Goal: Task Accomplishment & Management: Manage account settings

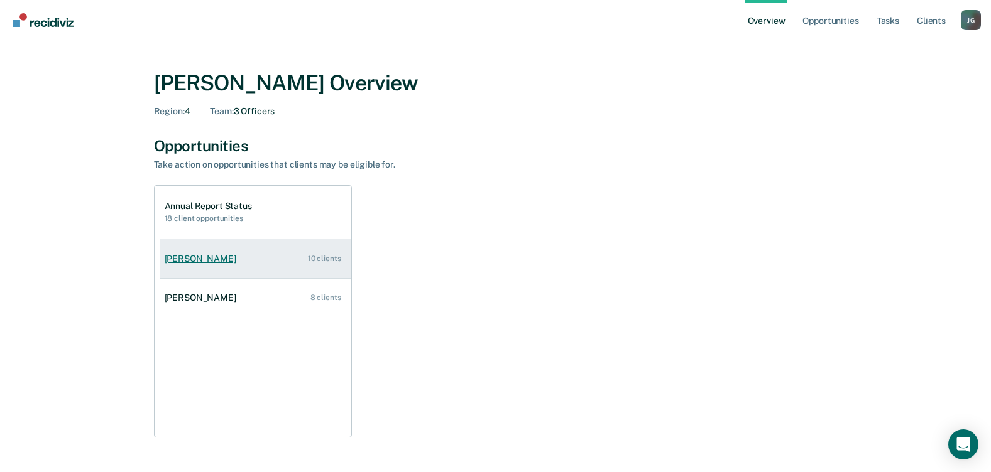
click at [197, 260] on div "[PERSON_NAME]" at bounding box center [203, 259] width 77 height 11
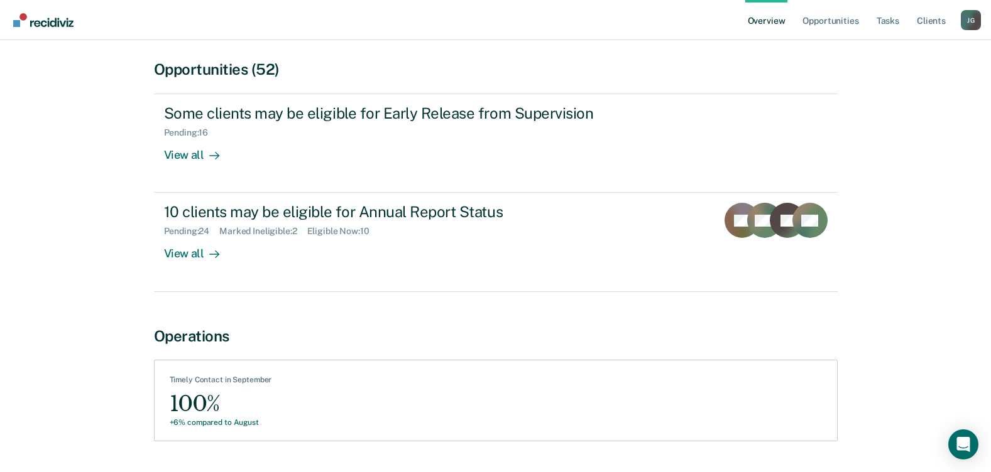
scroll to position [126, 0]
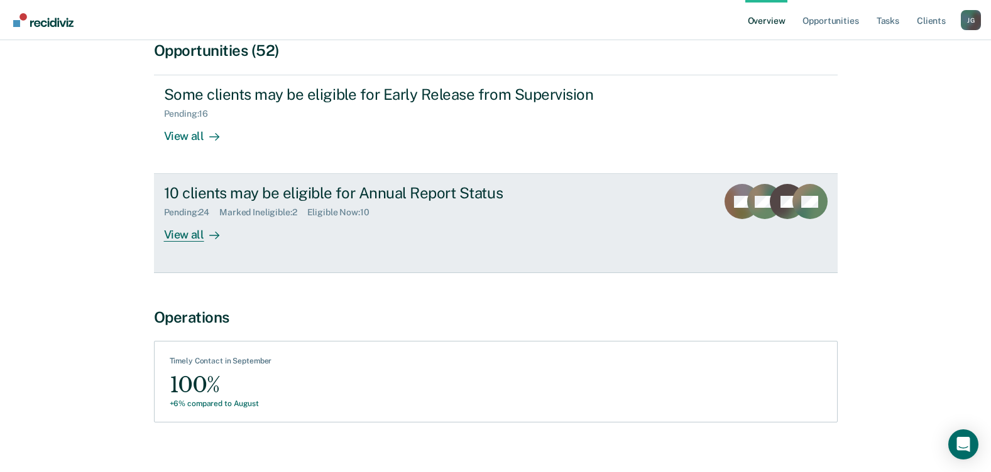
click at [187, 236] on div "View all" at bounding box center [199, 230] width 70 height 24
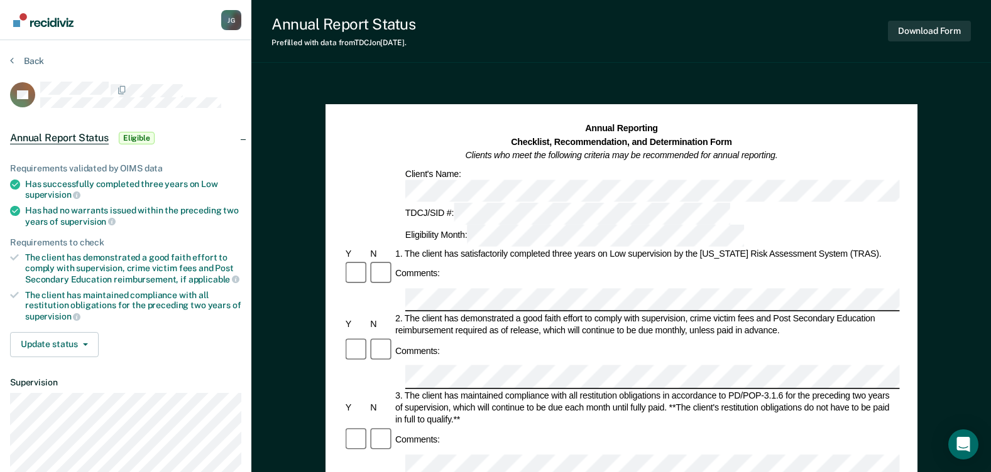
click at [442, 178] on div "Client's Name:" at bounding box center [730, 185] width 655 height 34
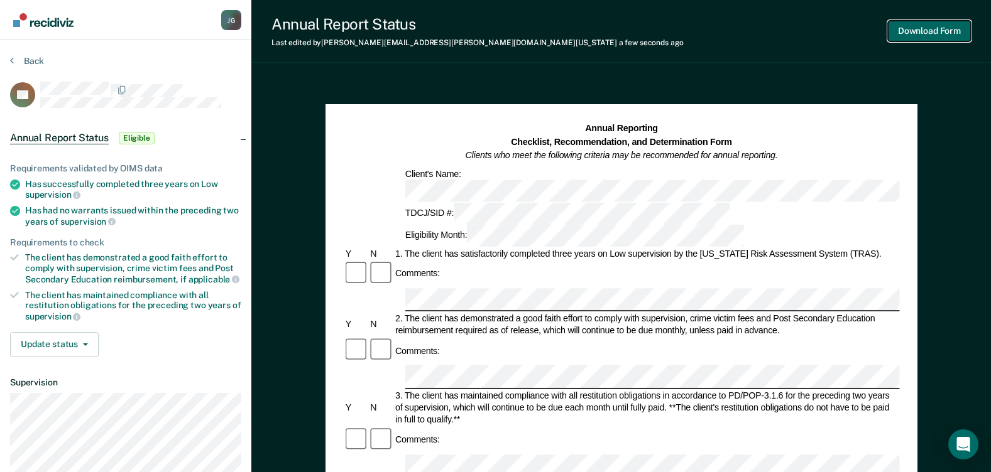
click at [933, 35] on button "Download Form" at bounding box center [929, 31] width 83 height 21
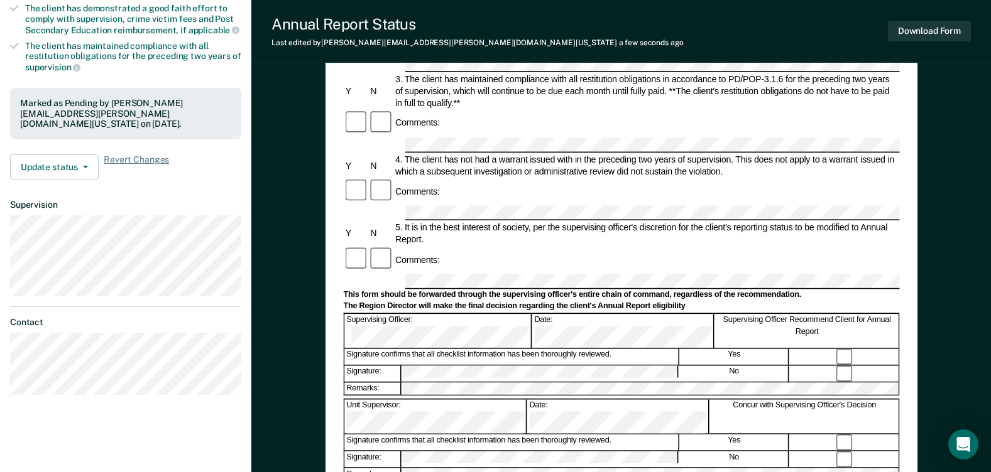
scroll to position [251, 0]
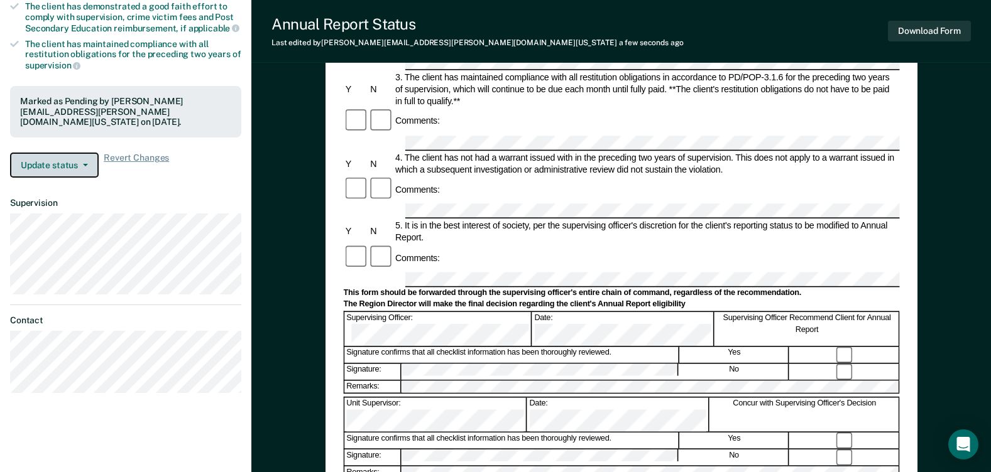
click at [76, 154] on button "Update status" at bounding box center [54, 165] width 89 height 25
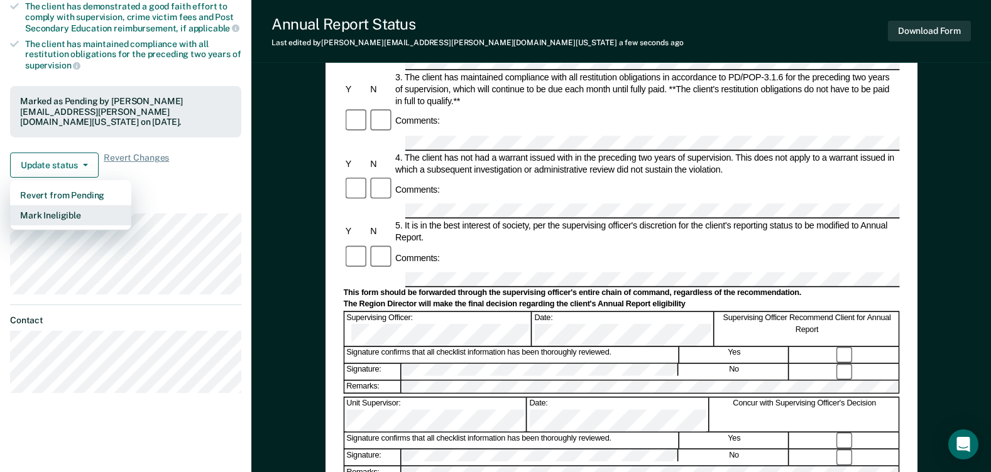
click at [79, 205] on button "Mark Ineligible" at bounding box center [70, 215] width 121 height 20
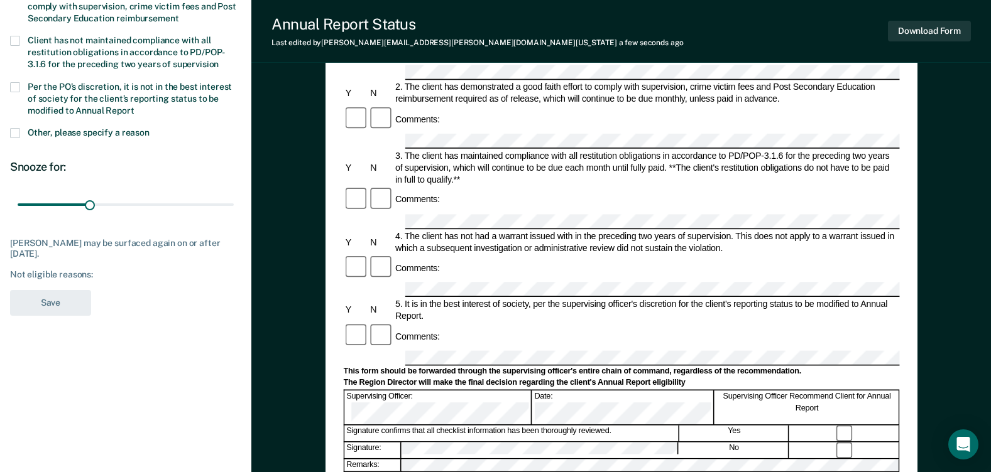
scroll to position [63, 0]
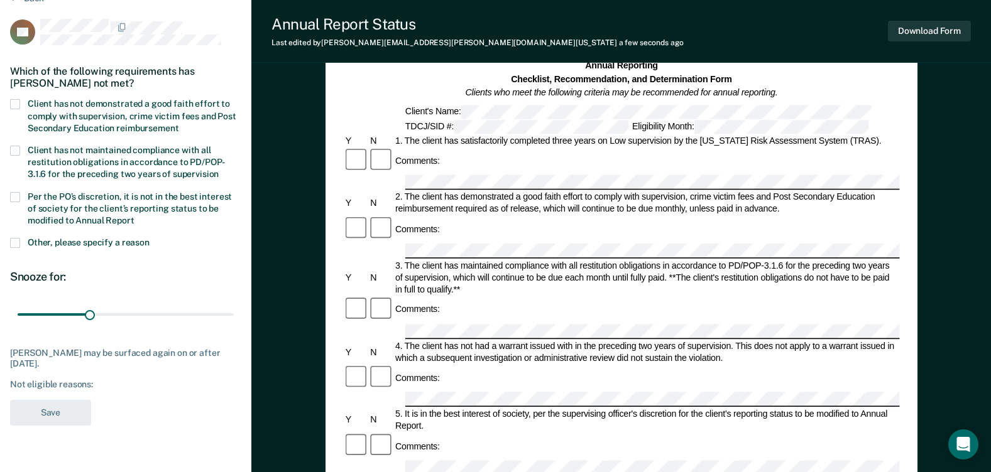
click at [13, 103] on span at bounding box center [15, 104] width 10 height 10
click at [178, 124] on input "Client has not demonstrated a good faith effort to comply with supervision, cri…" at bounding box center [178, 124] width 0 height 0
click at [18, 195] on span at bounding box center [15, 197] width 10 height 10
click at [134, 216] on input "Per the PO’s discretion, it is not in the best interest of society for the clie…" at bounding box center [134, 216] width 0 height 0
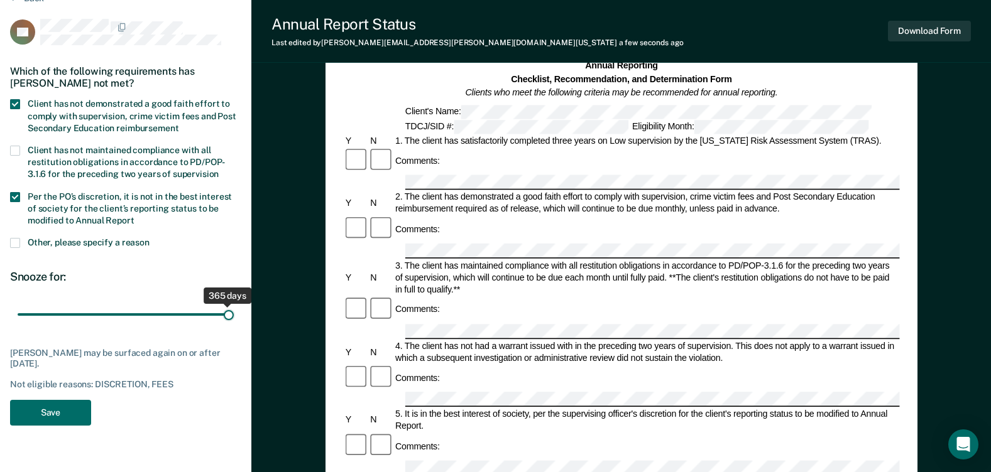
drag, startPoint x: 42, startPoint y: 315, endPoint x: 283, endPoint y: 336, distance: 242.2
type input "365"
click at [234, 326] on input "range" at bounding box center [126, 315] width 216 height 22
click at [52, 410] on button "Save" at bounding box center [50, 413] width 81 height 26
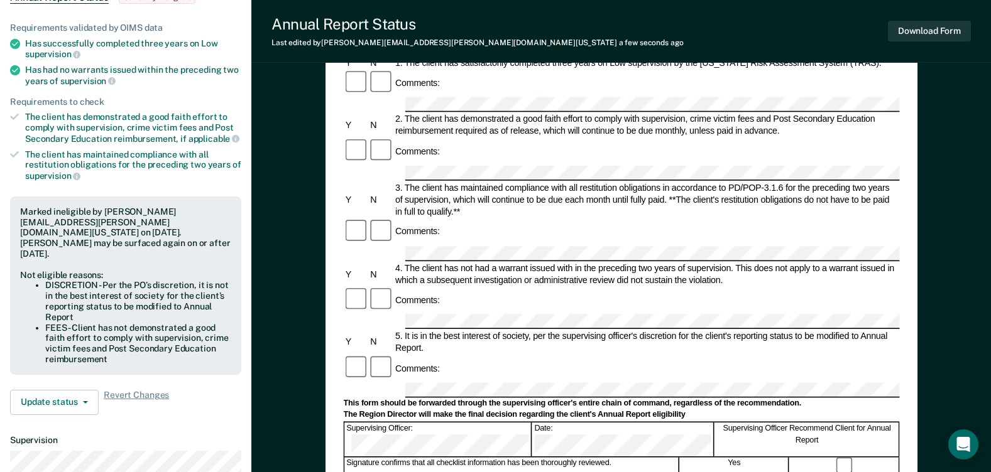
scroll to position [0, 0]
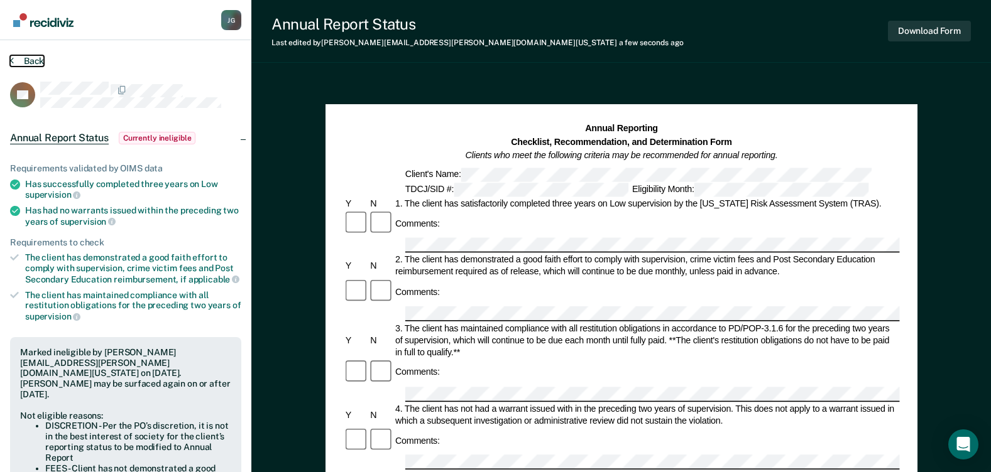
click at [30, 60] on button "Back" at bounding box center [27, 60] width 34 height 11
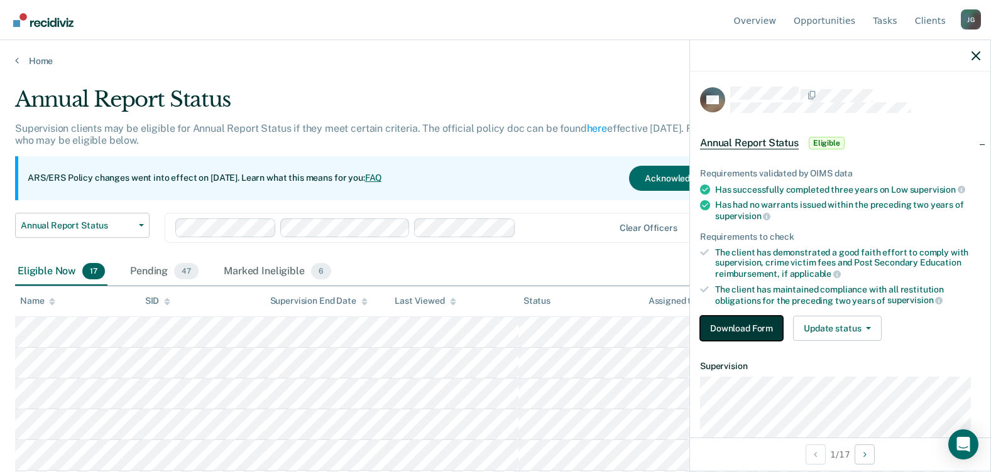
click at [747, 332] on button "Download Form" at bounding box center [741, 328] width 83 height 25
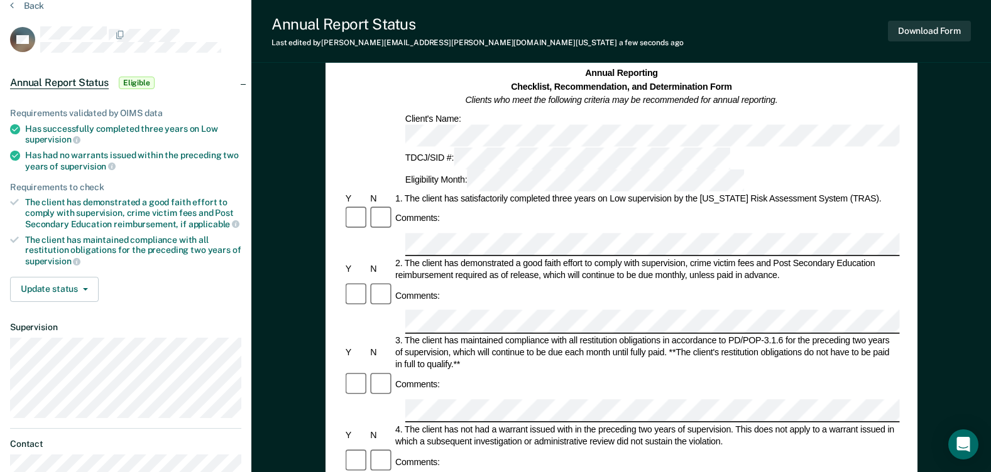
scroll to position [126, 0]
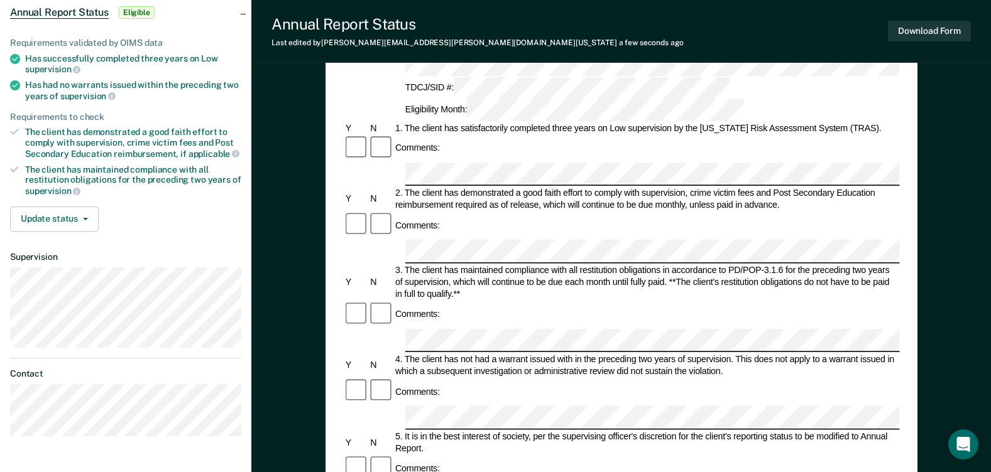
click at [464, 378] on div "Comments:" at bounding box center [621, 391] width 556 height 26
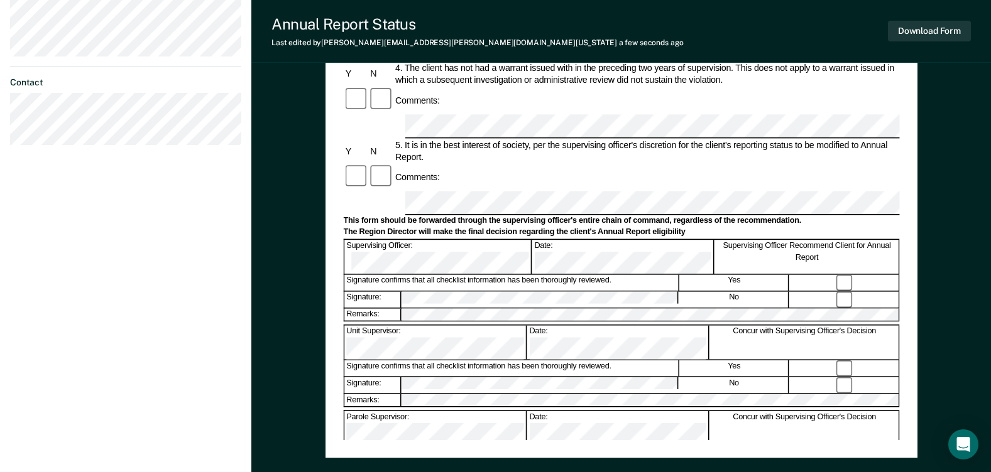
scroll to position [440, 0]
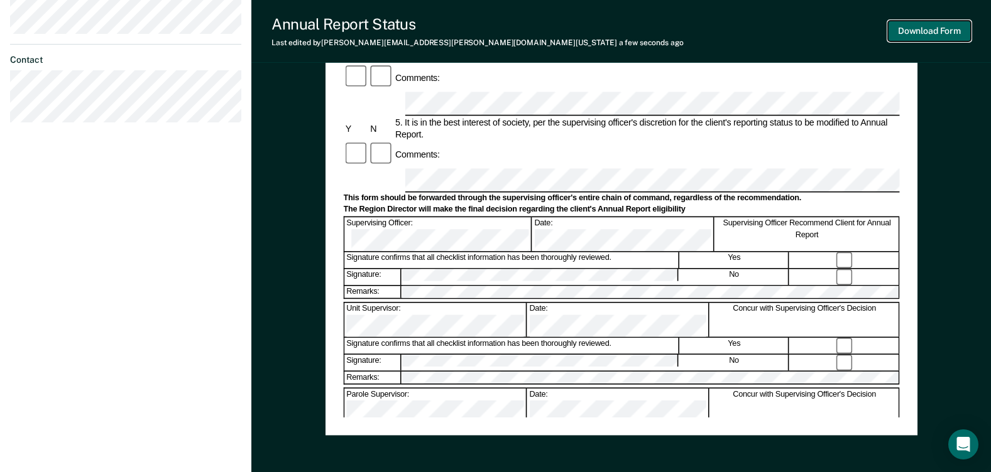
click at [927, 30] on button "Download Form" at bounding box center [929, 31] width 83 height 21
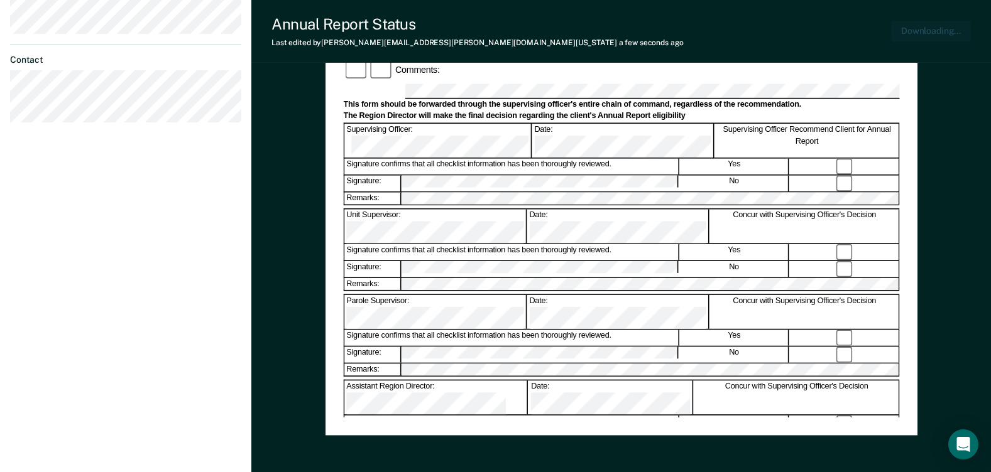
scroll to position [501, 0]
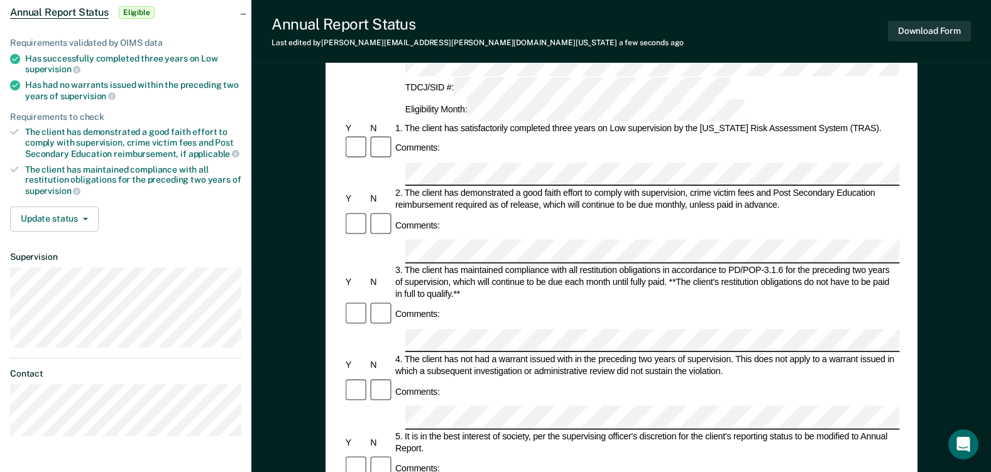
click at [490, 455] on div "Comments:" at bounding box center [621, 468] width 556 height 26
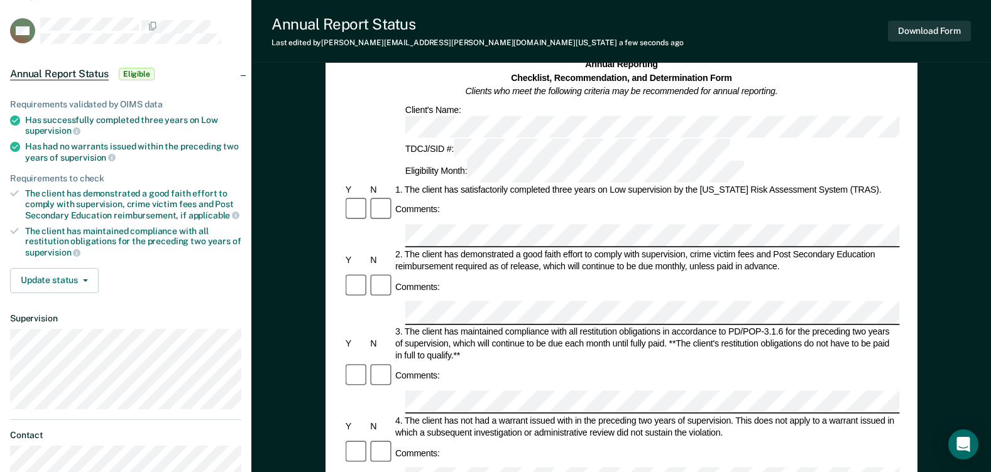
scroll to position [63, 0]
click at [925, 36] on button "Download Form" at bounding box center [929, 31] width 83 height 21
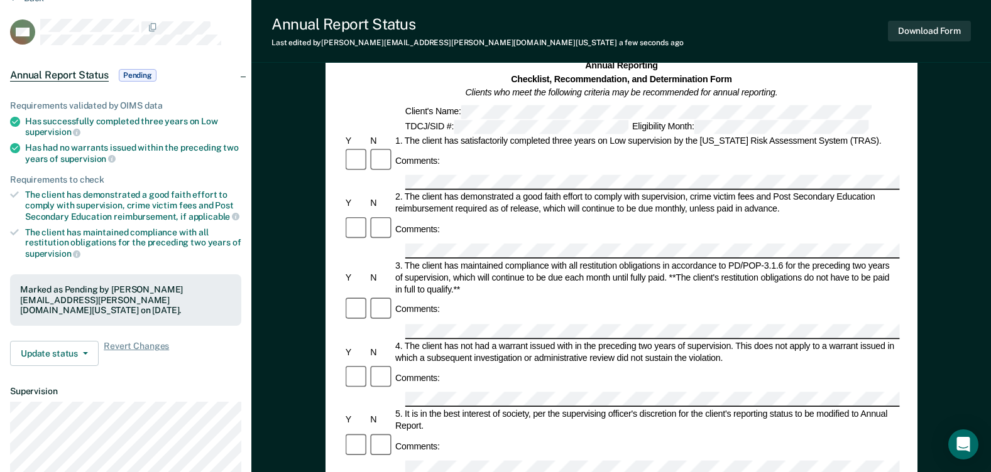
scroll to position [0, 0]
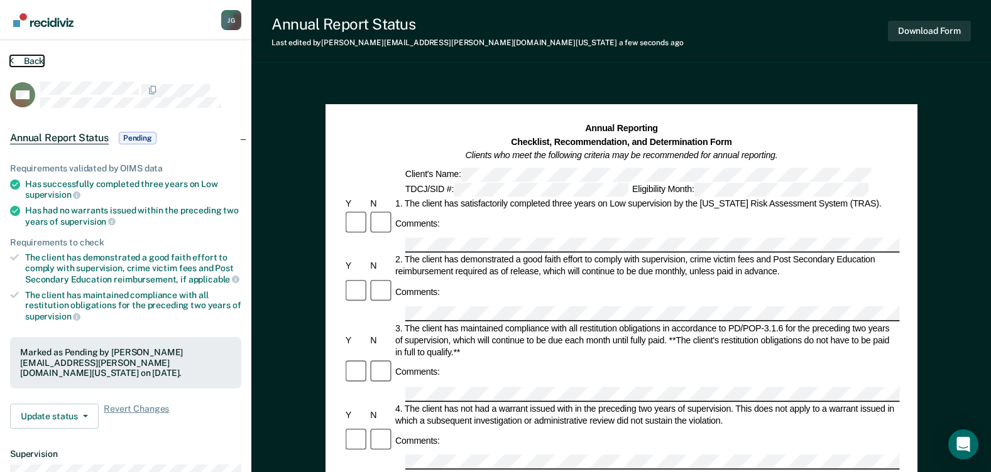
click at [27, 58] on button "Back" at bounding box center [27, 60] width 34 height 11
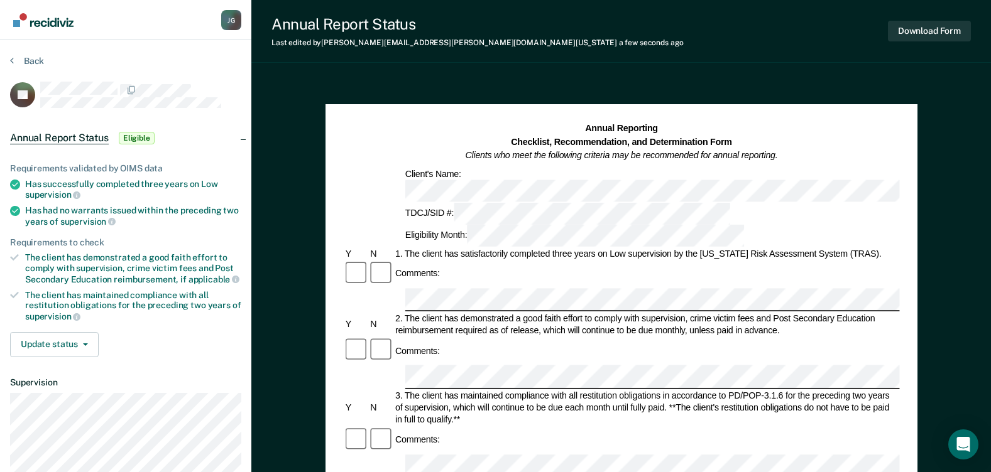
click at [463, 261] on div "Comments:" at bounding box center [621, 274] width 556 height 26
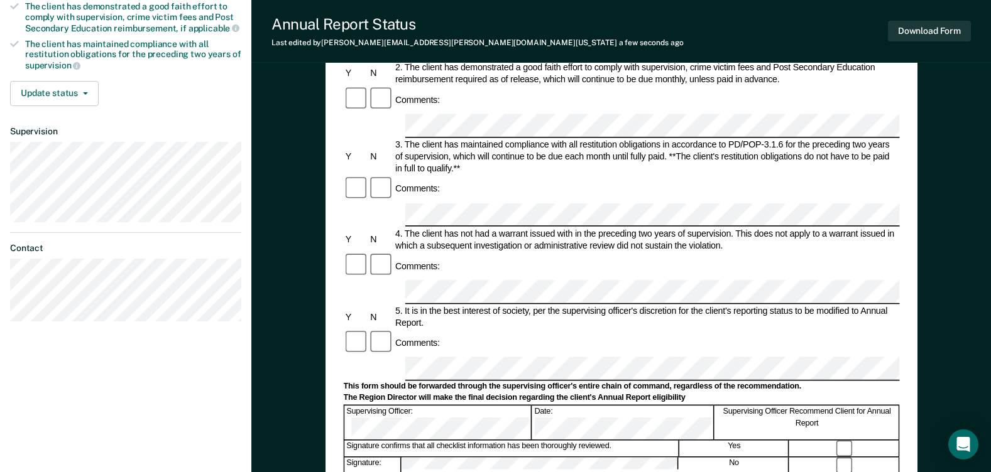
scroll to position [314, 0]
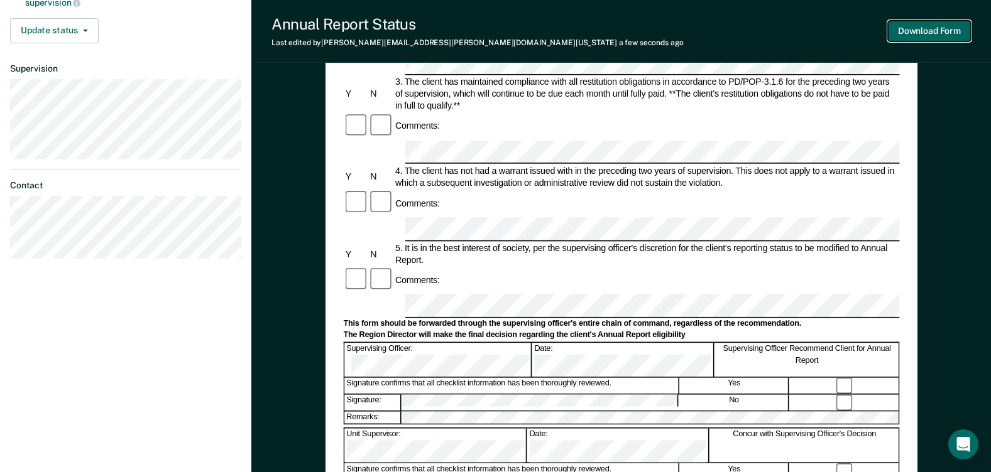
click at [936, 29] on button "Download Form" at bounding box center [929, 31] width 83 height 21
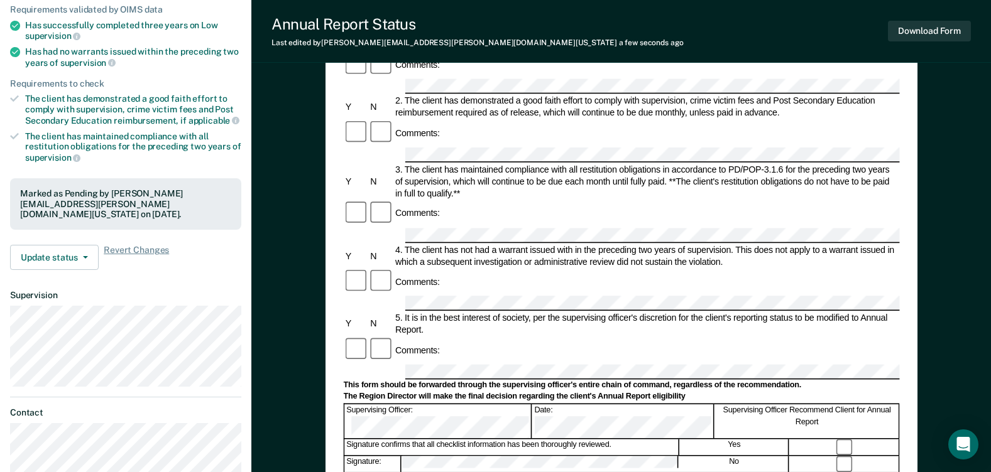
scroll to position [0, 0]
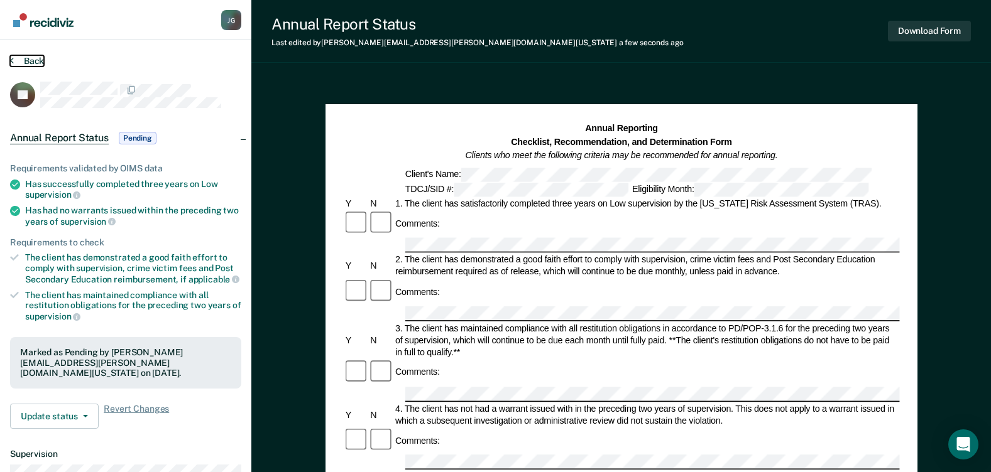
click at [11, 62] on icon at bounding box center [12, 60] width 4 height 10
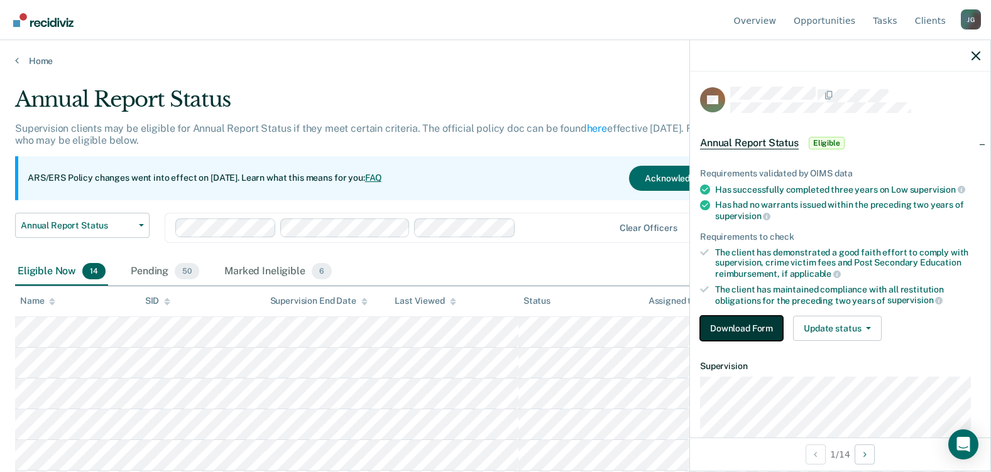
click at [747, 331] on button "Download Form" at bounding box center [741, 328] width 83 height 25
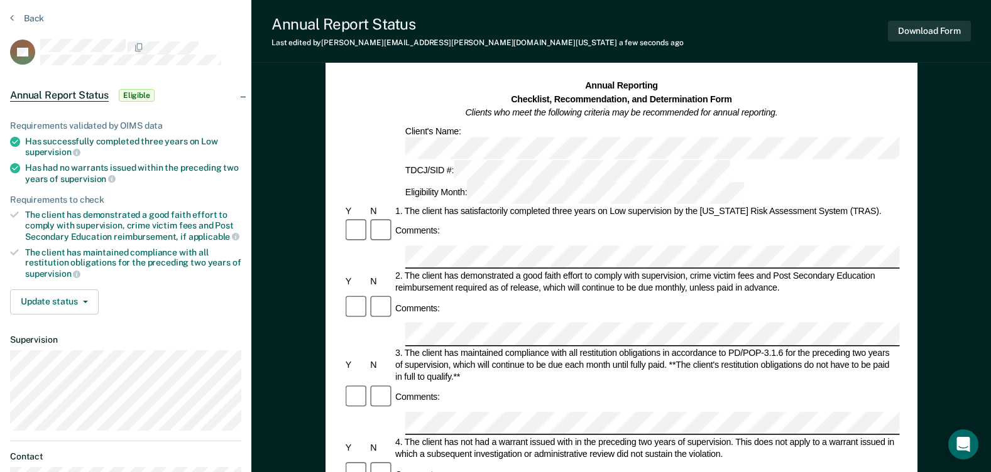
scroll to position [126, 0]
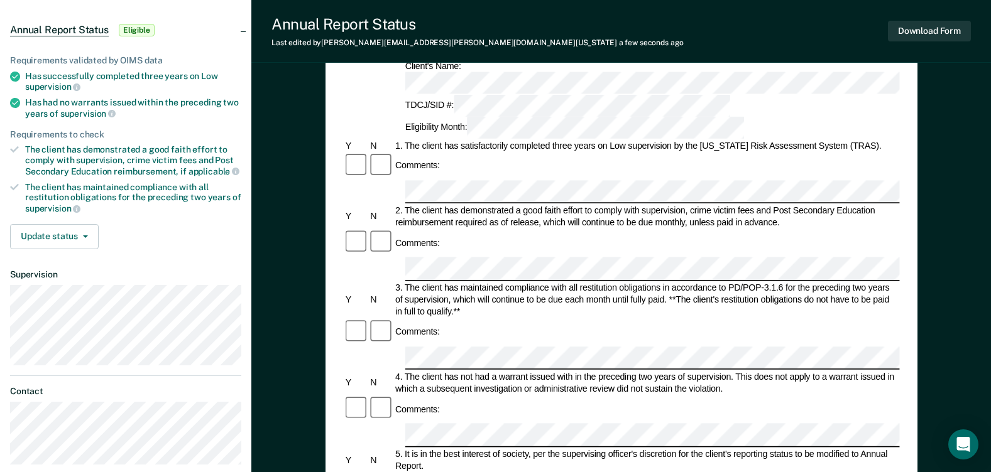
scroll to position [0, 0]
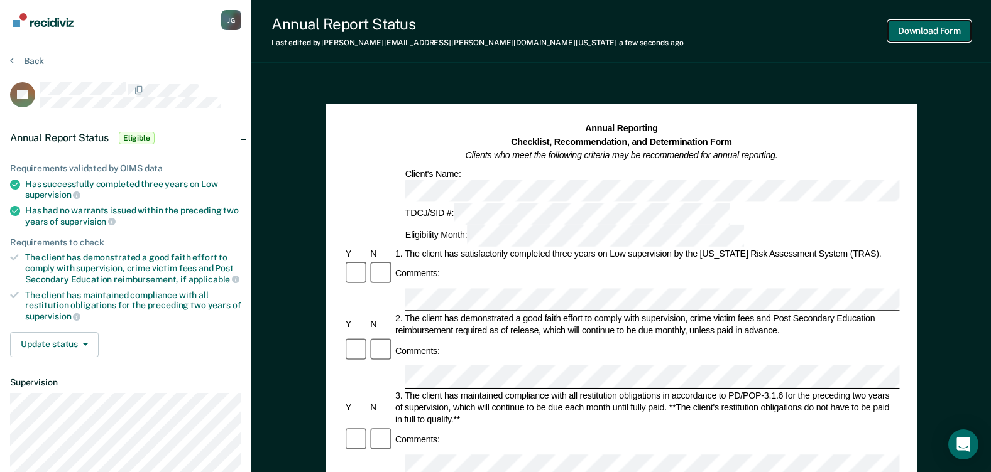
click at [913, 31] on button "Download Form" at bounding box center [929, 31] width 83 height 21
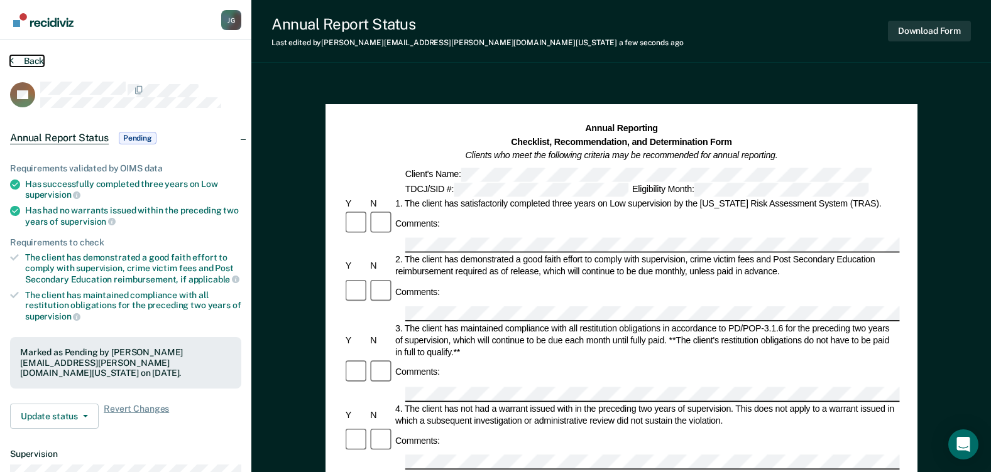
click at [32, 61] on button "Back" at bounding box center [27, 60] width 34 height 11
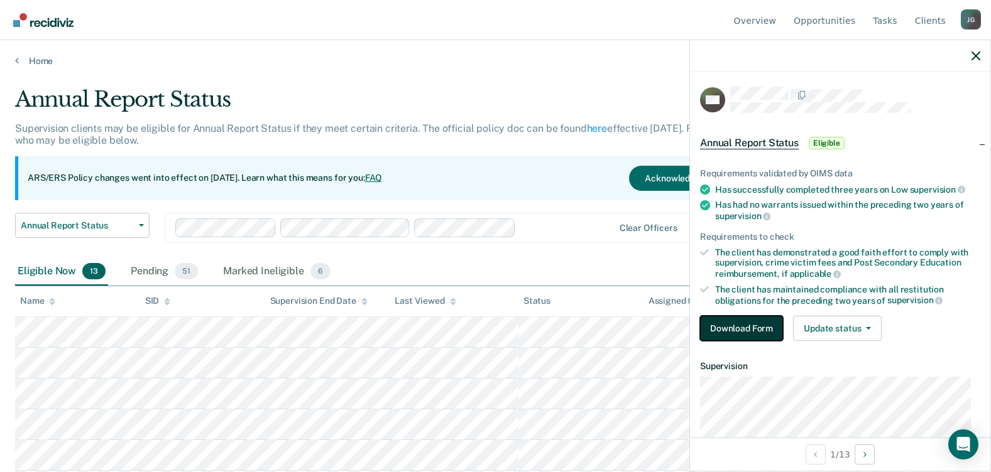
click at [736, 325] on button "Download Form" at bounding box center [741, 328] width 83 height 25
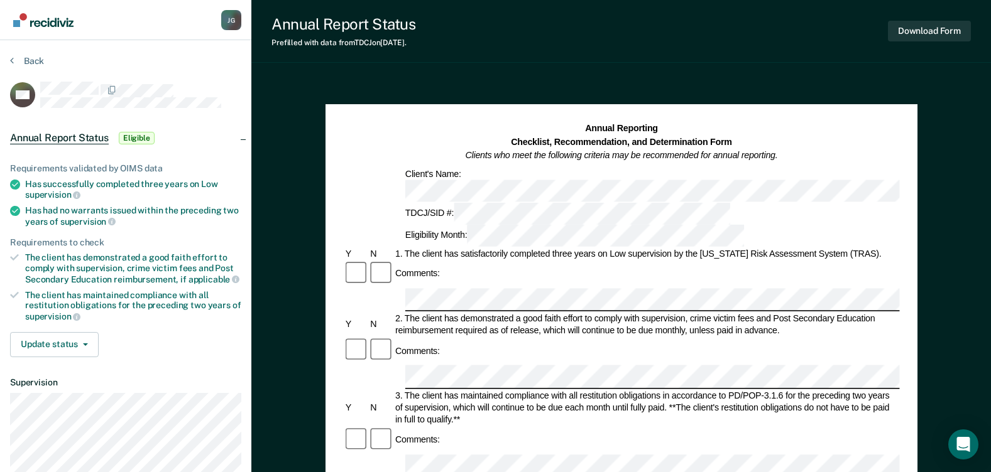
click at [441, 175] on div "Client's Name:" at bounding box center [730, 185] width 655 height 34
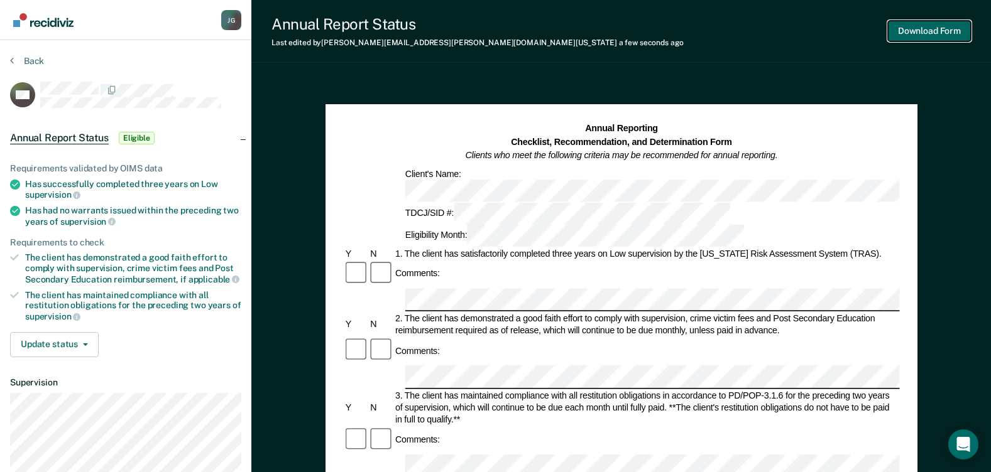
click at [928, 33] on button "Download Form" at bounding box center [929, 31] width 83 height 21
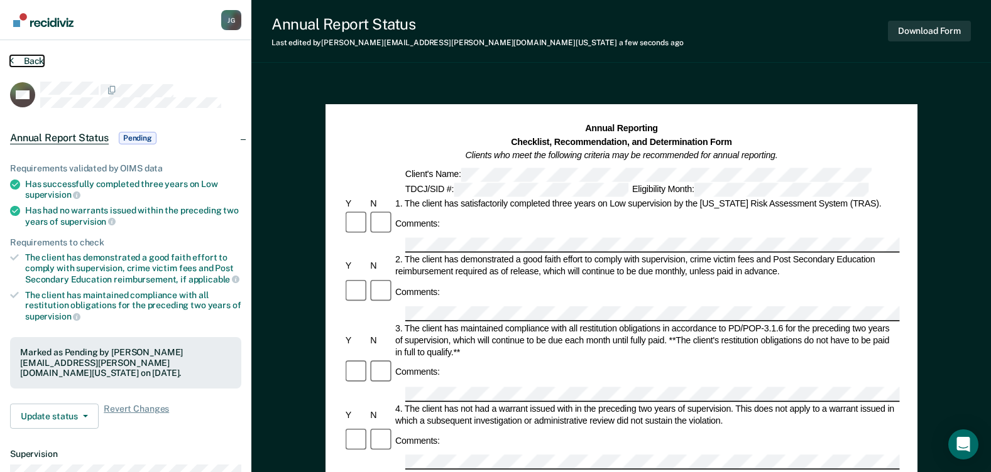
click at [35, 60] on button "Back" at bounding box center [27, 60] width 34 height 11
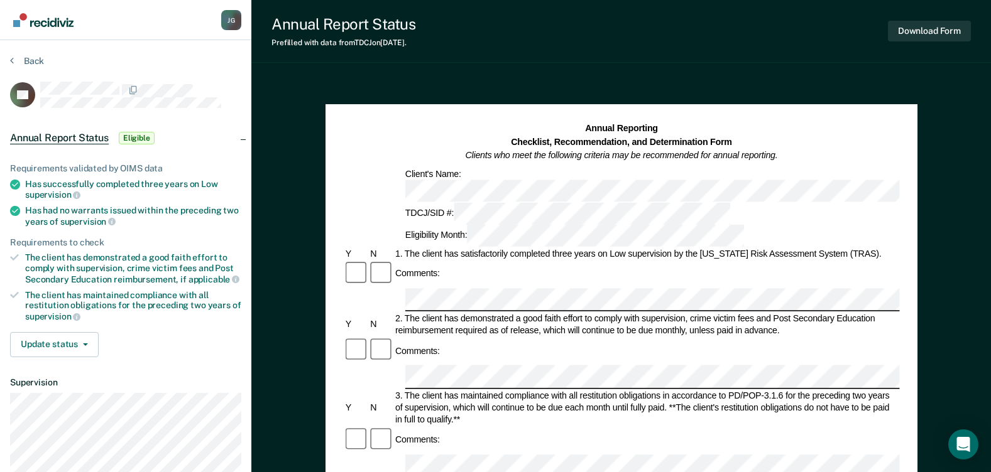
click at [465, 166] on div "Annual Reporting Checklist, Recommendation, and Determination Form Clients who …" at bounding box center [621, 184] width 556 height 124
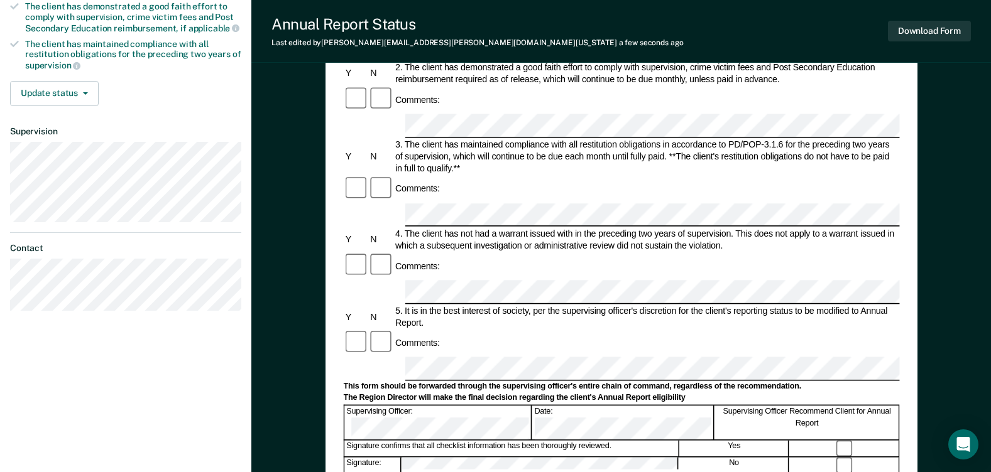
scroll to position [377, 0]
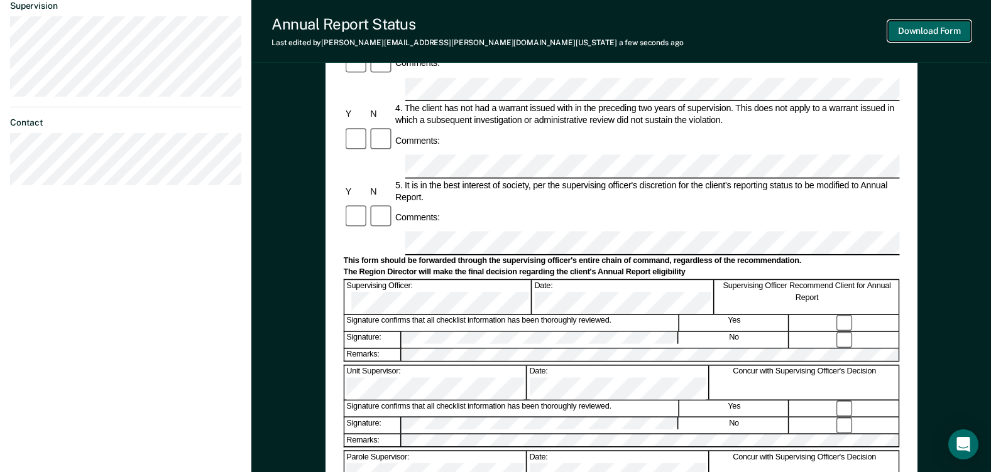
click at [906, 36] on button "Download Form" at bounding box center [929, 31] width 83 height 21
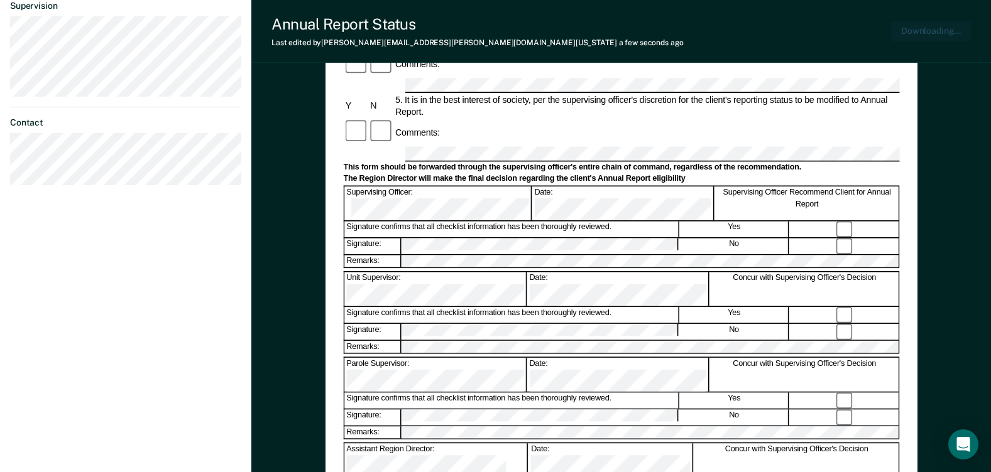
scroll to position [438, 0]
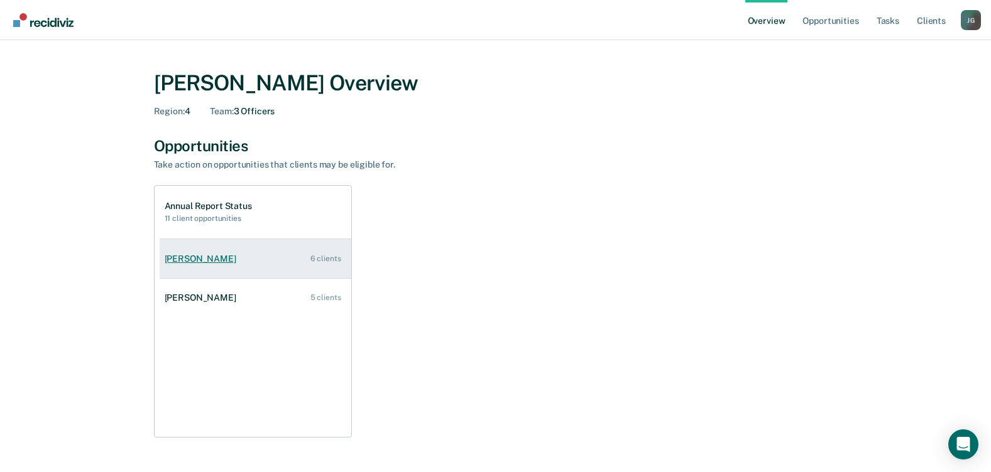
click at [188, 259] on div "[PERSON_NAME]" at bounding box center [203, 259] width 77 height 11
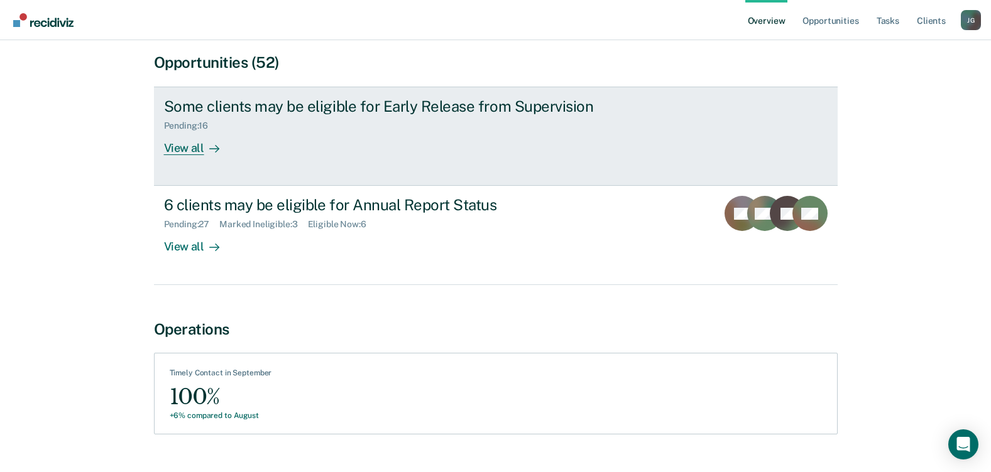
scroll to position [141, 0]
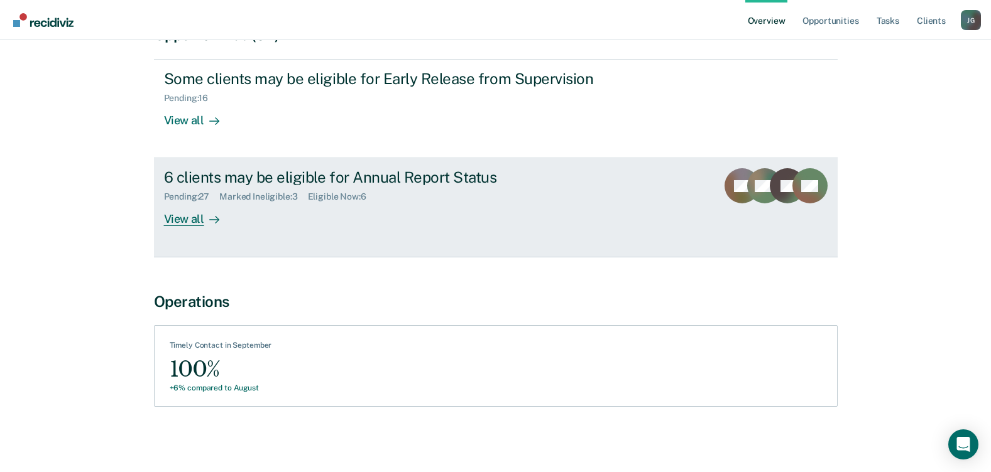
click at [194, 219] on div "View all" at bounding box center [199, 214] width 70 height 24
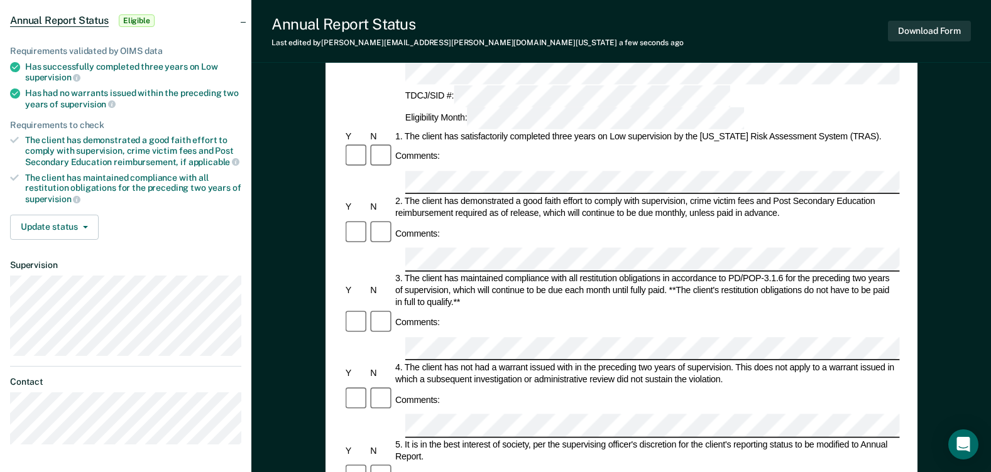
scroll to position [126, 0]
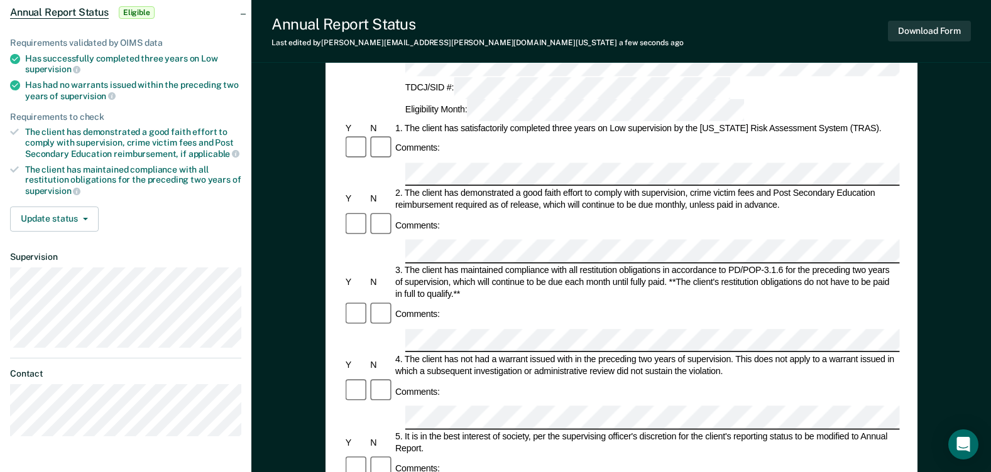
click at [547, 378] on div "Comments:" at bounding box center [621, 391] width 556 height 26
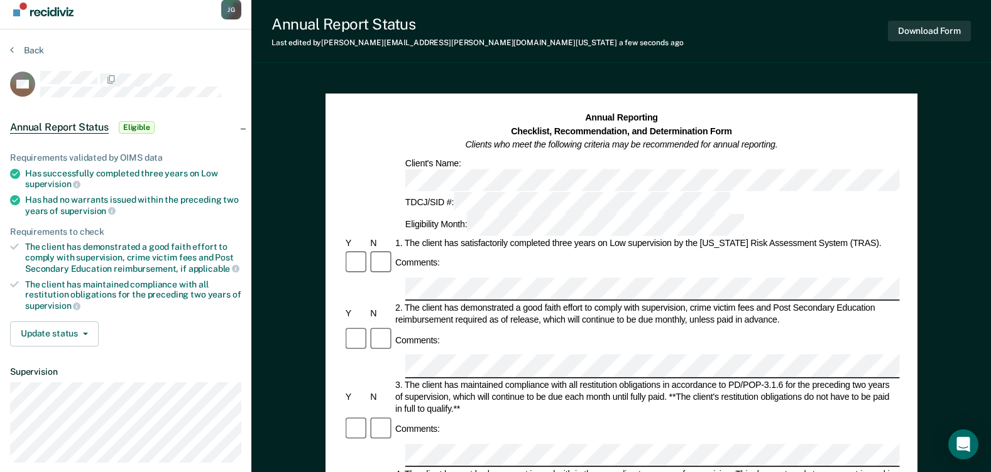
scroll to position [0, 0]
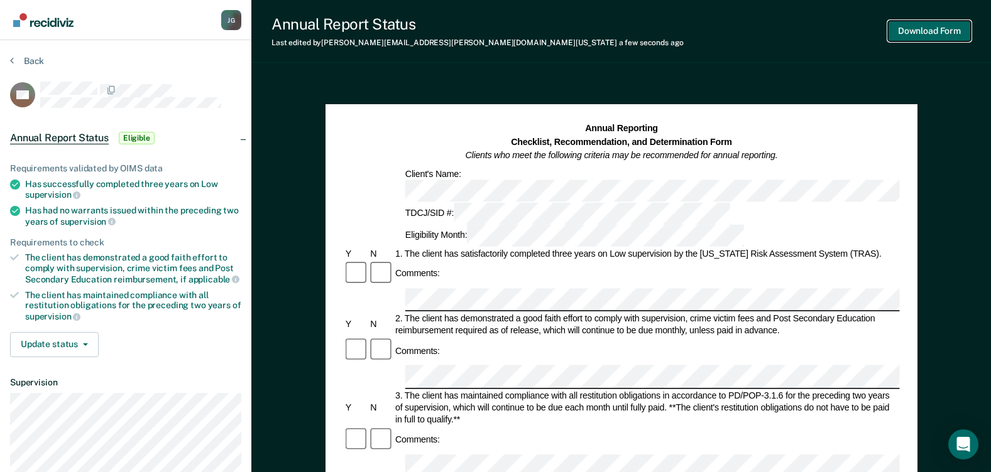
click at [918, 26] on button "Download Form" at bounding box center [929, 31] width 83 height 21
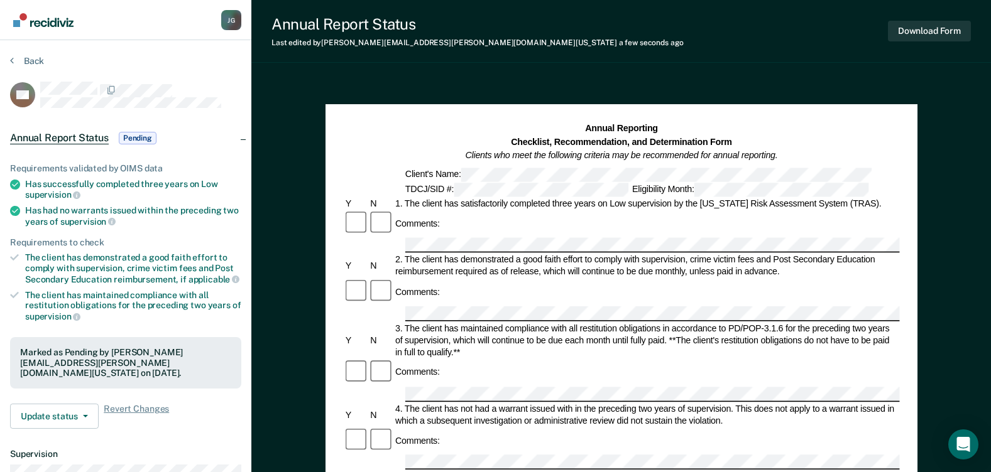
scroll to position [251, 0]
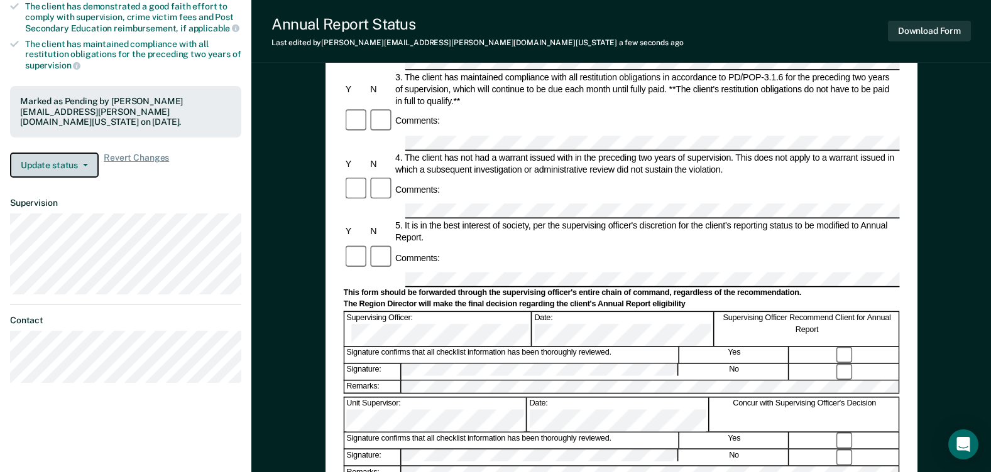
click at [70, 155] on button "Update status" at bounding box center [54, 165] width 89 height 25
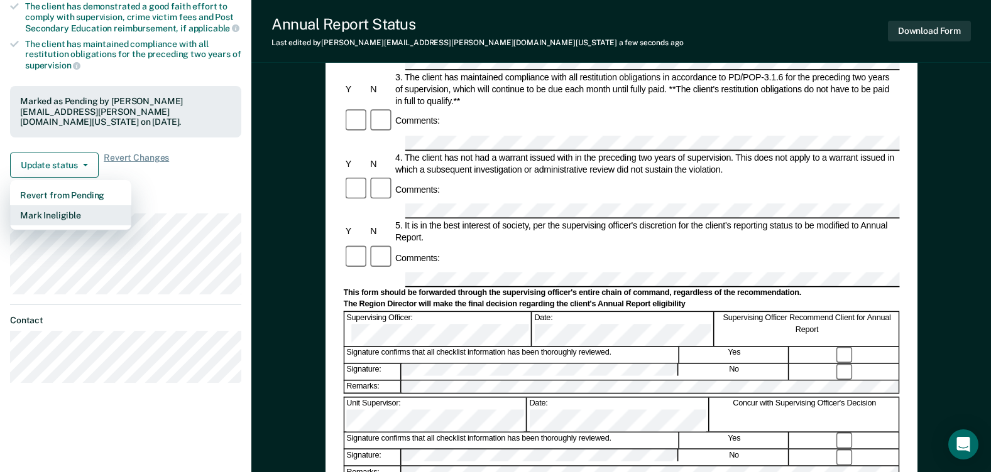
click at [52, 205] on button "Mark Ineligible" at bounding box center [70, 215] width 121 height 20
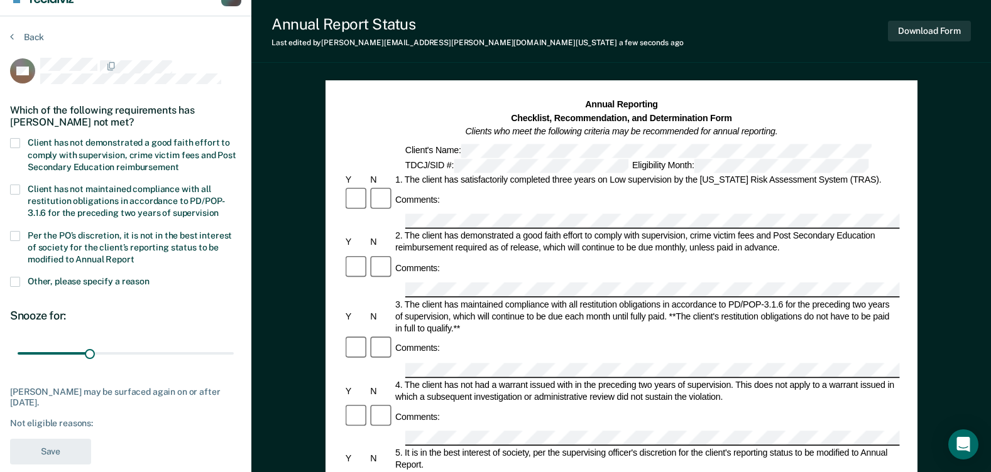
scroll to position [0, 0]
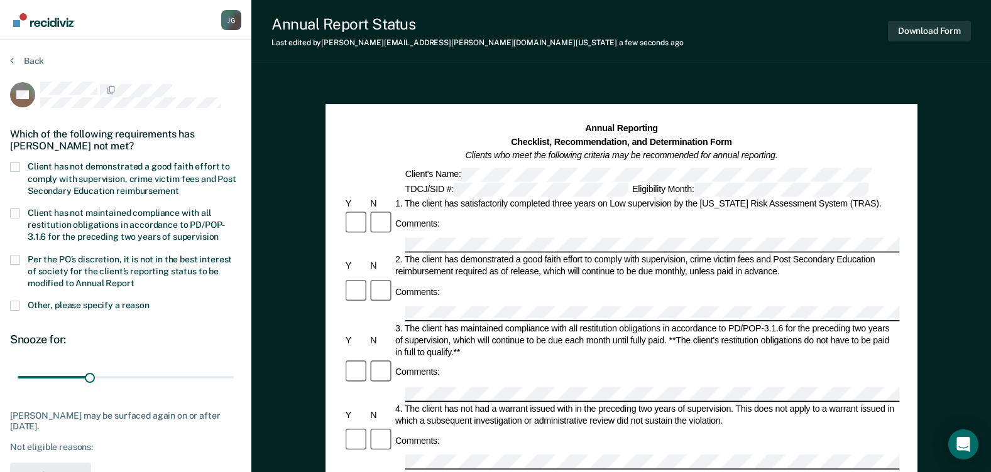
click at [19, 164] on span at bounding box center [15, 167] width 10 height 10
click at [178, 187] on input "Client has not demonstrated a good faith effort to comply with supervision, cri…" at bounding box center [178, 187] width 0 height 0
click at [15, 259] on span at bounding box center [15, 260] width 10 height 10
click at [134, 279] on input "Per the PO’s discretion, it is not in the best interest of society for the clie…" at bounding box center [134, 279] width 0 height 0
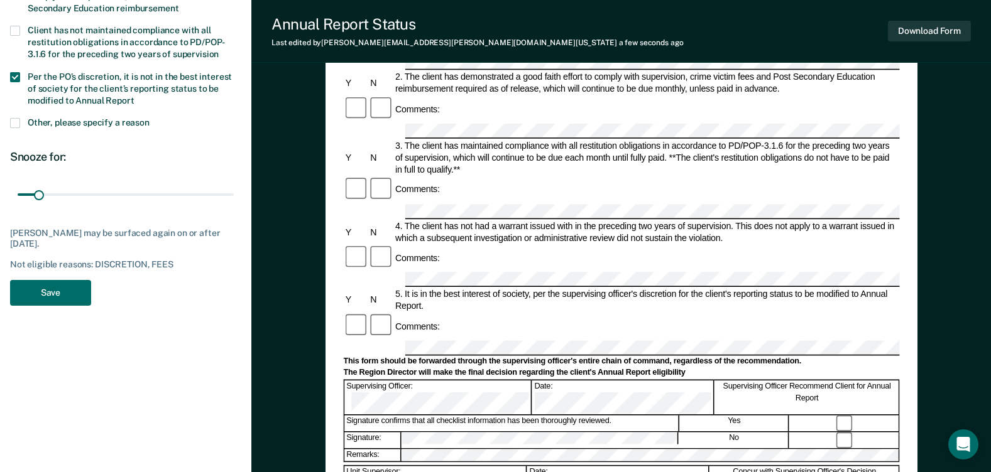
scroll to position [188, 0]
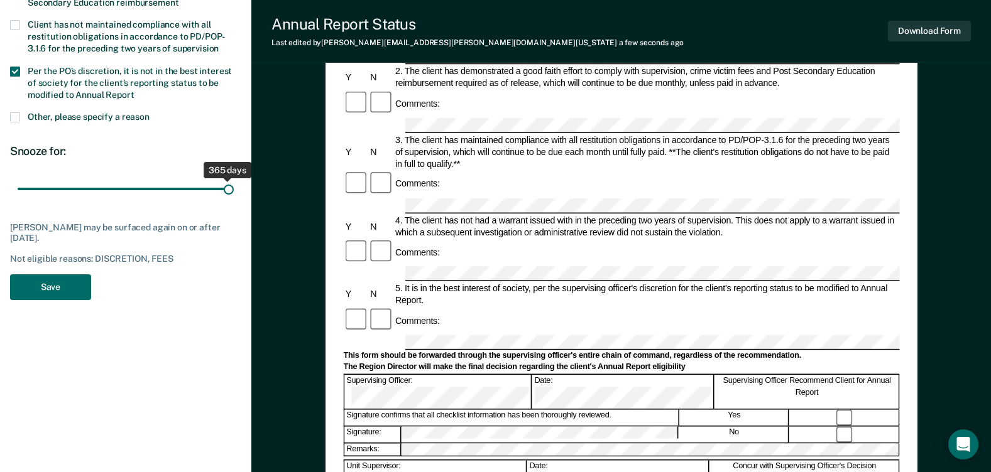
drag, startPoint x: 42, startPoint y: 187, endPoint x: 290, endPoint y: 203, distance: 248.0
type input "365"
click at [234, 200] on input "range" at bounding box center [126, 189] width 216 height 22
click at [68, 295] on button "Save" at bounding box center [50, 287] width 81 height 26
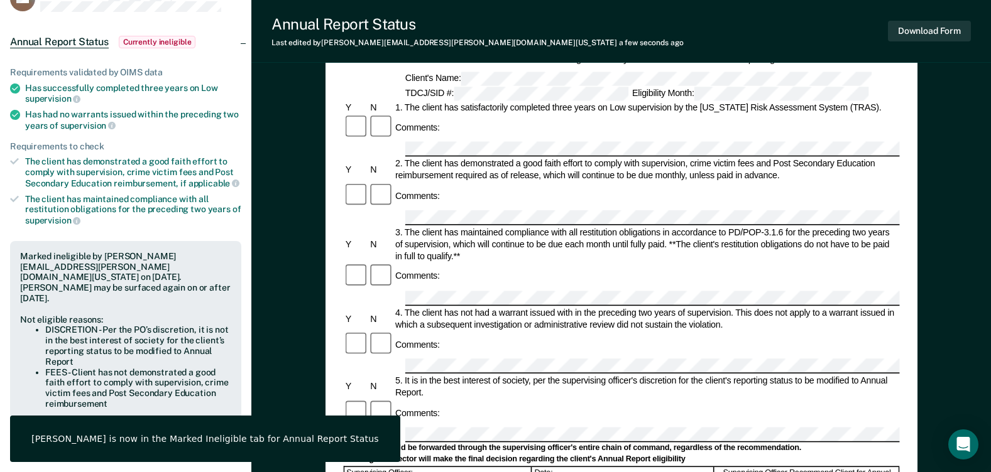
scroll to position [0, 0]
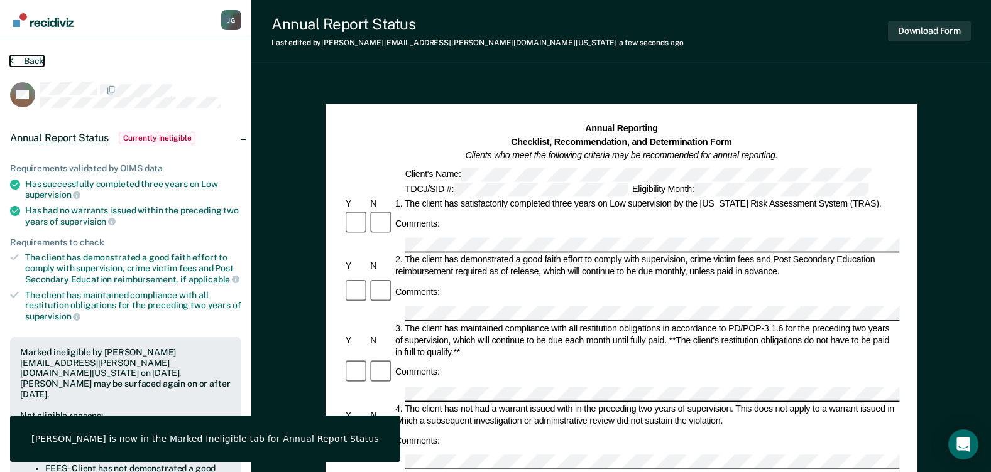
click at [22, 63] on button "Back" at bounding box center [27, 60] width 34 height 11
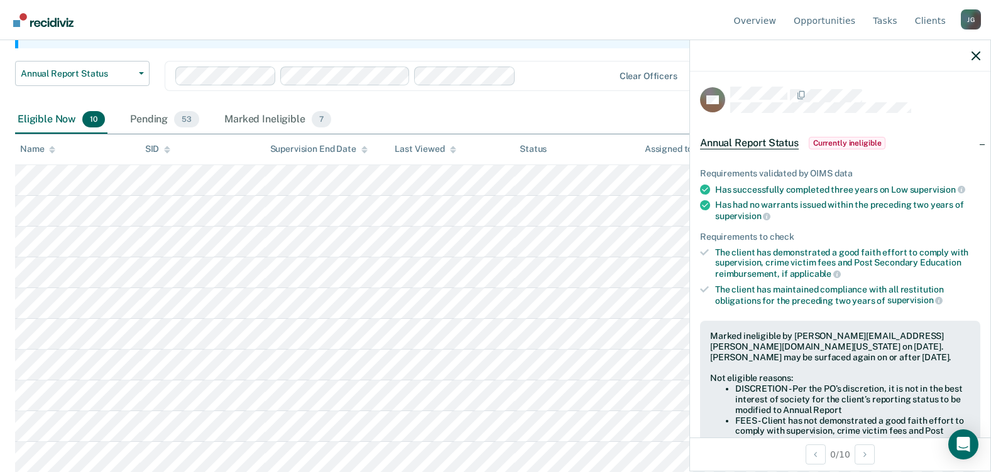
scroll to position [153, 0]
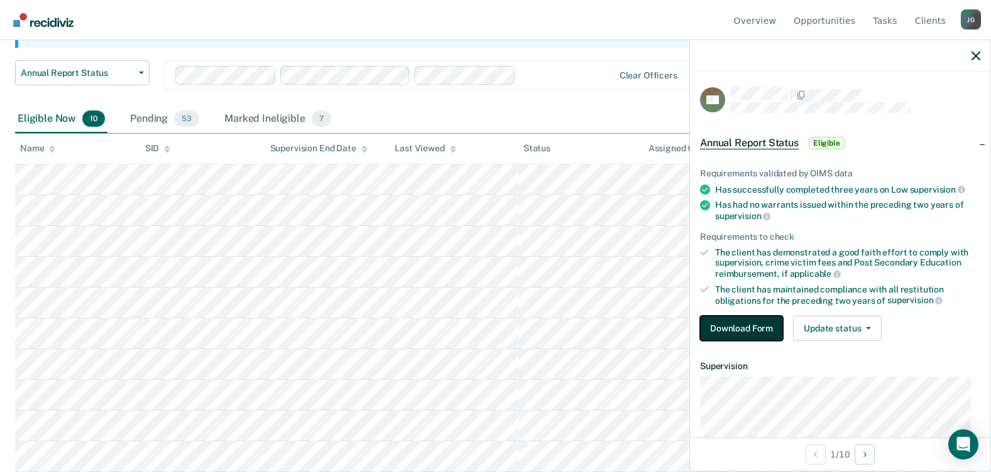
click at [759, 330] on button "Download Form" at bounding box center [741, 328] width 83 height 25
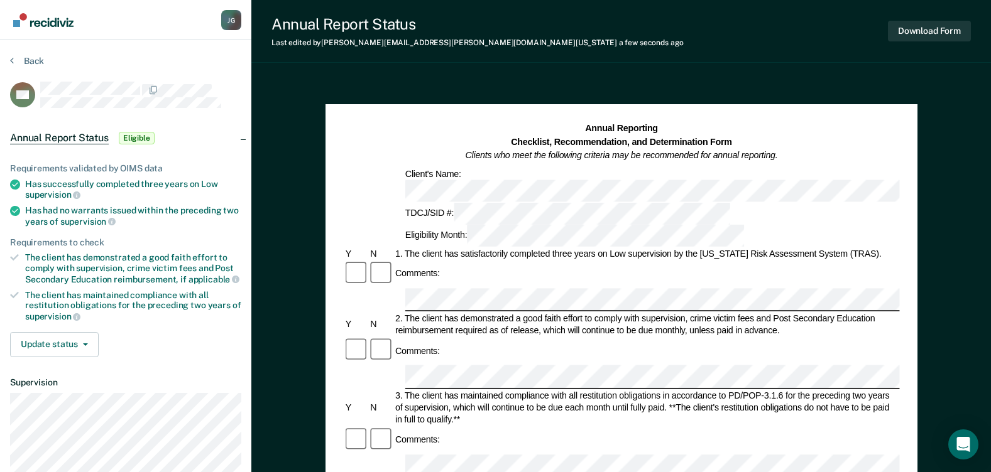
click at [535, 338] on div "Comments:" at bounding box center [621, 351] width 556 height 26
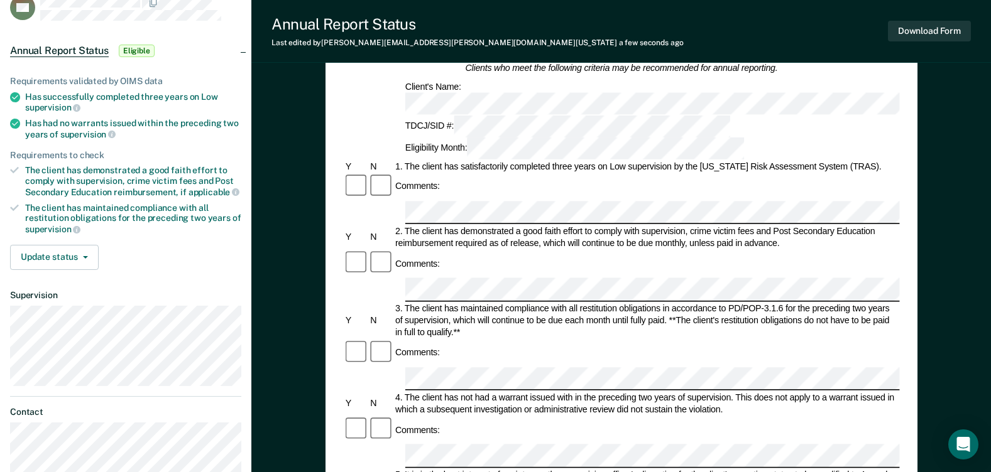
scroll to position [188, 0]
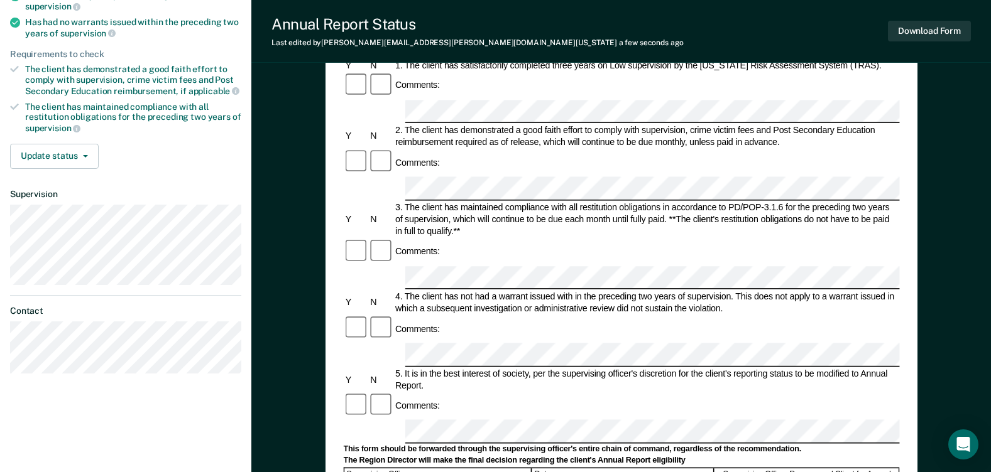
click at [403, 420] on div at bounding box center [800, 432] width 794 height 24
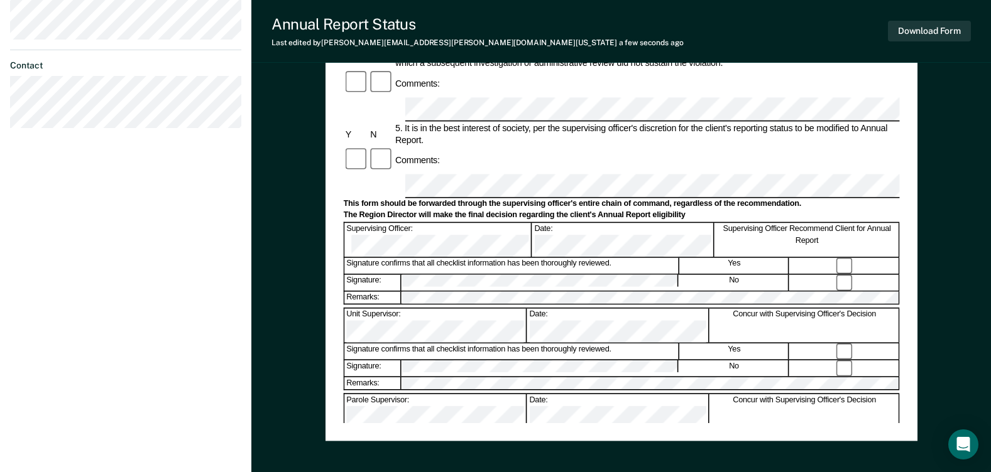
scroll to position [440, 0]
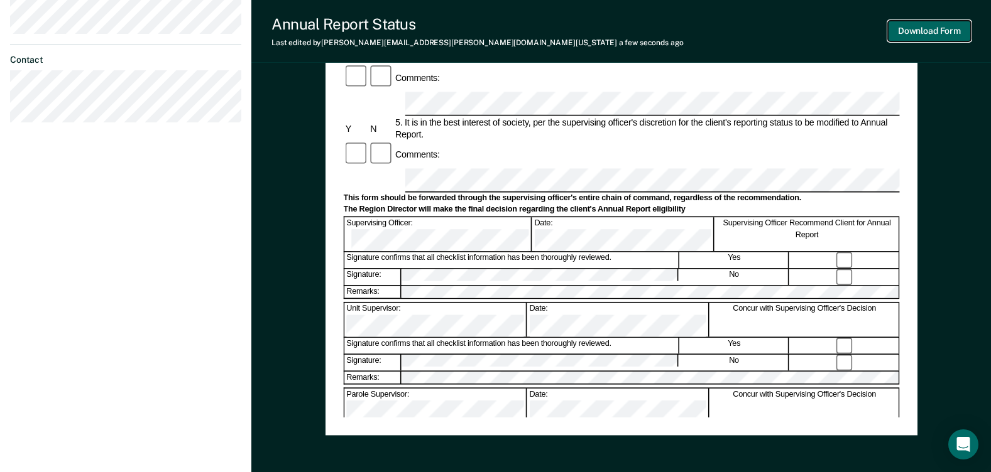
click at [930, 35] on button "Download Form" at bounding box center [929, 31] width 83 height 21
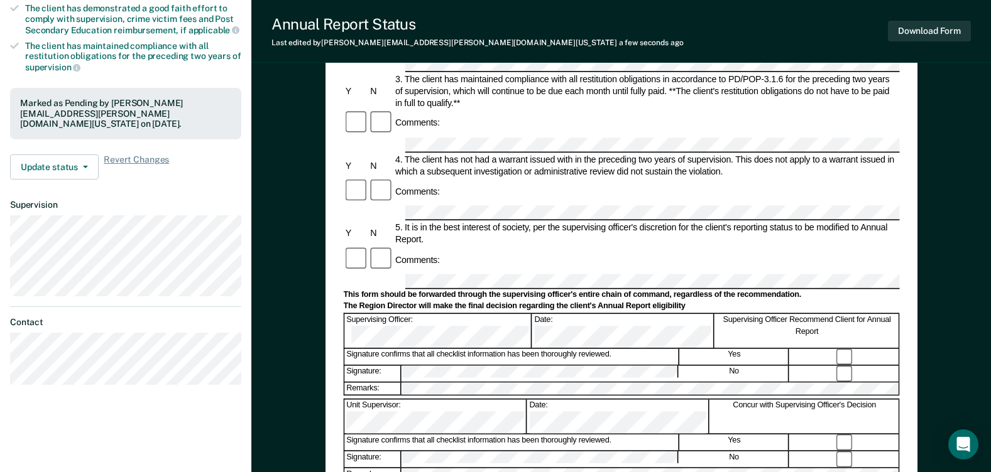
scroll to position [0, 0]
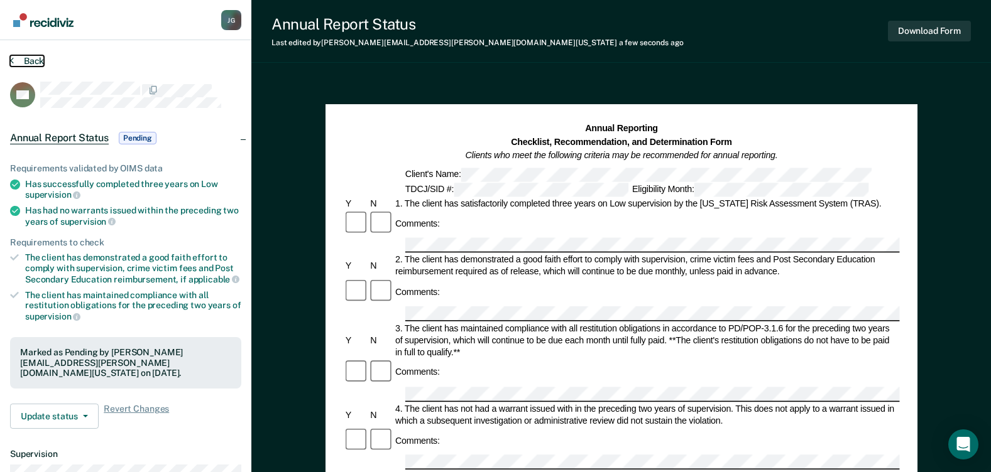
click at [40, 62] on button "Back" at bounding box center [27, 60] width 34 height 11
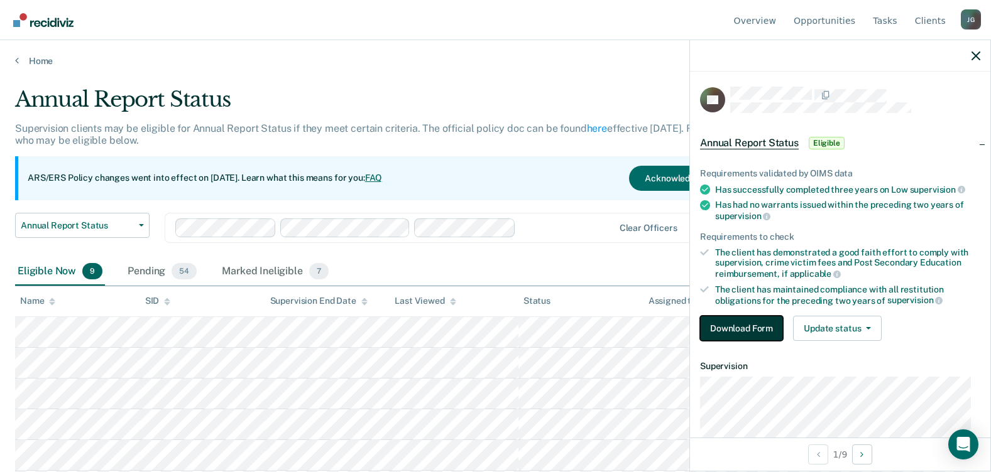
click at [737, 327] on button "Download Form" at bounding box center [741, 328] width 83 height 25
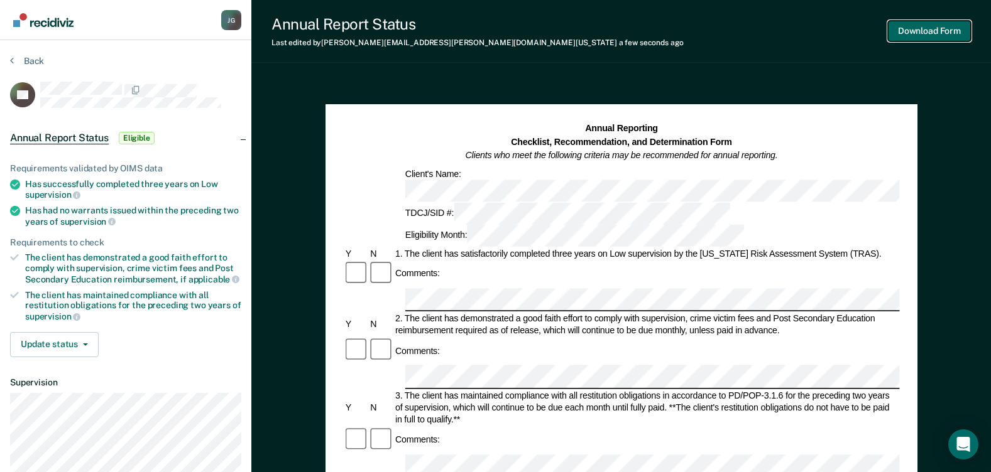
click at [919, 23] on button "Download Form" at bounding box center [929, 31] width 83 height 21
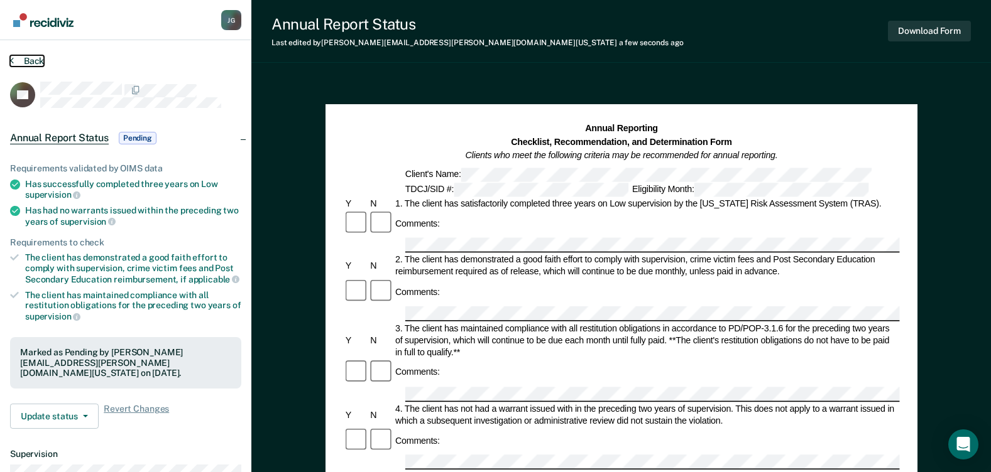
click at [33, 60] on button "Back" at bounding box center [27, 60] width 34 height 11
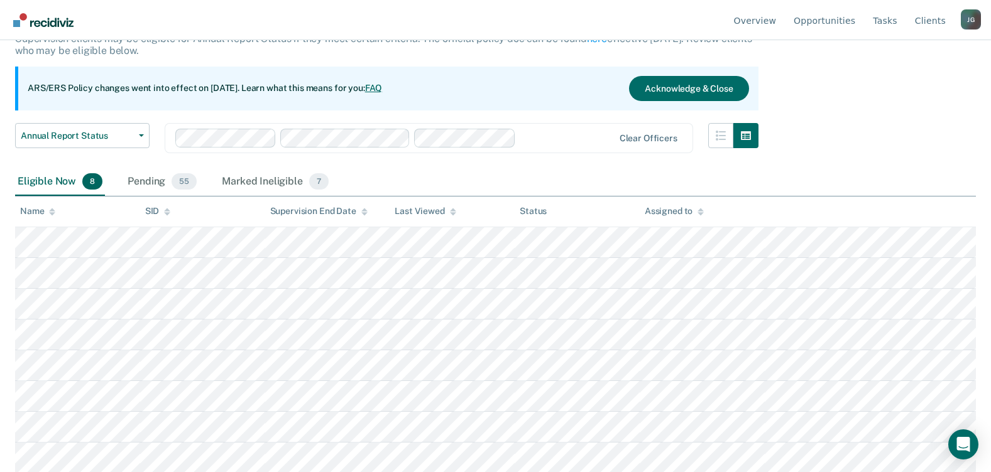
scroll to position [91, 0]
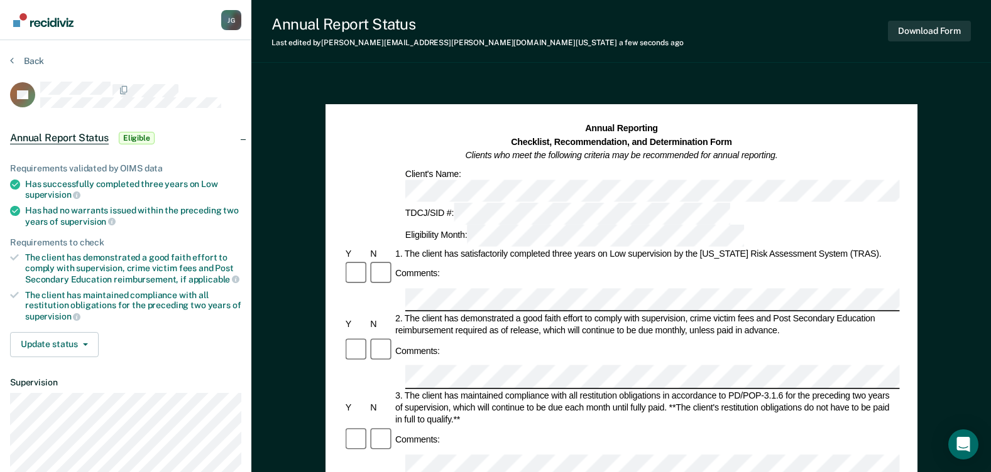
click at [485, 338] on div "Comments:" at bounding box center [621, 351] width 556 height 26
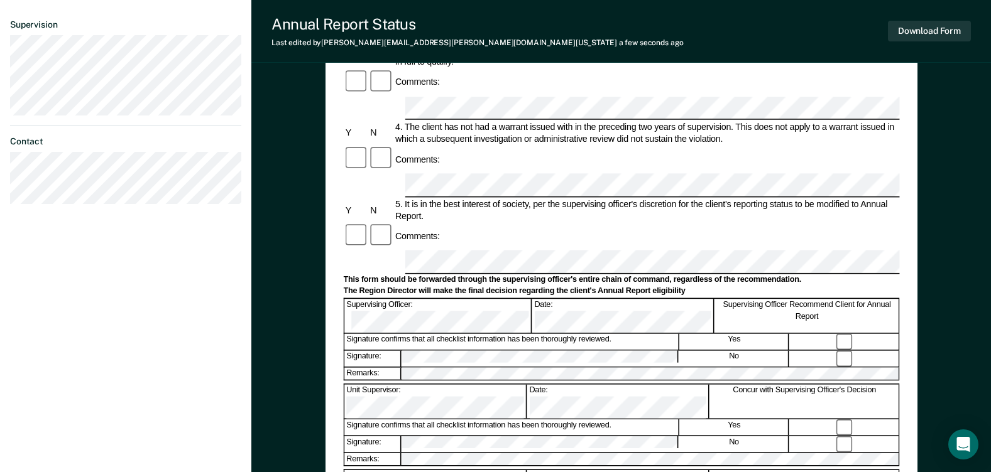
scroll to position [377, 0]
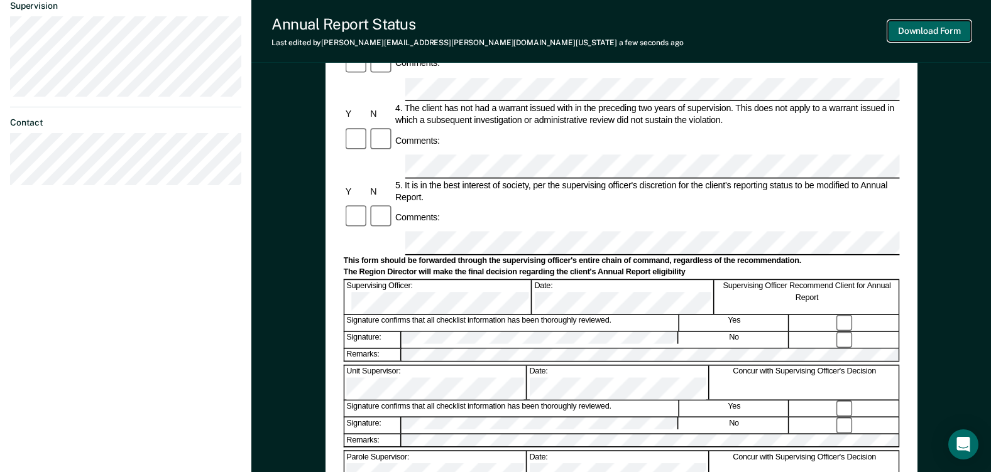
click at [910, 33] on button "Download Form" at bounding box center [929, 31] width 83 height 21
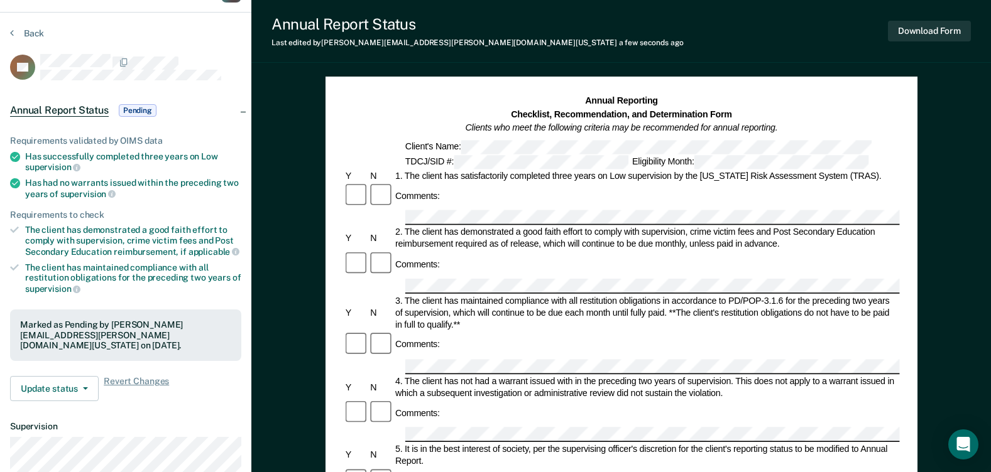
scroll to position [0, 0]
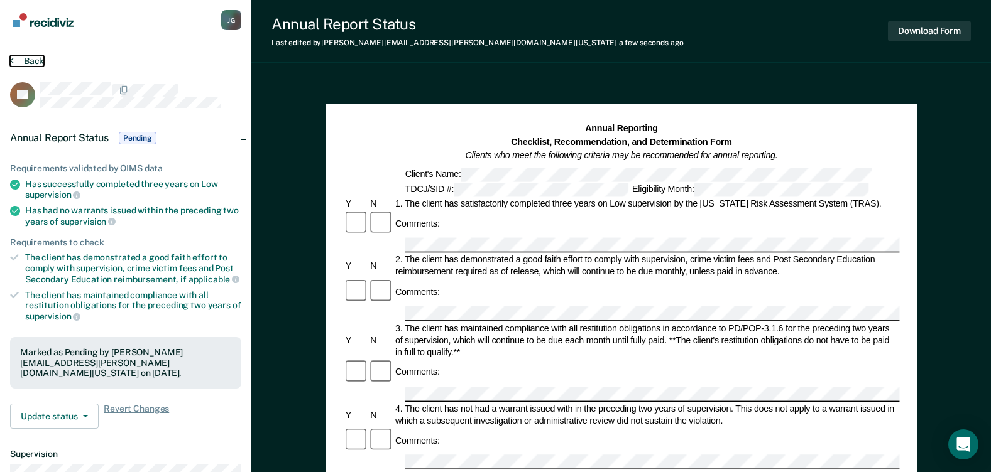
click at [40, 60] on button "Back" at bounding box center [27, 60] width 34 height 11
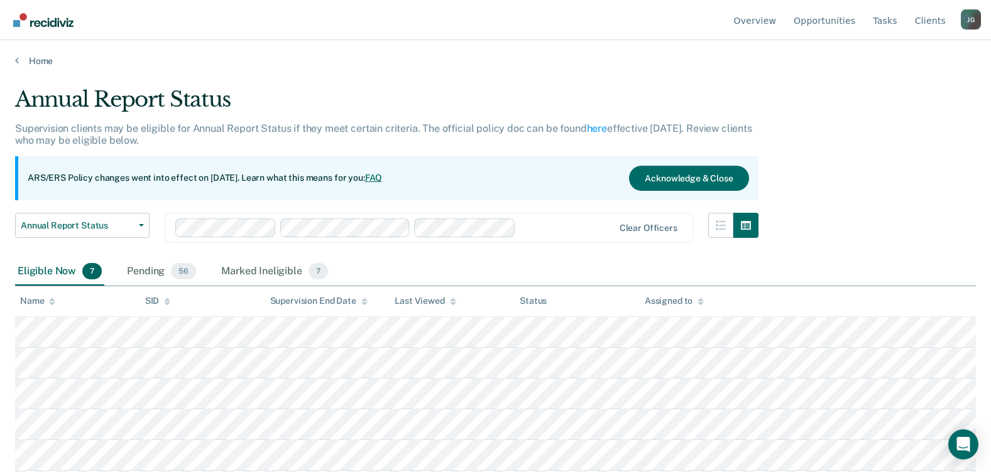
scroll to position [60, 0]
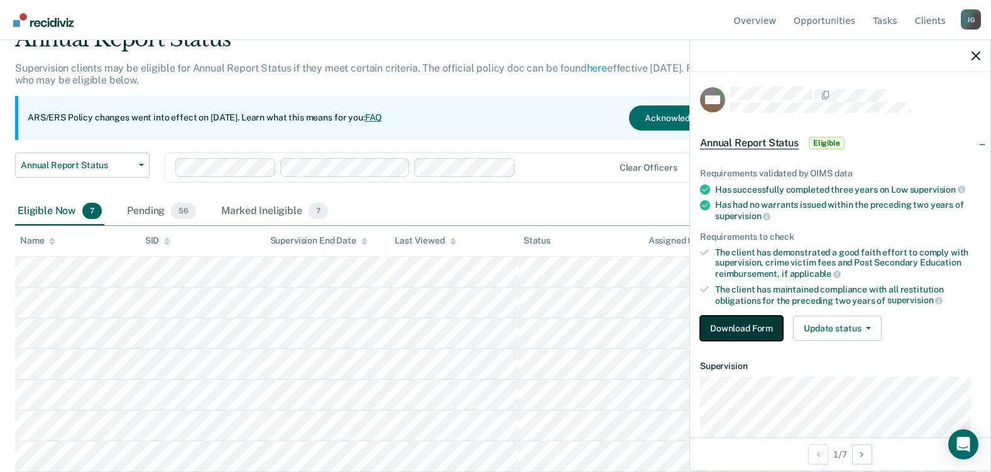
click at [732, 325] on button "Download Form" at bounding box center [741, 328] width 83 height 25
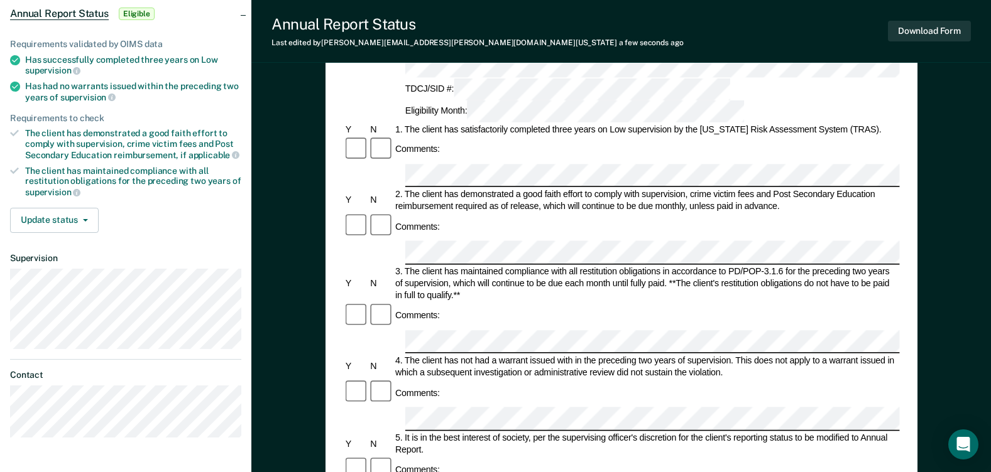
scroll to position [126, 0]
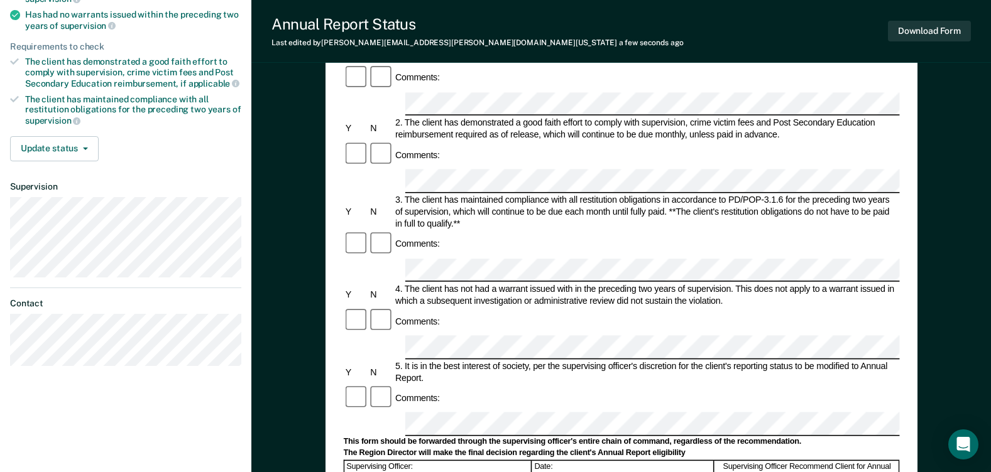
scroll to position [314, 0]
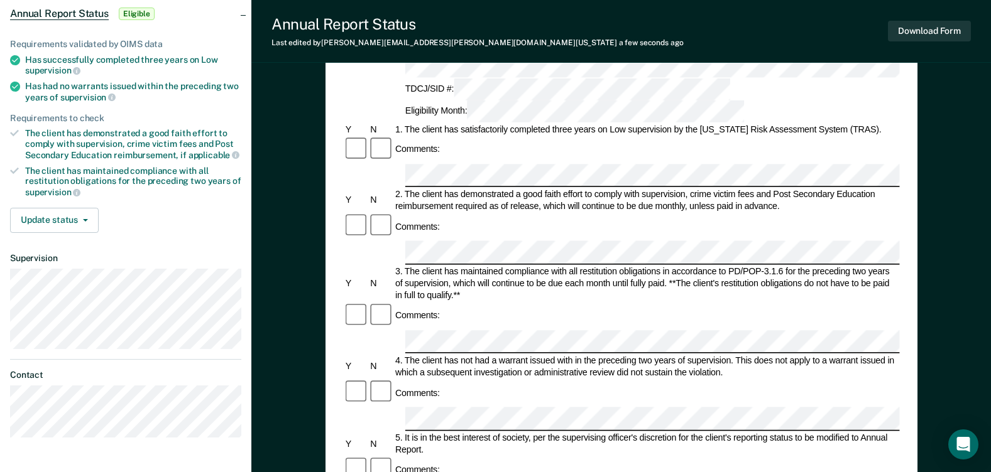
scroll to position [0, 0]
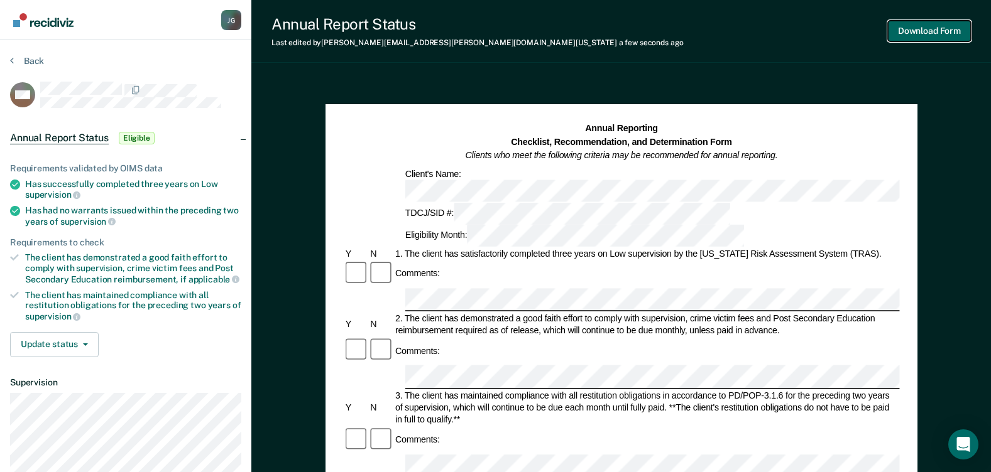
click at [934, 37] on button "Download Form" at bounding box center [929, 31] width 83 height 21
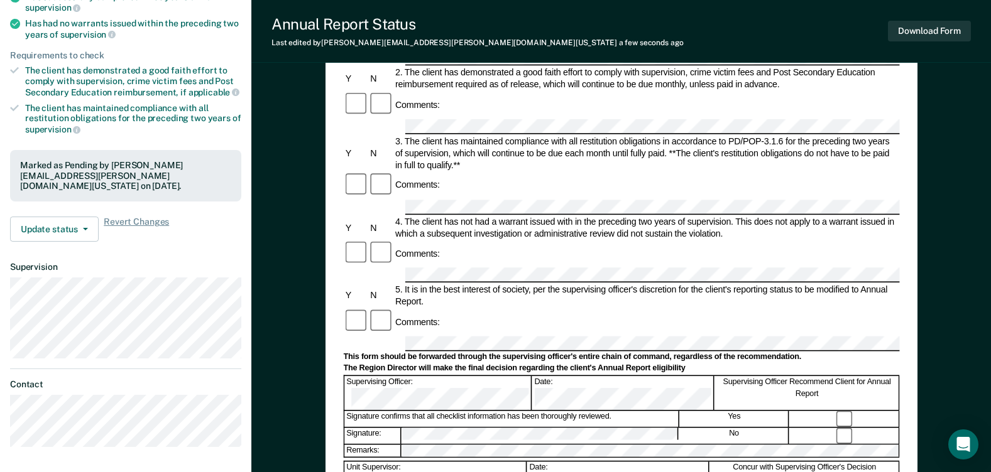
scroll to position [188, 0]
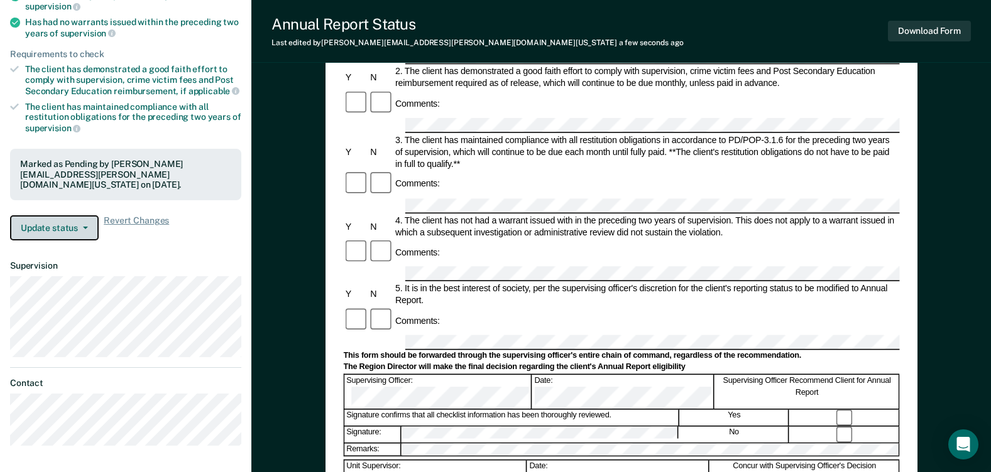
click at [85, 215] on button "Update status" at bounding box center [54, 227] width 89 height 25
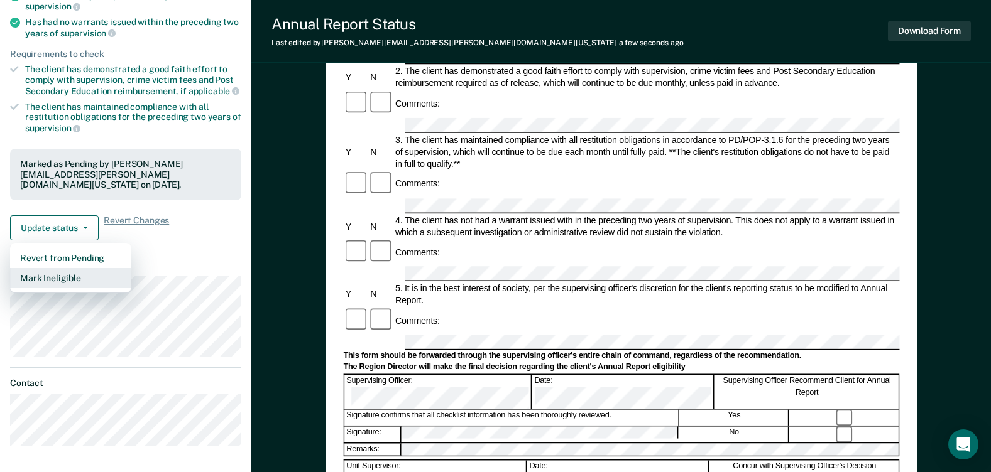
click at [71, 268] on button "Mark Ineligible" at bounding box center [70, 278] width 121 height 20
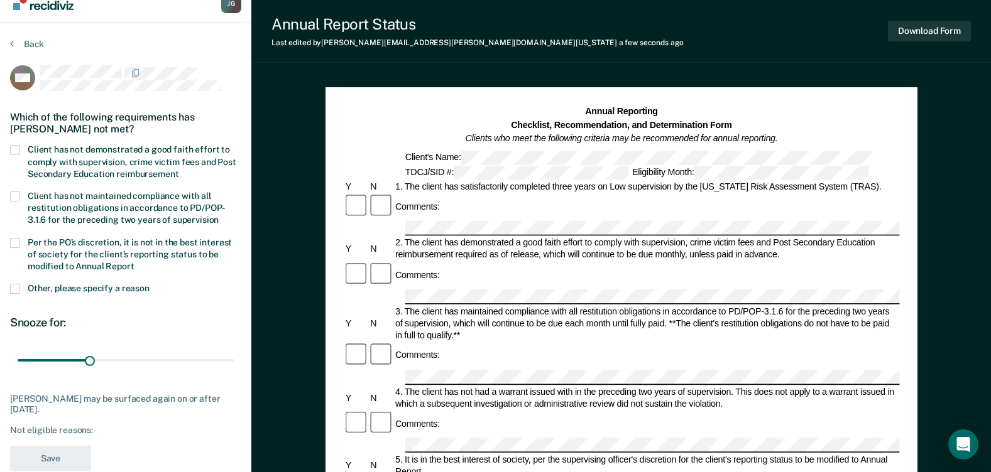
scroll to position [0, 0]
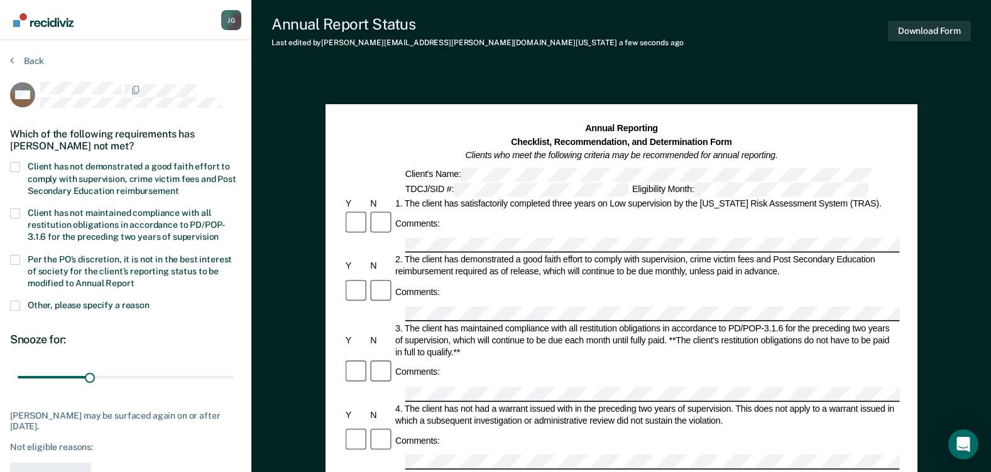
click at [17, 168] on span at bounding box center [15, 167] width 10 height 10
click at [178, 187] on input "Client has not demonstrated a good faith effort to comply with supervision, cri…" at bounding box center [178, 187] width 0 height 0
click at [18, 258] on span at bounding box center [15, 260] width 10 height 10
click at [134, 279] on input "Per the PO’s discretion, it is not in the best interest of society for the clie…" at bounding box center [134, 279] width 0 height 0
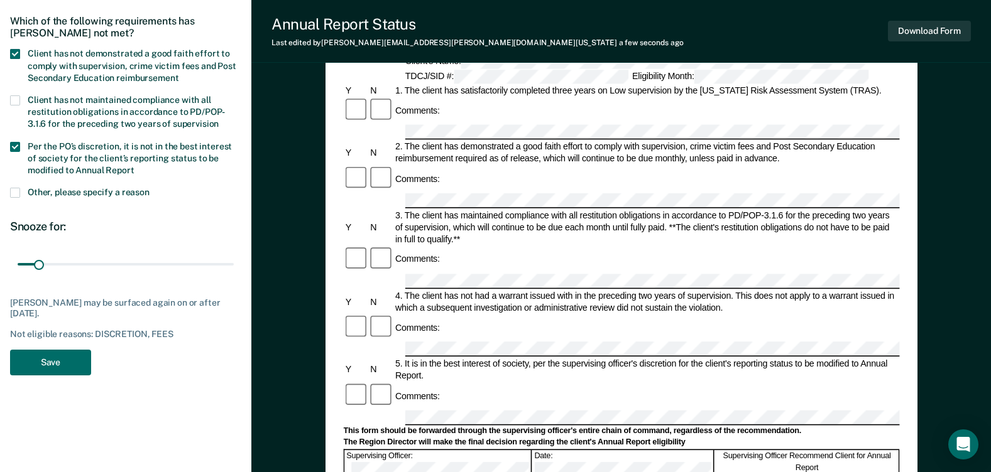
scroll to position [126, 0]
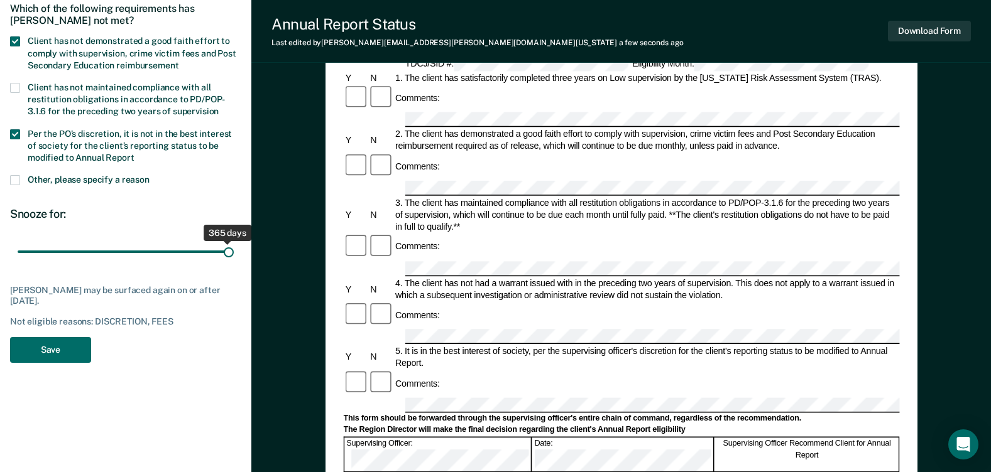
drag, startPoint x: 37, startPoint y: 251, endPoint x: 251, endPoint y: 251, distance: 214.2
type input "365"
click at [234, 251] on input "range" at bounding box center [126, 252] width 216 height 22
click at [68, 351] on button "Save" at bounding box center [50, 350] width 81 height 26
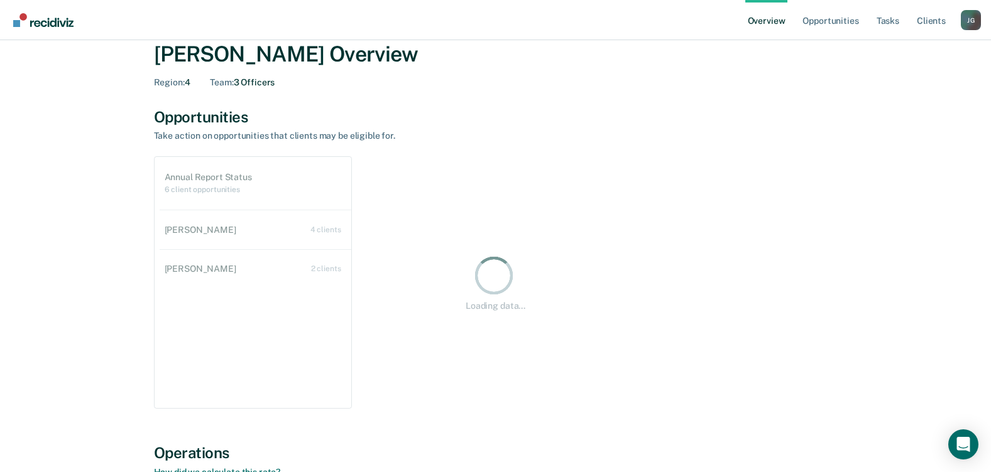
scroll to position [24, 0]
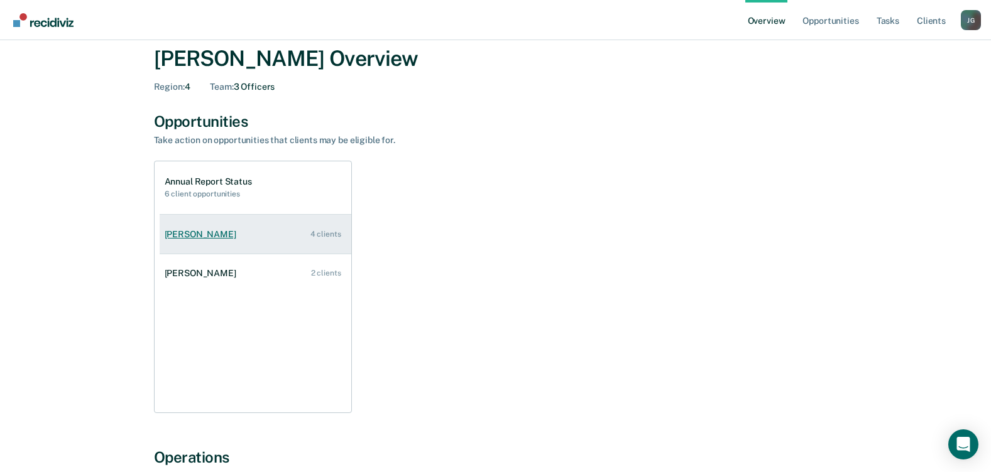
click at [207, 237] on div "[PERSON_NAME]" at bounding box center [203, 234] width 77 height 11
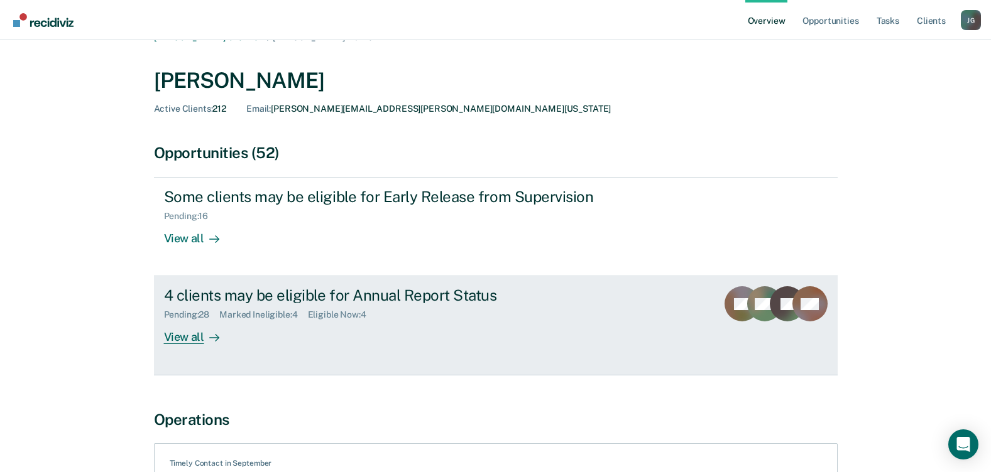
scroll to position [16, 0]
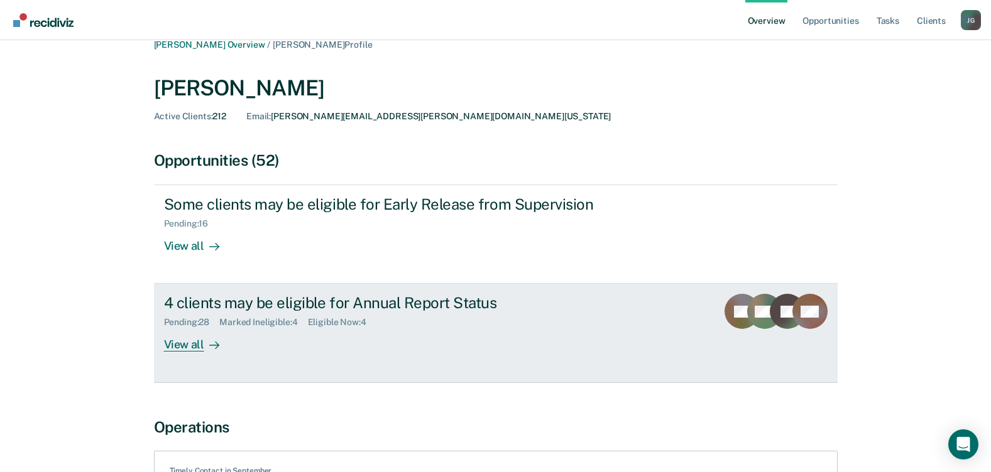
click at [183, 351] on div "View all" at bounding box center [199, 340] width 70 height 24
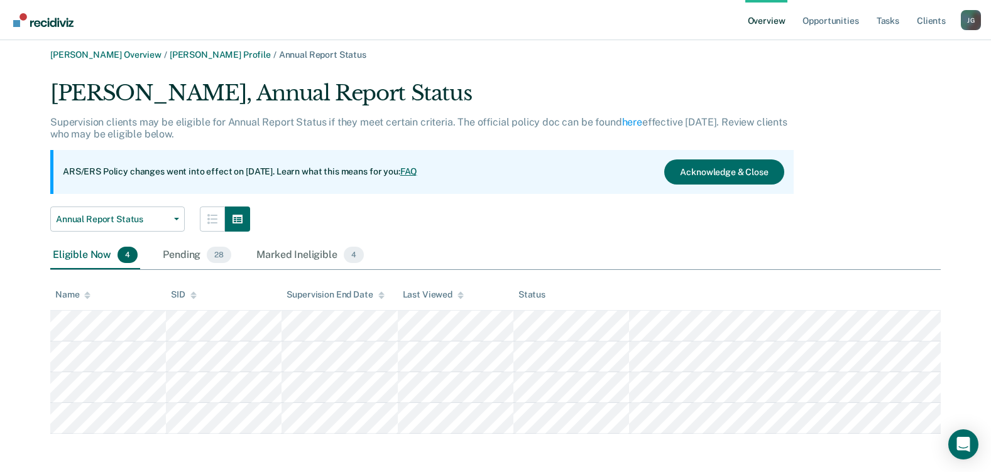
scroll to position [8, 0]
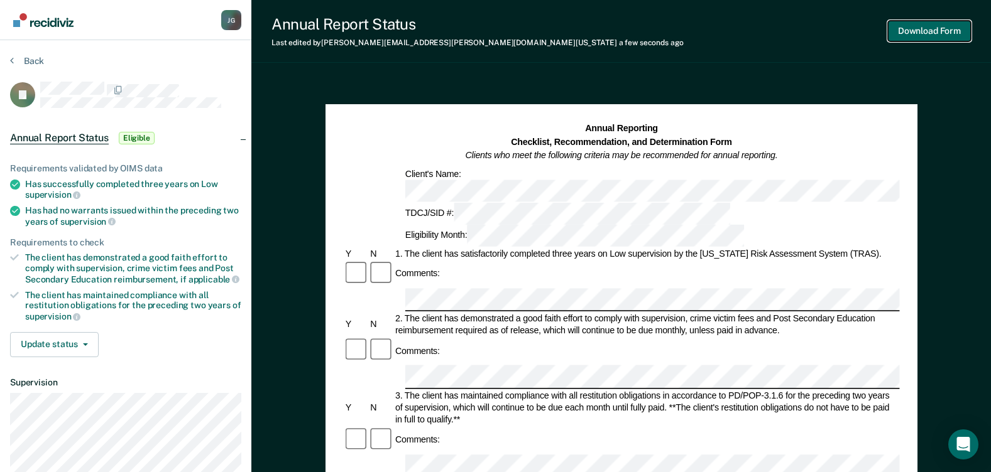
click at [933, 33] on button "Download Form" at bounding box center [929, 31] width 83 height 21
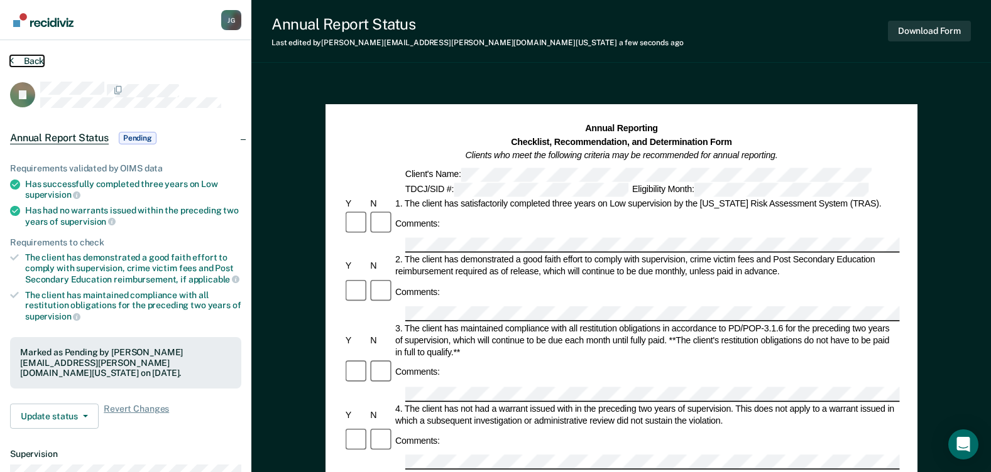
click at [24, 60] on button "Back" at bounding box center [27, 60] width 34 height 11
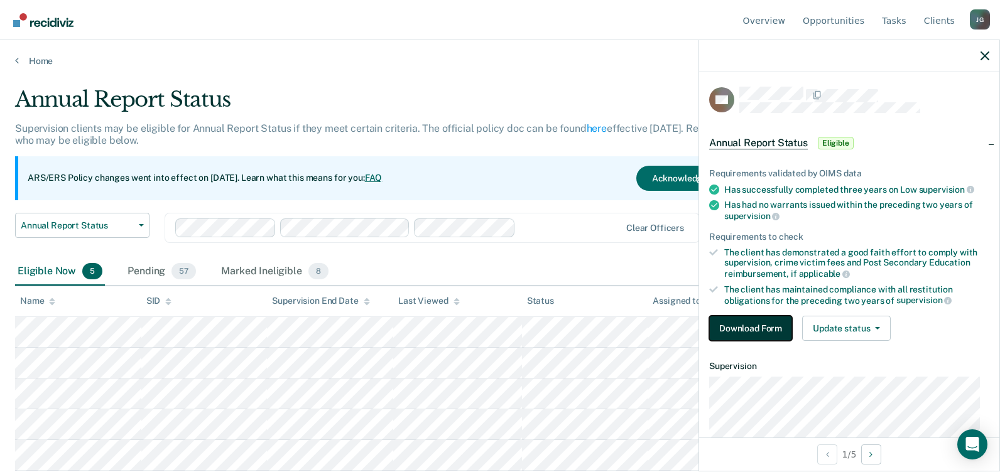
click at [765, 320] on button "Download Form" at bounding box center [750, 328] width 83 height 25
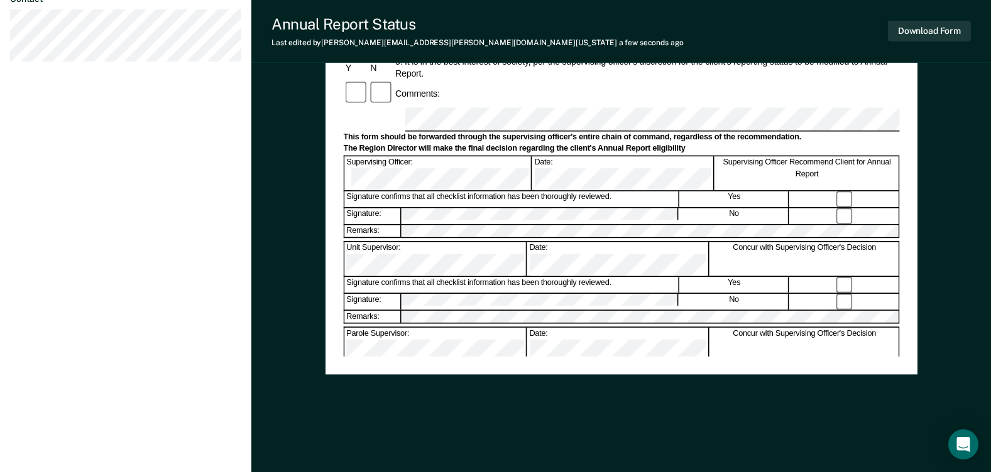
scroll to position [501, 0]
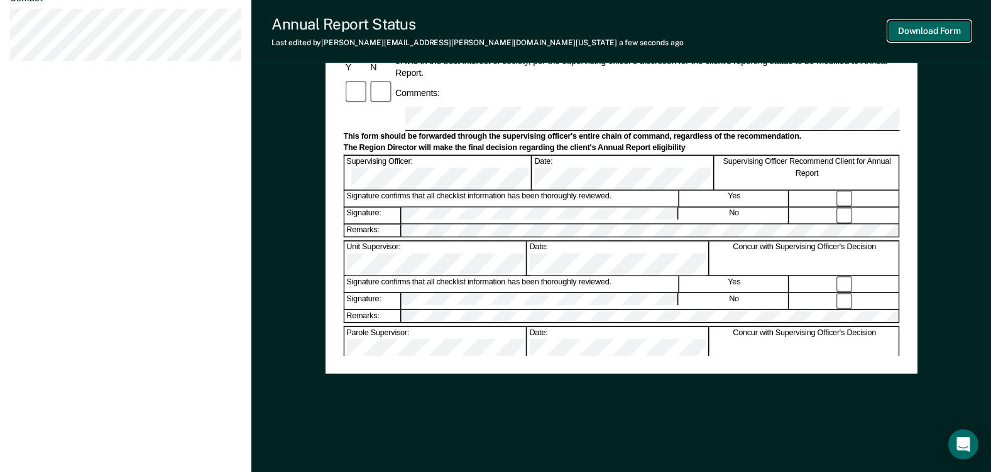
click at [930, 30] on button "Download Form" at bounding box center [929, 31] width 83 height 21
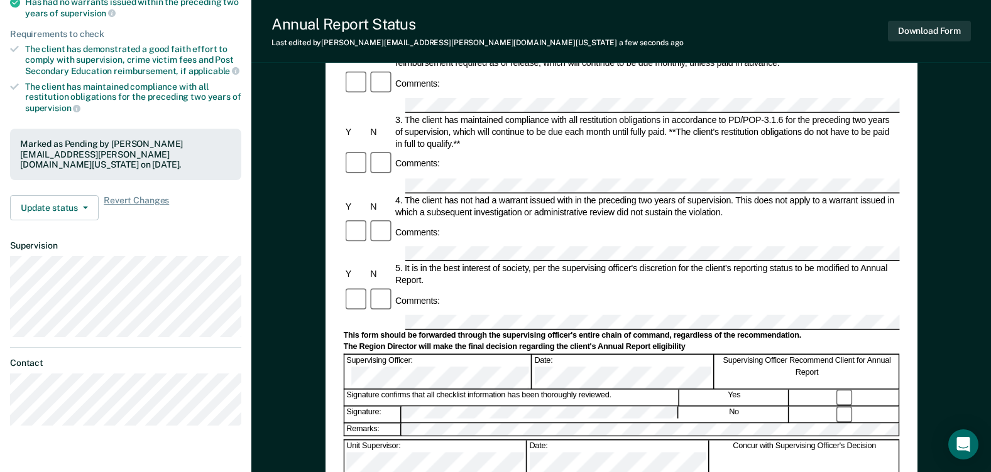
scroll to position [0, 0]
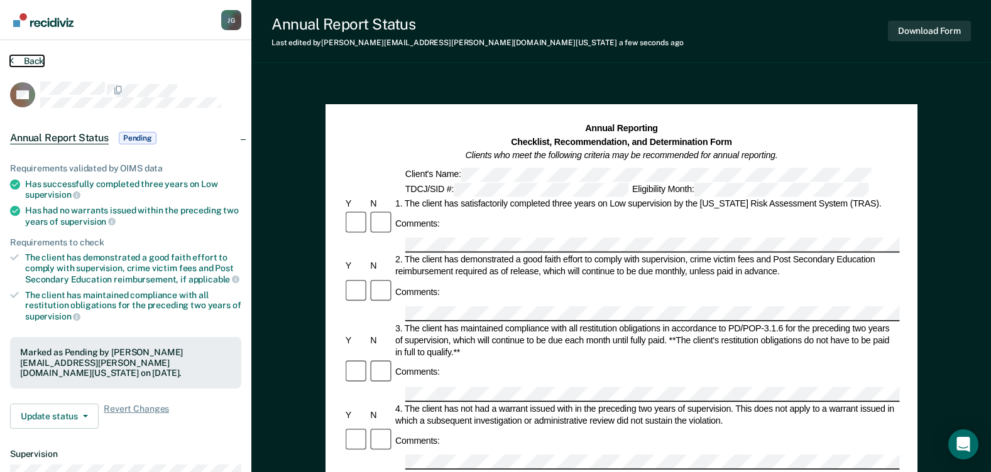
click at [18, 61] on button "Back" at bounding box center [27, 60] width 34 height 11
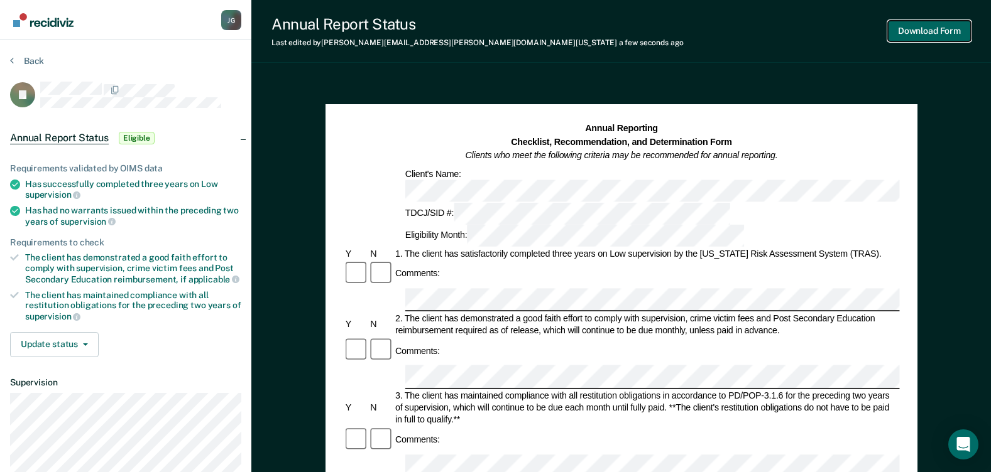
click at [916, 26] on button "Download Form" at bounding box center [929, 31] width 83 height 21
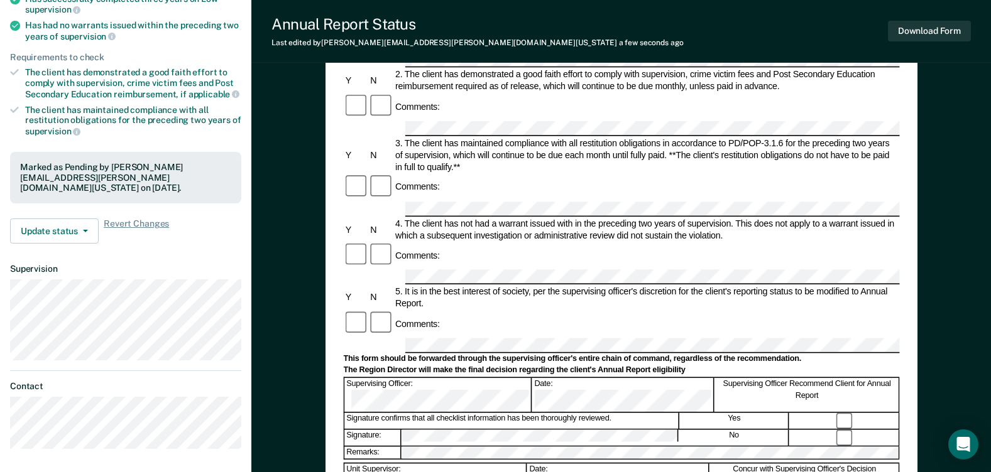
scroll to position [188, 0]
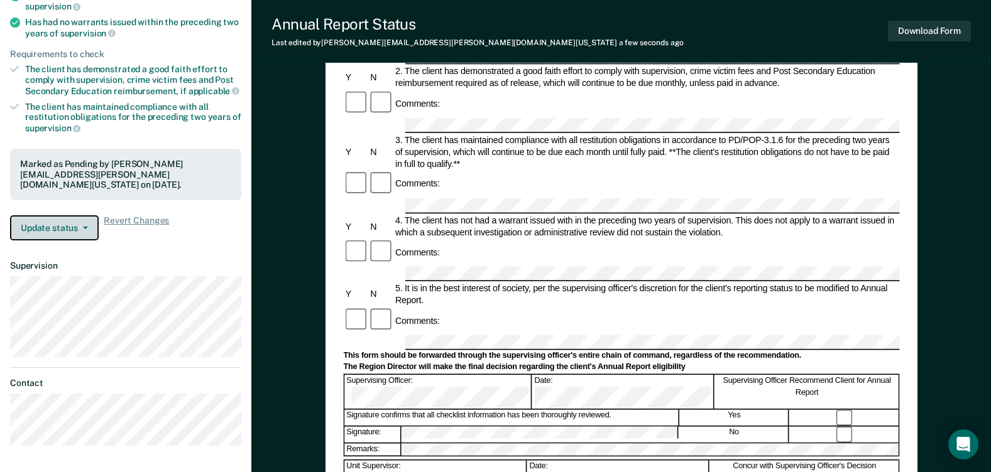
click at [49, 222] on button "Update status" at bounding box center [54, 227] width 89 height 25
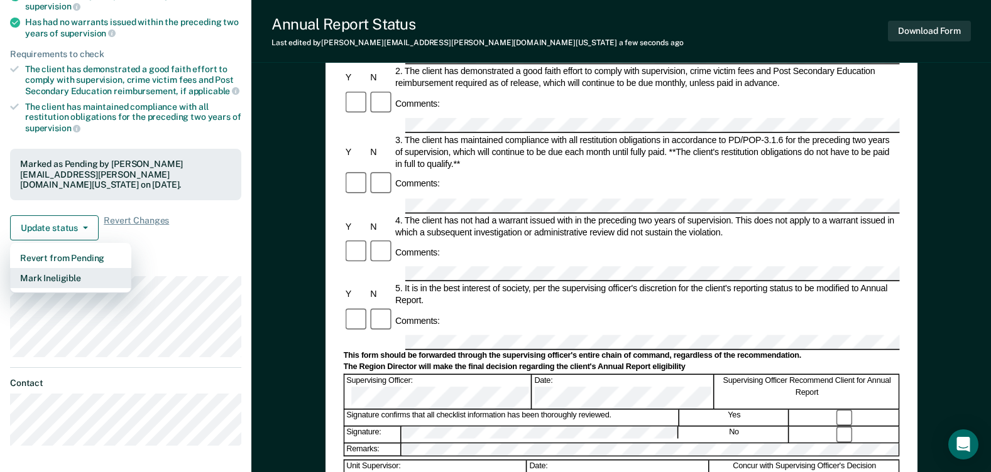
click at [48, 269] on button "Mark Ineligible" at bounding box center [70, 278] width 121 height 20
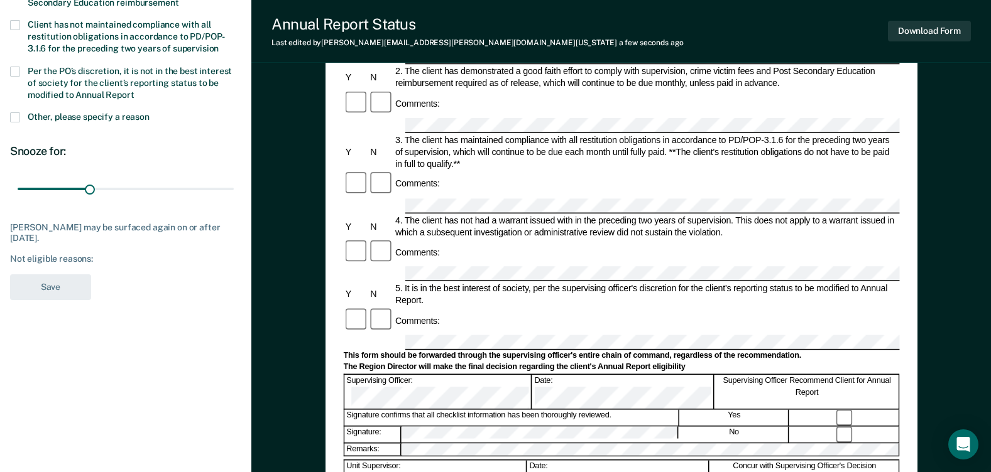
scroll to position [0, 0]
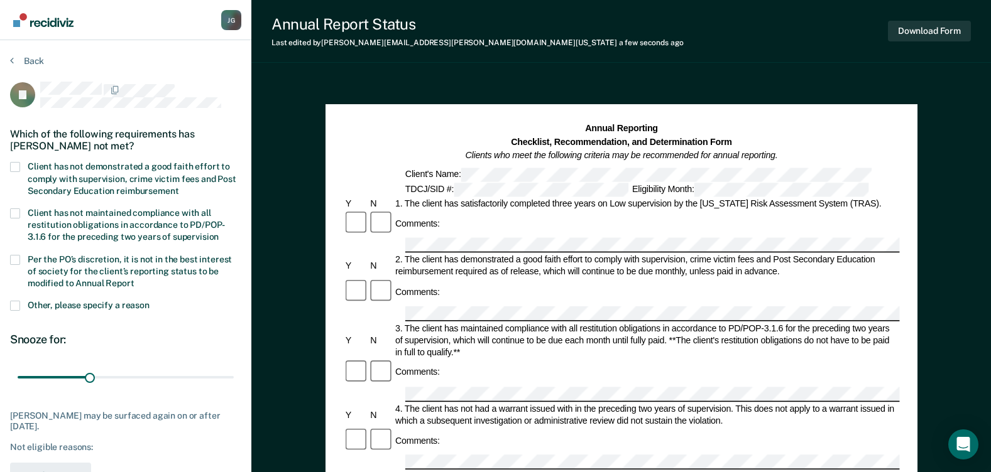
click at [19, 166] on span at bounding box center [15, 167] width 10 height 10
click at [178, 187] on input "Client has not demonstrated a good faith effort to comply with supervision, cri…" at bounding box center [178, 187] width 0 height 0
click at [12, 256] on span at bounding box center [15, 260] width 10 height 10
click at [134, 279] on input "Per the PO’s discretion, it is not in the best interest of society for the clie…" at bounding box center [134, 279] width 0 height 0
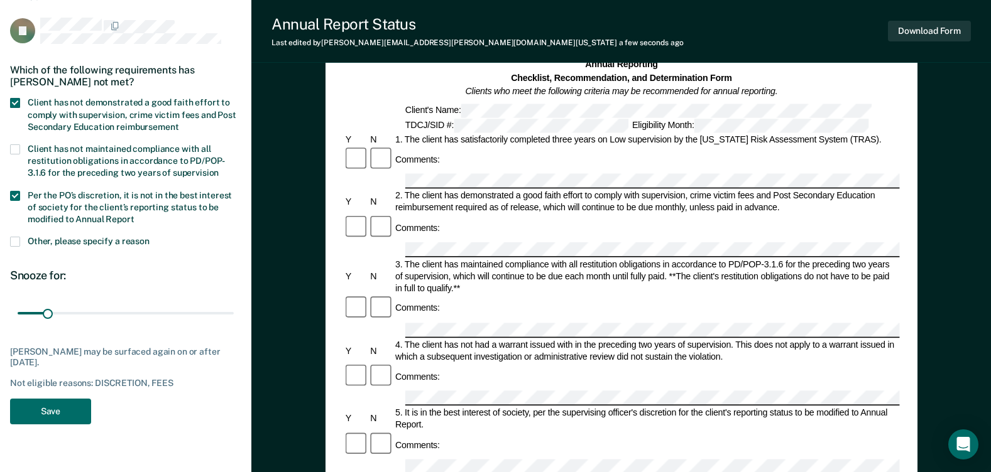
scroll to position [126, 0]
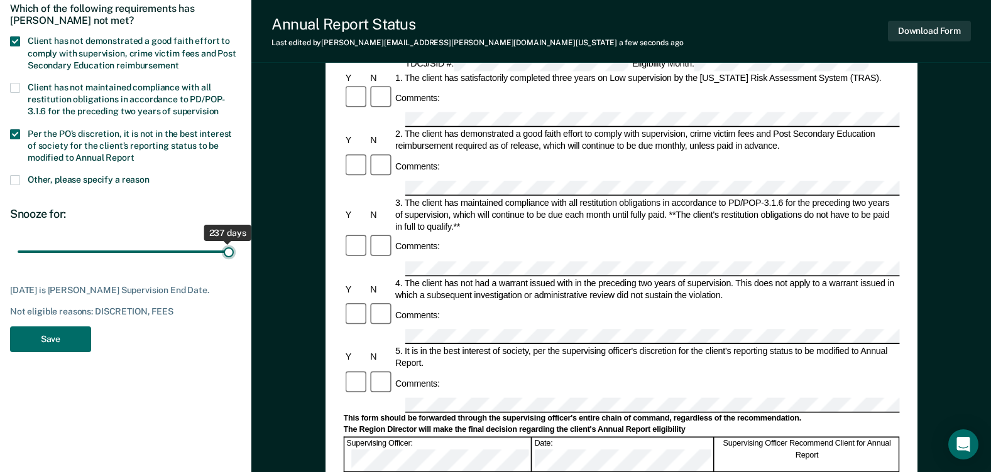
drag, startPoint x: 45, startPoint y: 256, endPoint x: 286, endPoint y: 278, distance: 242.2
type input "237"
click at [234, 263] on input "range" at bounding box center [126, 252] width 216 height 22
click at [67, 341] on button "Save" at bounding box center [50, 340] width 81 height 26
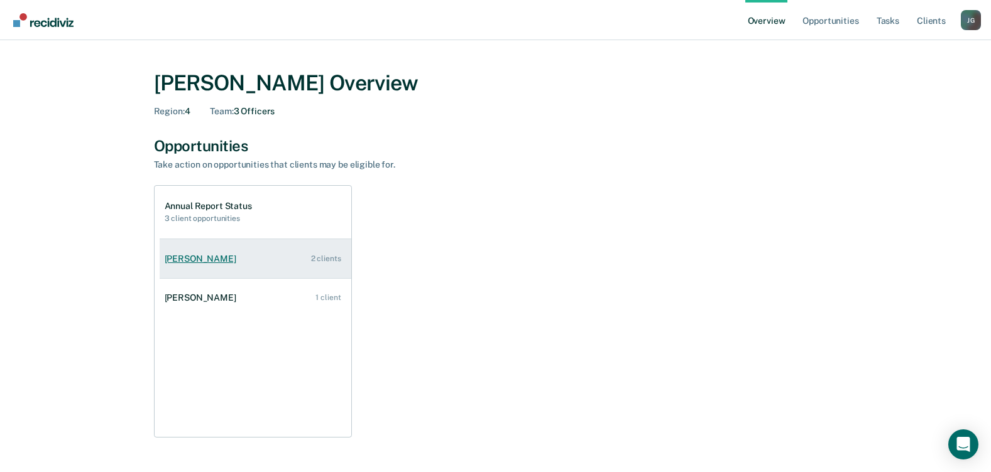
click at [225, 254] on div "[PERSON_NAME]" at bounding box center [203, 259] width 77 height 11
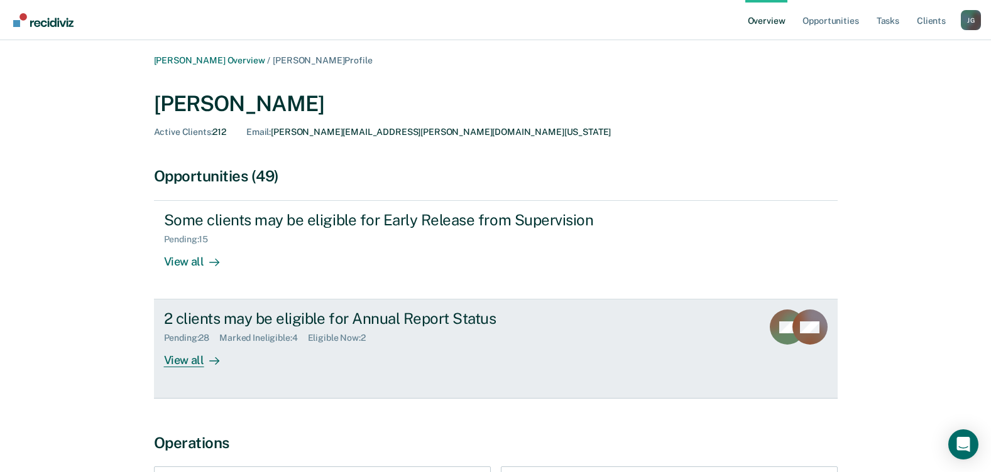
click at [187, 356] on div "View all" at bounding box center [199, 356] width 70 height 24
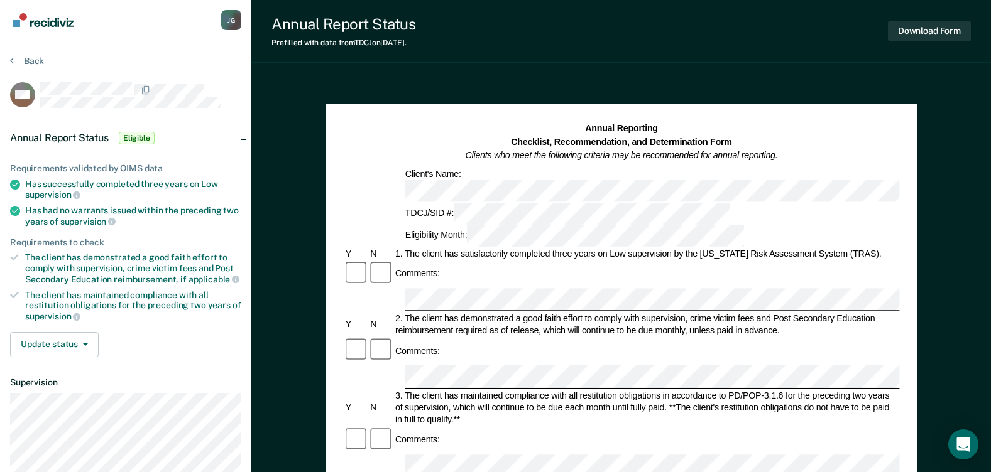
click at [459, 171] on div "Client's Name:" at bounding box center [730, 185] width 655 height 34
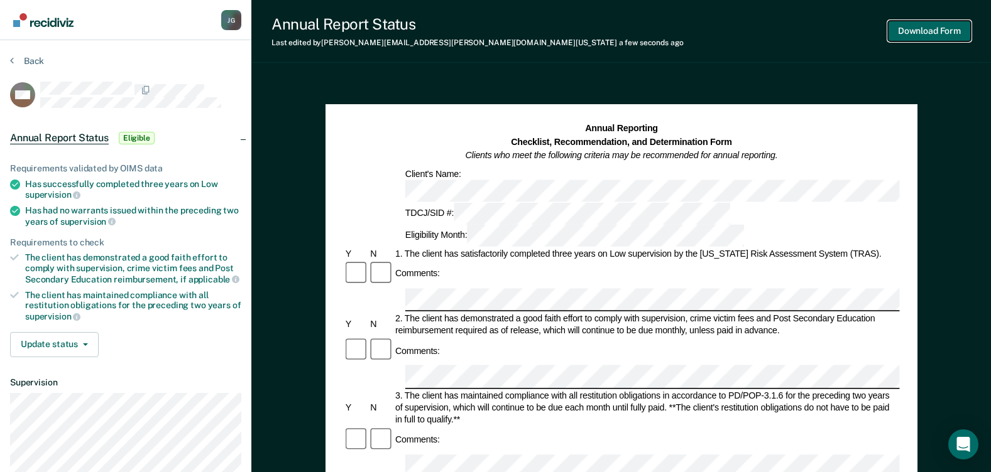
click at [930, 36] on button "Download Form" at bounding box center [929, 31] width 83 height 21
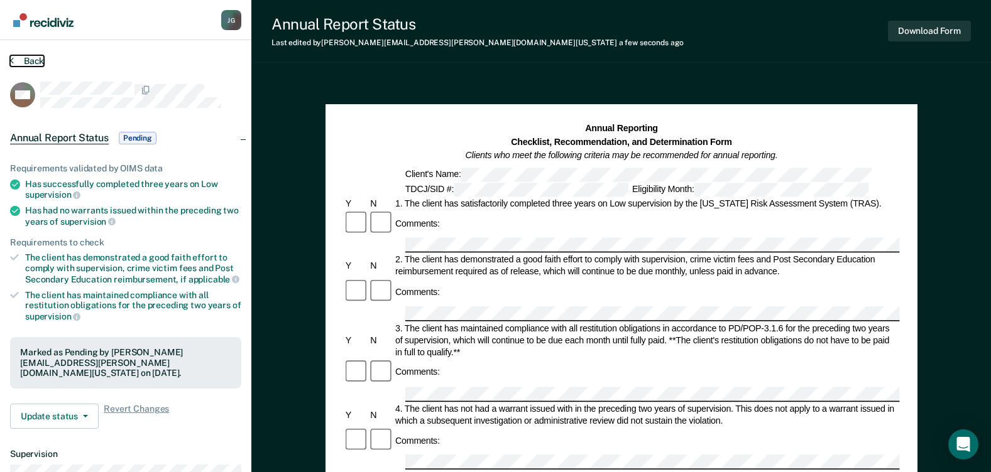
click at [27, 60] on button "Back" at bounding box center [27, 60] width 34 height 11
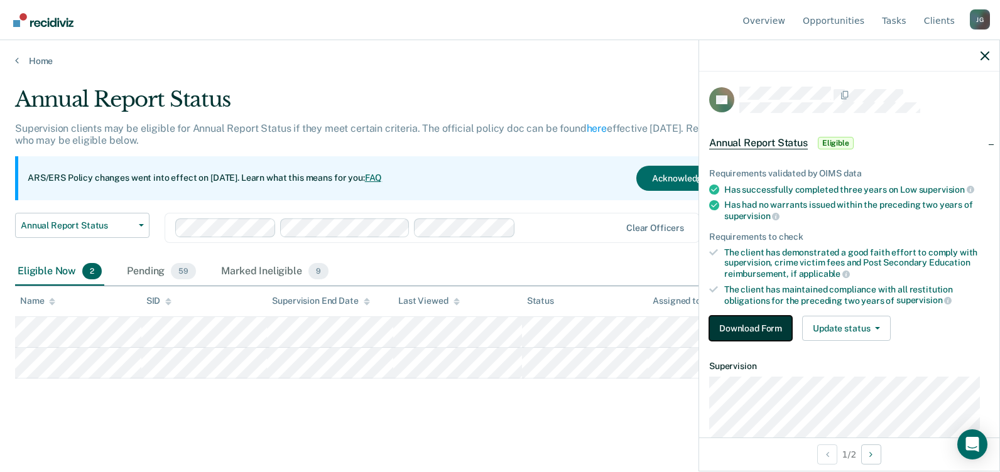
click at [729, 325] on button "Download Form" at bounding box center [750, 328] width 83 height 25
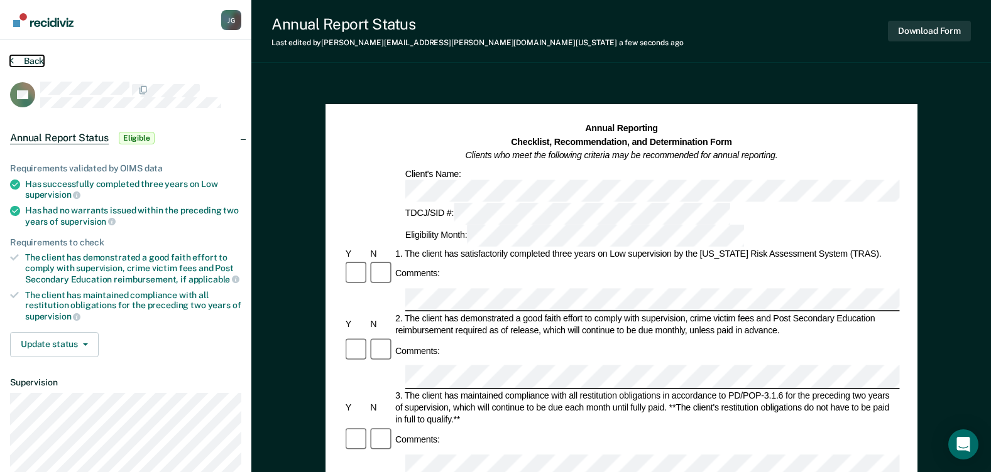
click at [33, 57] on button "Back" at bounding box center [27, 60] width 34 height 11
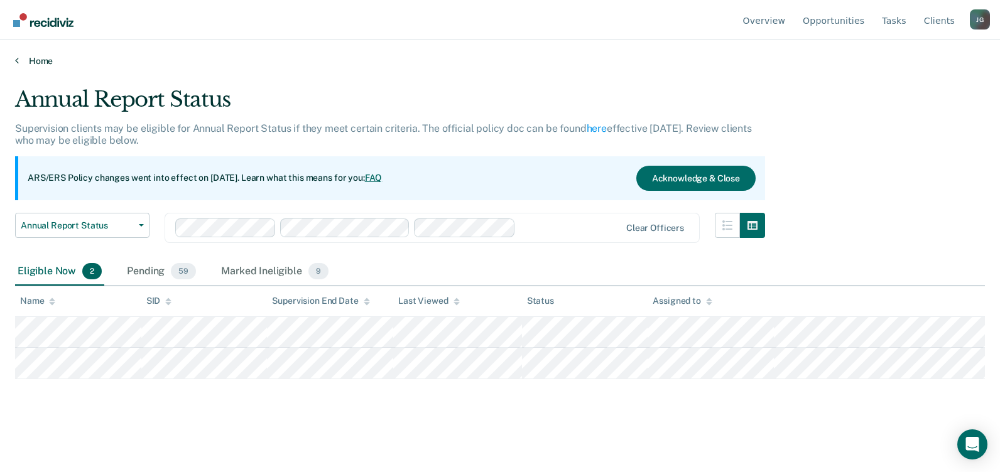
click at [41, 60] on link "Home" at bounding box center [500, 60] width 970 height 11
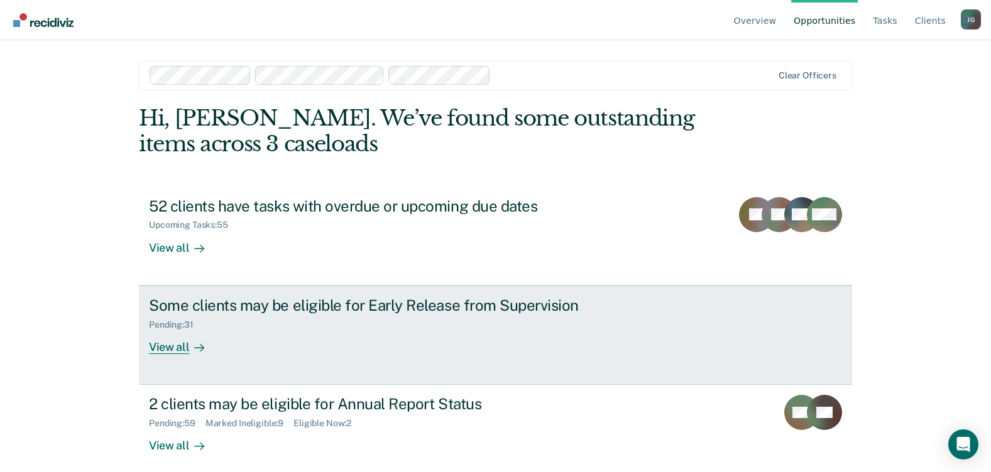
click at [156, 344] on div "View all" at bounding box center [184, 342] width 70 height 24
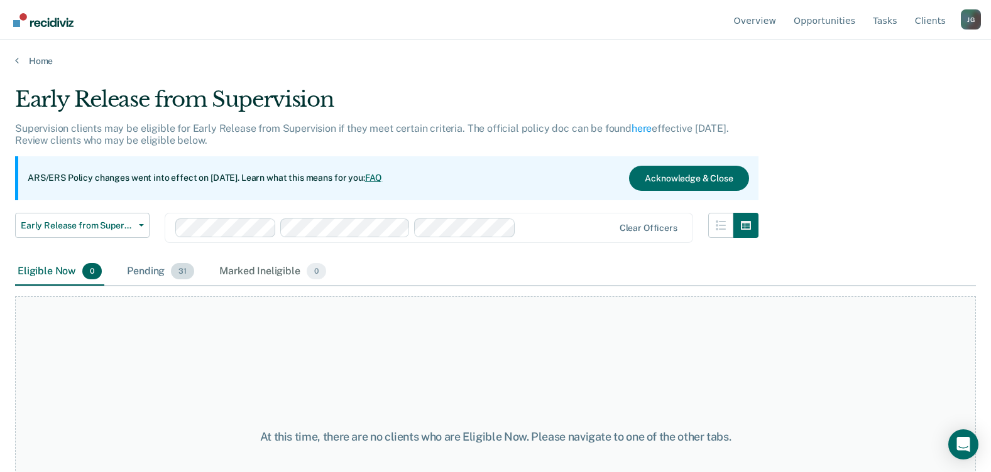
click at [158, 266] on div "Pending 31" at bounding box center [160, 272] width 72 height 28
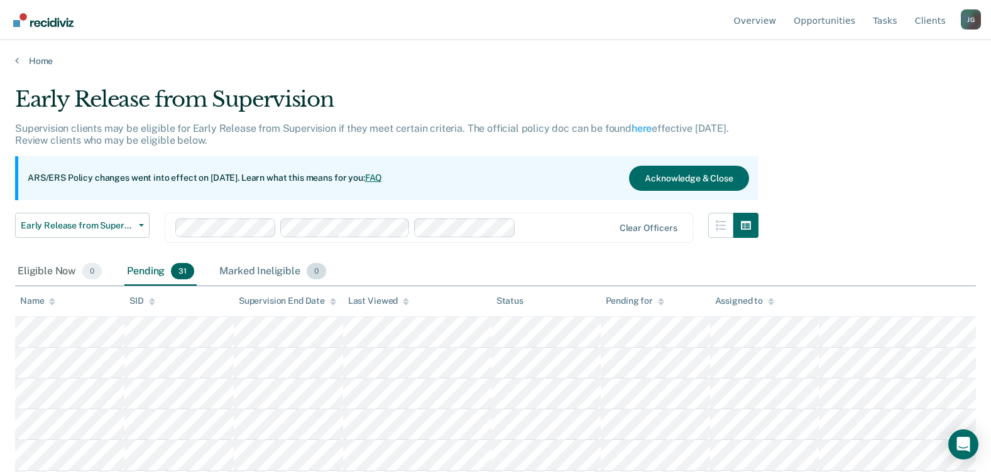
click at [261, 274] on div "Marked Ineligible 0" at bounding box center [273, 272] width 112 height 28
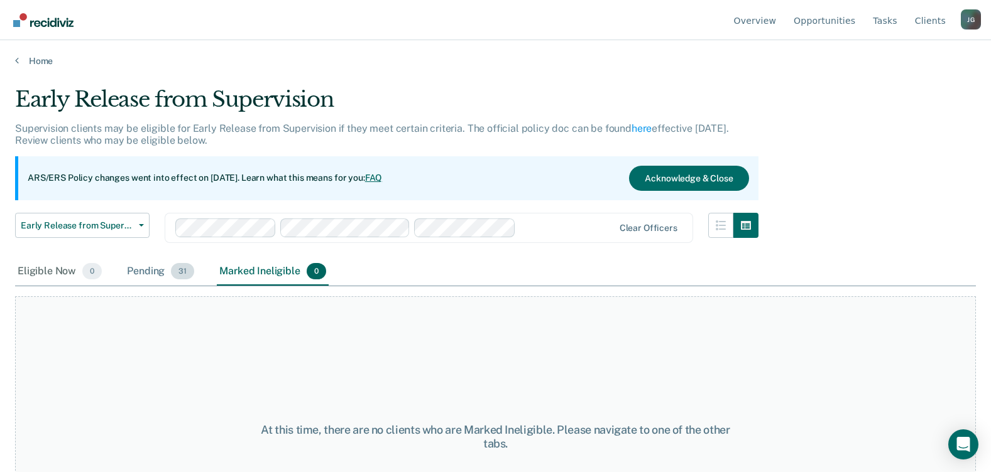
click at [134, 274] on div "Pending 31" at bounding box center [160, 272] width 72 height 28
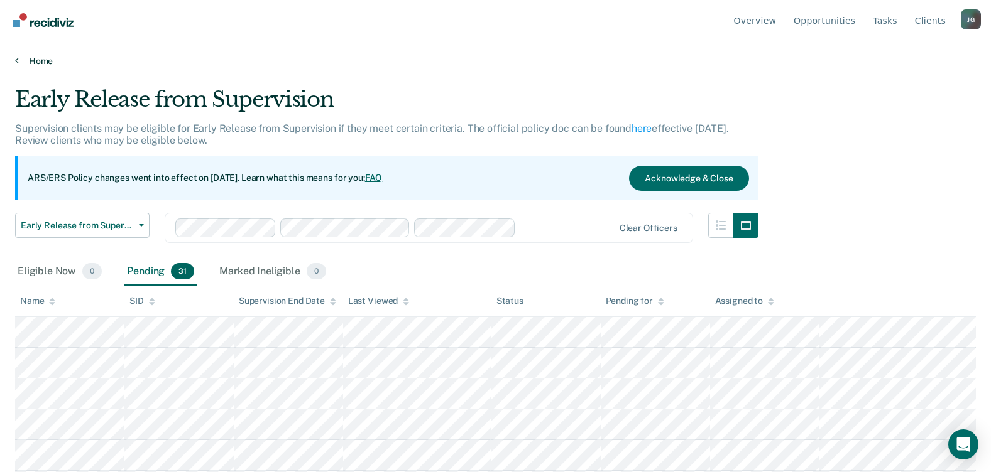
click at [28, 59] on link "Home" at bounding box center [495, 60] width 960 height 11
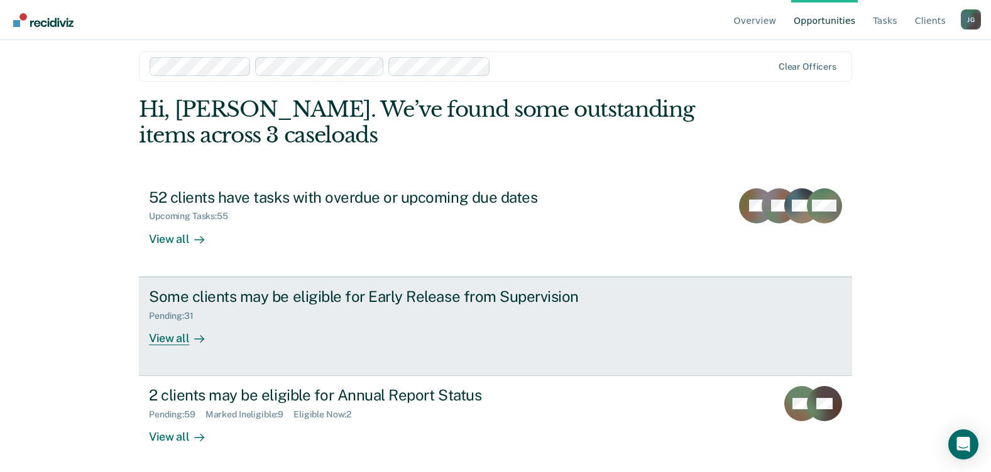
scroll to position [11, 0]
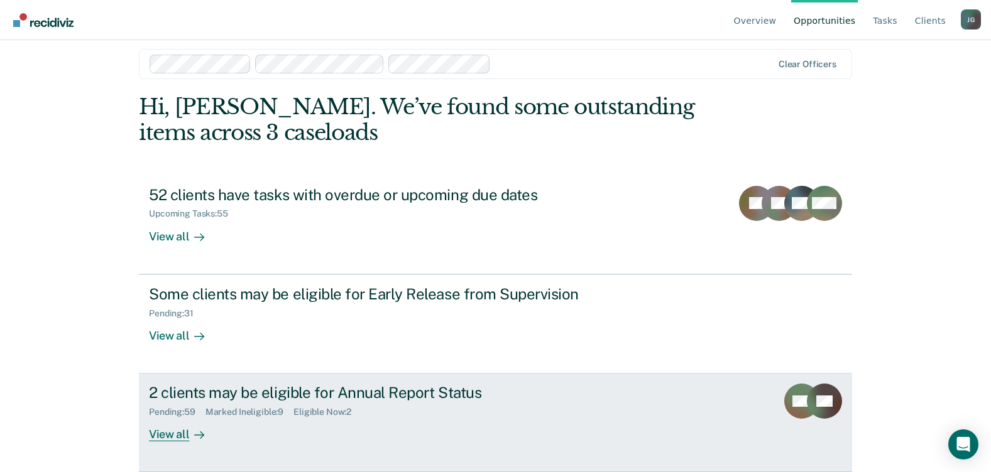
click at [296, 400] on div "2 clients may be eligible for Annual Report Status" at bounding box center [369, 393] width 441 height 18
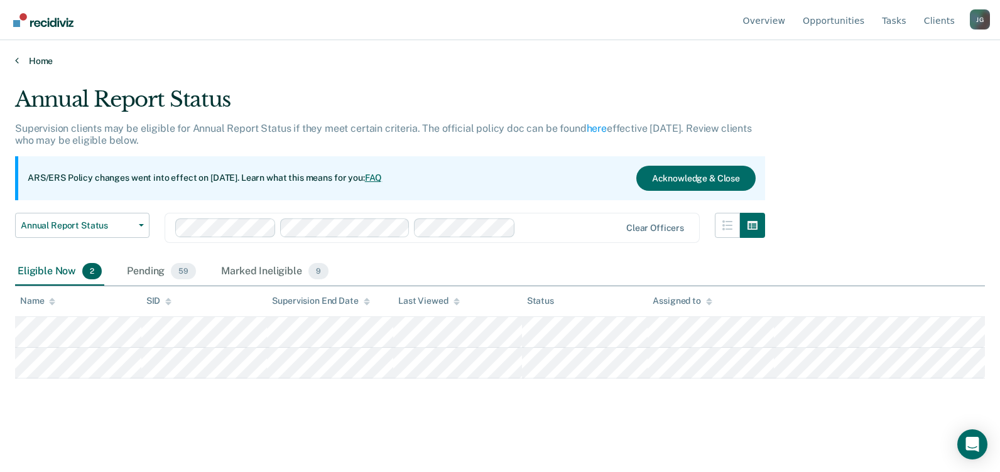
click at [46, 64] on link "Home" at bounding box center [500, 60] width 970 height 11
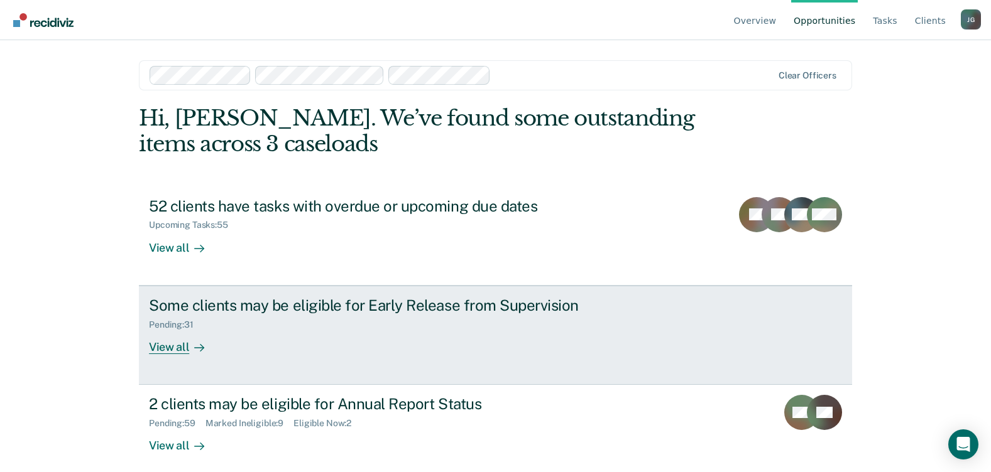
click at [163, 351] on div "View all" at bounding box center [184, 342] width 70 height 24
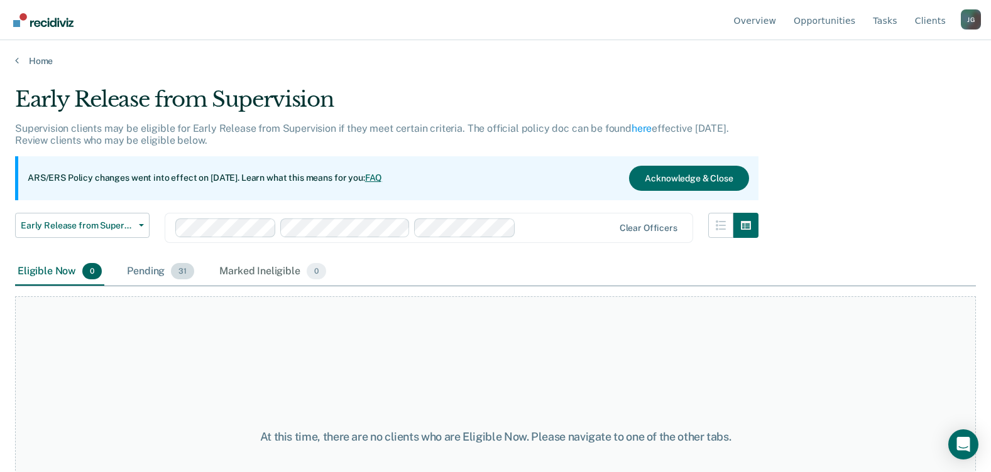
click at [171, 276] on div "Pending 31" at bounding box center [160, 272] width 72 height 28
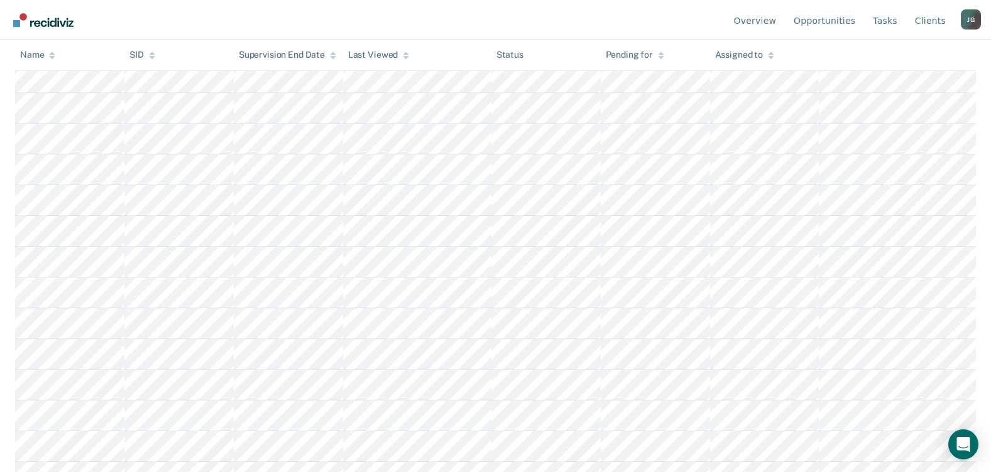
scroll to position [799, 0]
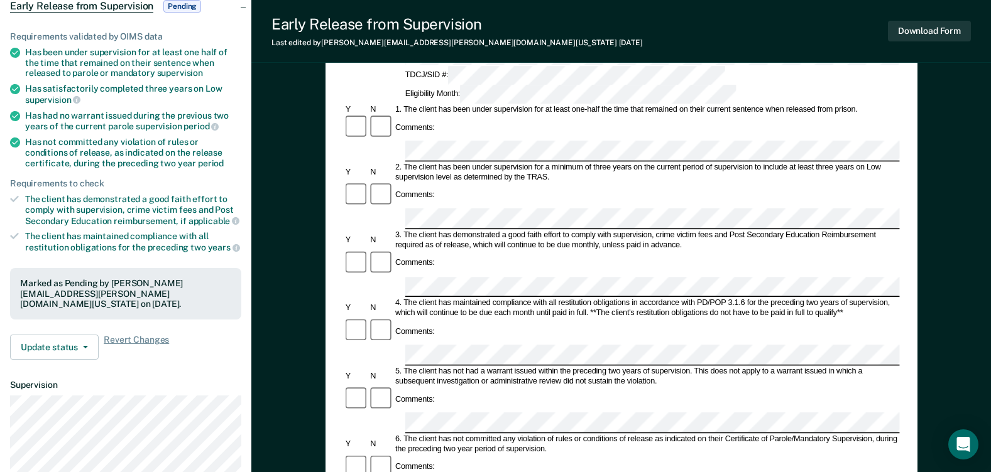
scroll to position [126, 0]
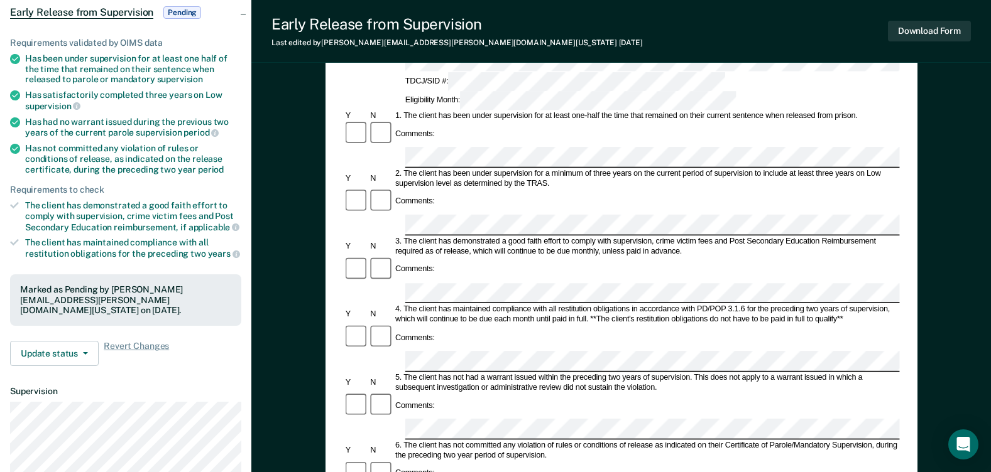
click at [396, 257] on div "Comments:" at bounding box center [621, 281] width 556 height 48
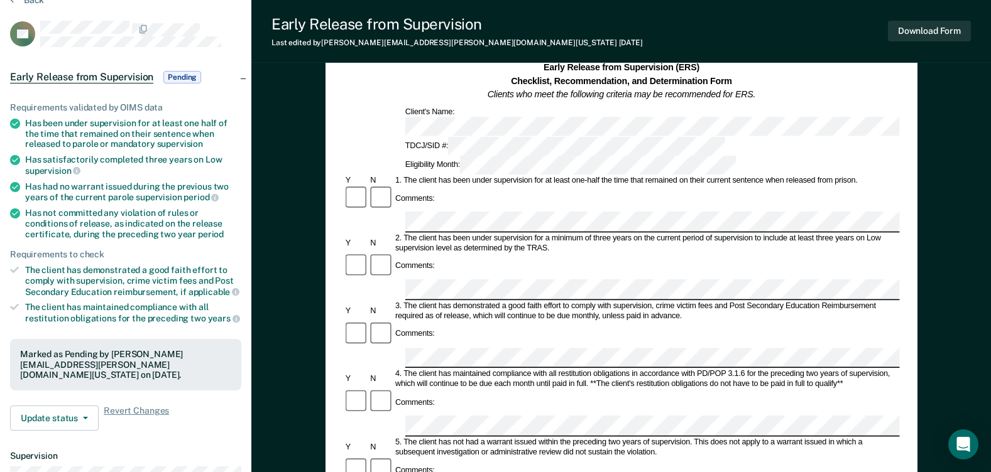
scroll to position [0, 0]
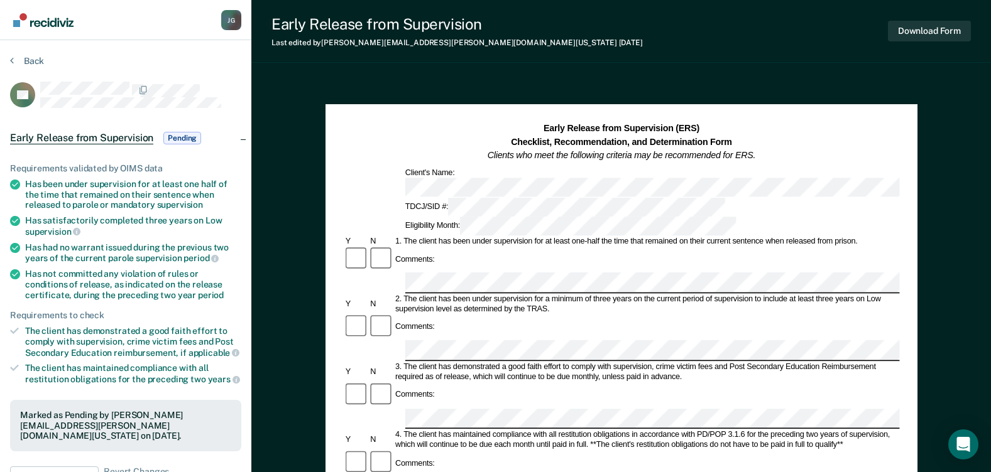
scroll to position [106, 0]
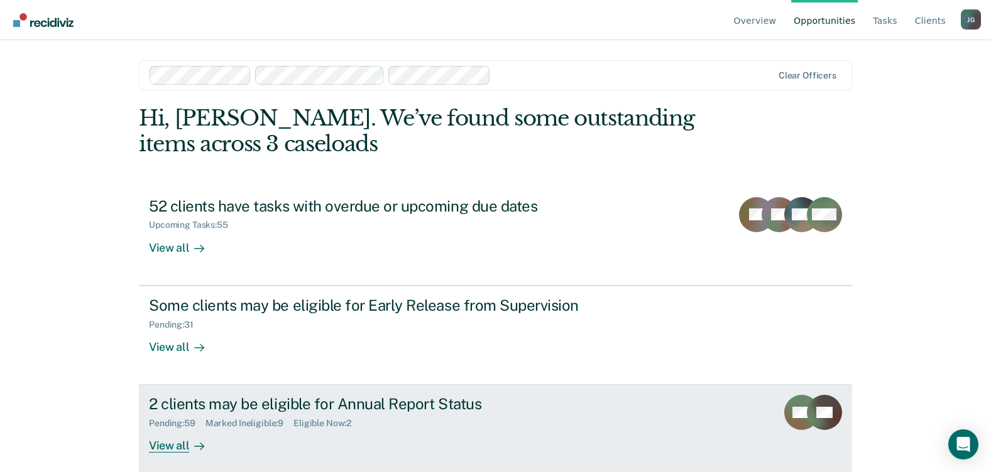
click at [205, 398] on div "2 clients may be eligible for Annual Report Status" at bounding box center [369, 404] width 441 height 18
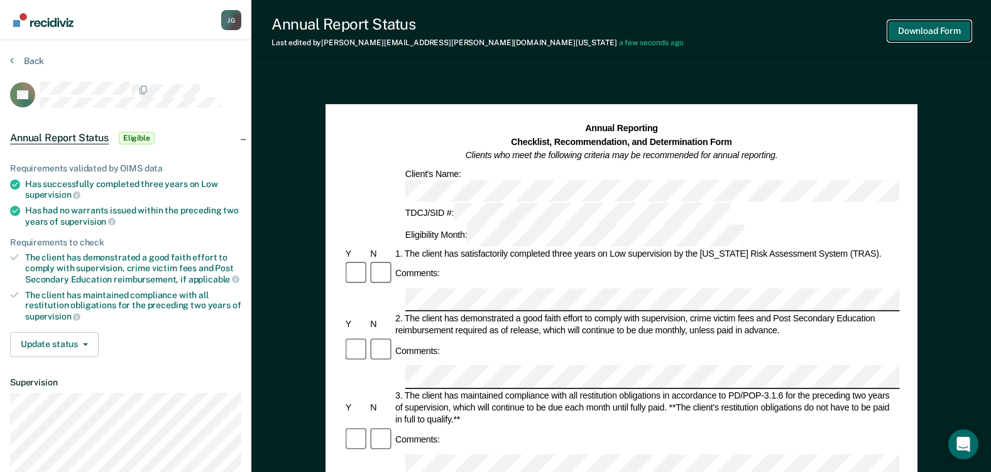
click at [930, 26] on button "Download Form" at bounding box center [929, 31] width 83 height 21
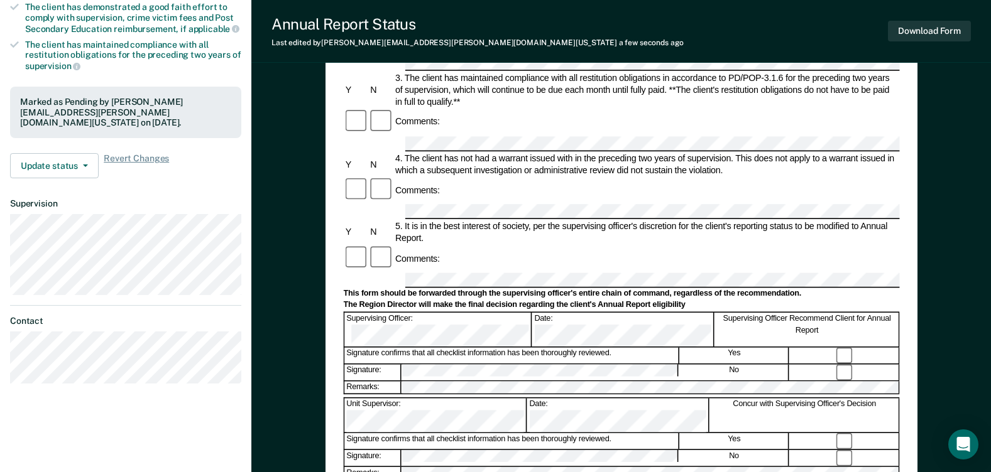
scroll to position [251, 0]
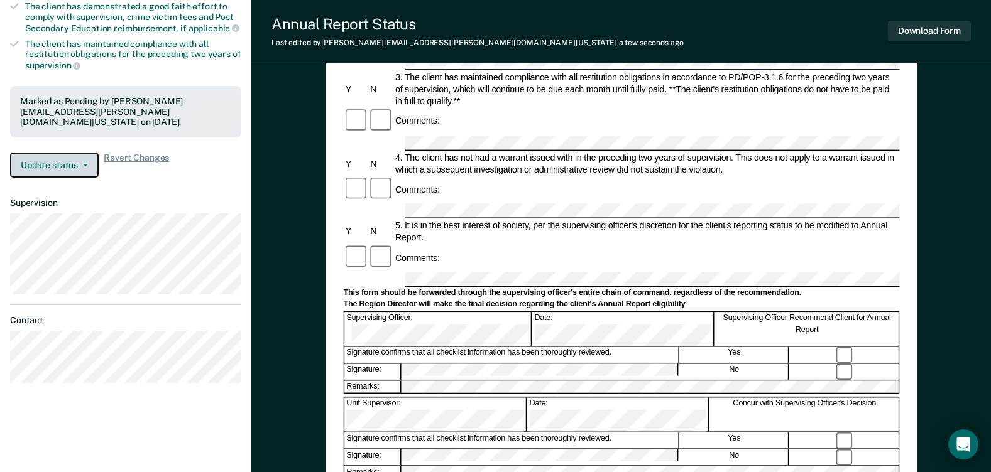
click at [87, 153] on button "Update status" at bounding box center [54, 165] width 89 height 25
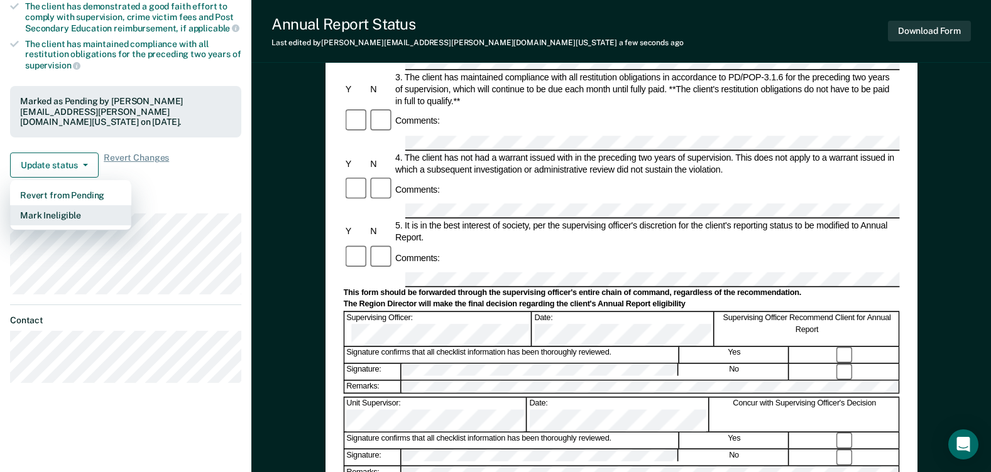
click at [72, 210] on button "Mark Ineligible" at bounding box center [70, 215] width 121 height 20
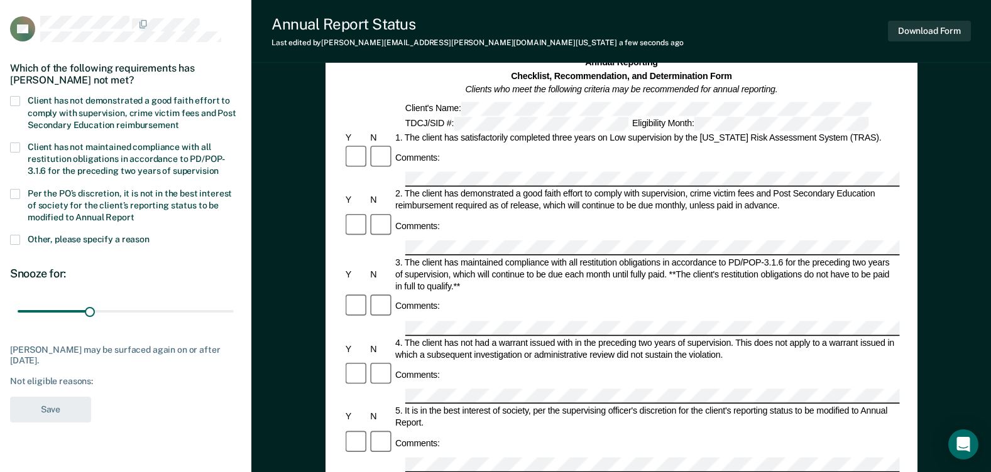
scroll to position [63, 0]
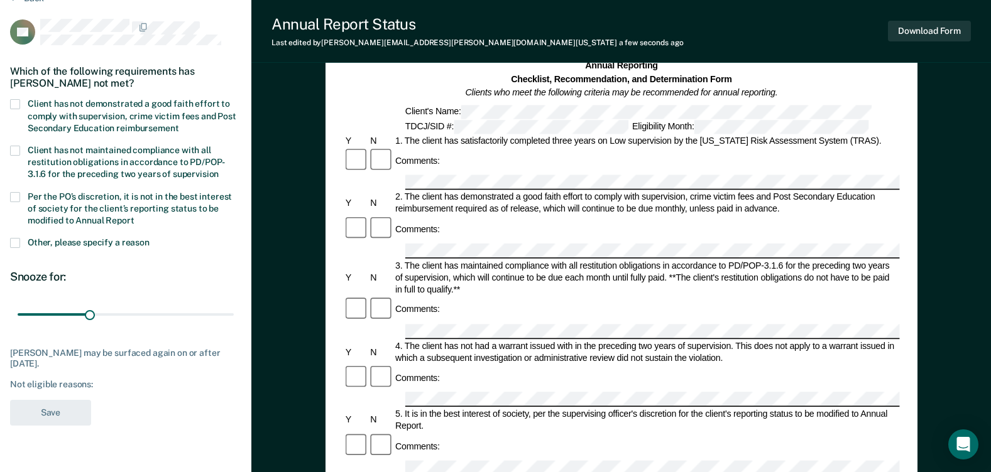
click at [18, 104] on span at bounding box center [15, 104] width 10 height 10
click at [178, 124] on input "Client has not demonstrated a good faith effort to comply with supervision, cri…" at bounding box center [178, 124] width 0 height 0
click at [19, 152] on span at bounding box center [15, 151] width 10 height 10
click at [219, 170] on input "Client has not maintained compliance with all restitution obligations in accord…" at bounding box center [219, 170] width 0 height 0
click at [18, 192] on span at bounding box center [15, 197] width 10 height 10
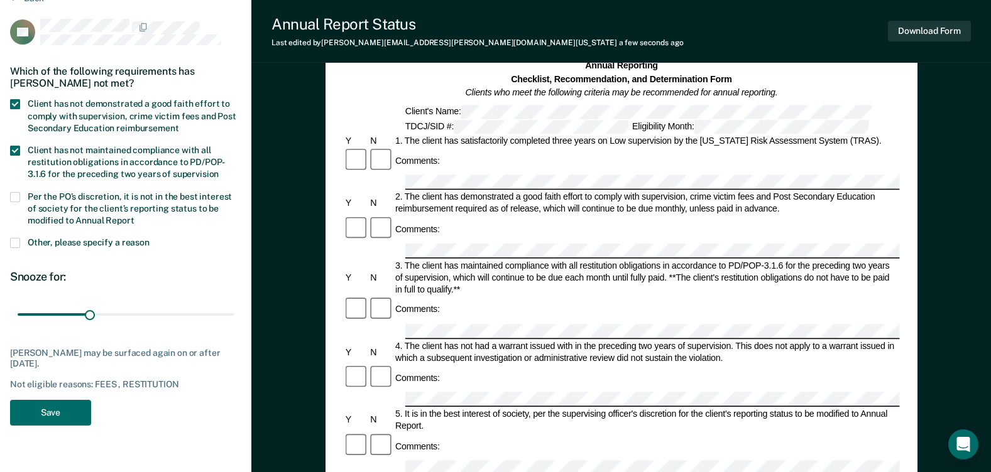
click at [134, 216] on input "Per the PO’s discretion, it is not in the best interest of society for the clie…" at bounding box center [134, 216] width 0 height 0
drag, startPoint x: 43, startPoint y: 316, endPoint x: 315, endPoint y: 335, distance: 272.7
type input "365"
click at [234, 326] on input "range" at bounding box center [126, 315] width 216 height 22
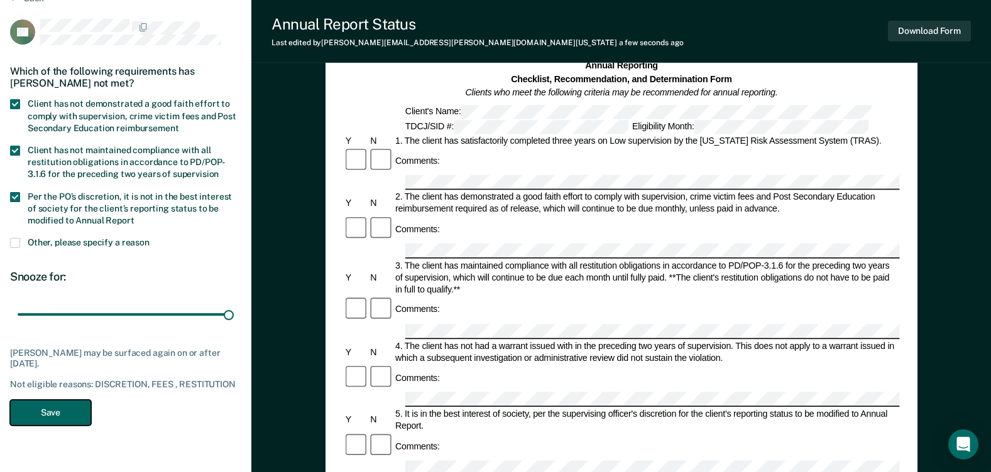
click at [44, 408] on button "Save" at bounding box center [50, 413] width 81 height 26
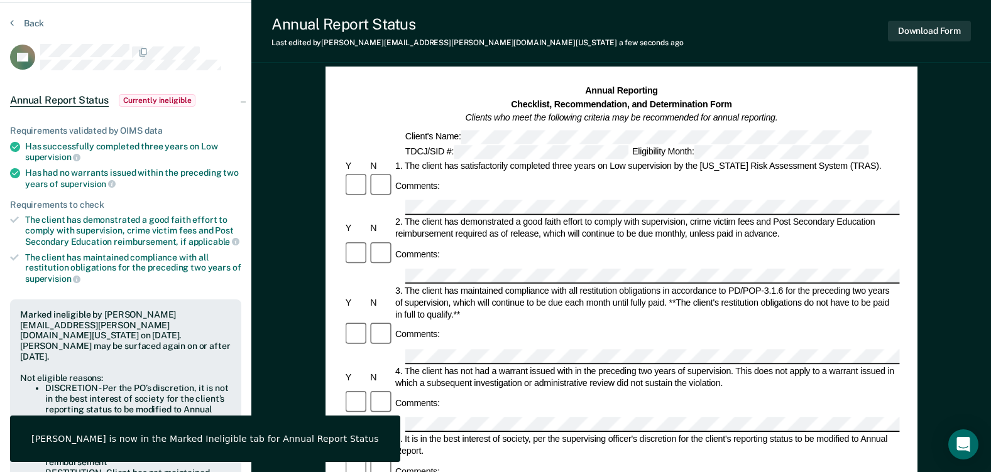
scroll to position [0, 0]
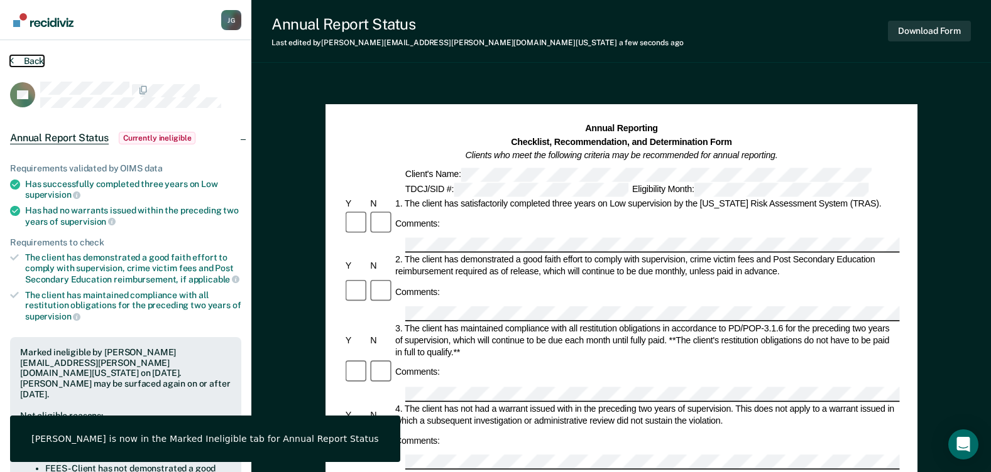
click at [27, 57] on button "Back" at bounding box center [27, 60] width 34 height 11
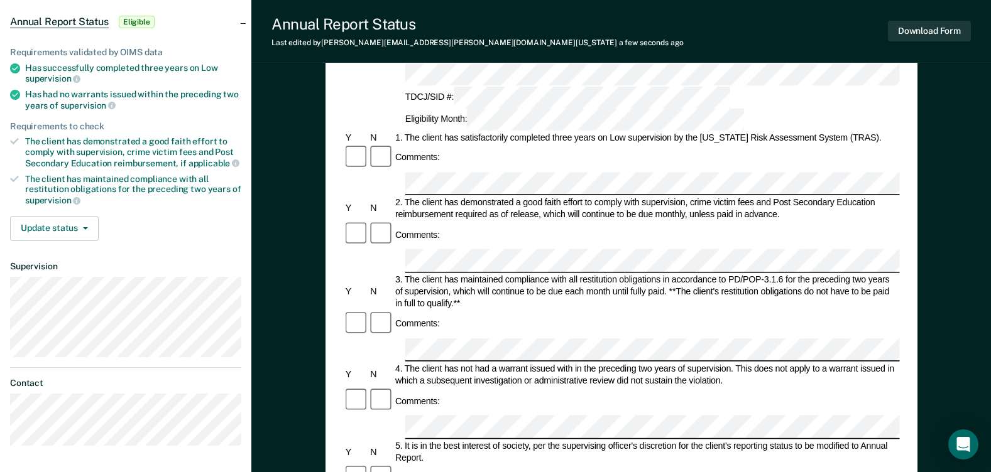
scroll to position [126, 0]
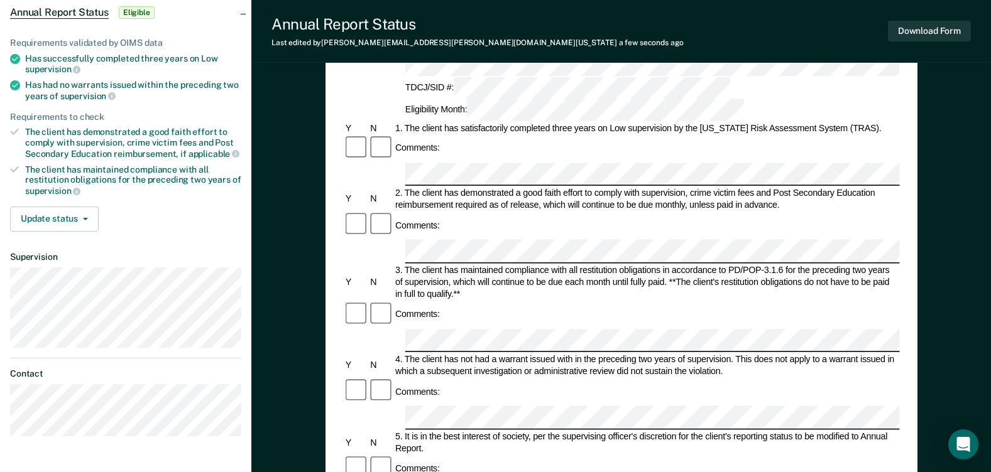
click at [490, 430] on div "5. It is in the best interest of society, per the supervising officer's discret…" at bounding box center [646, 442] width 506 height 24
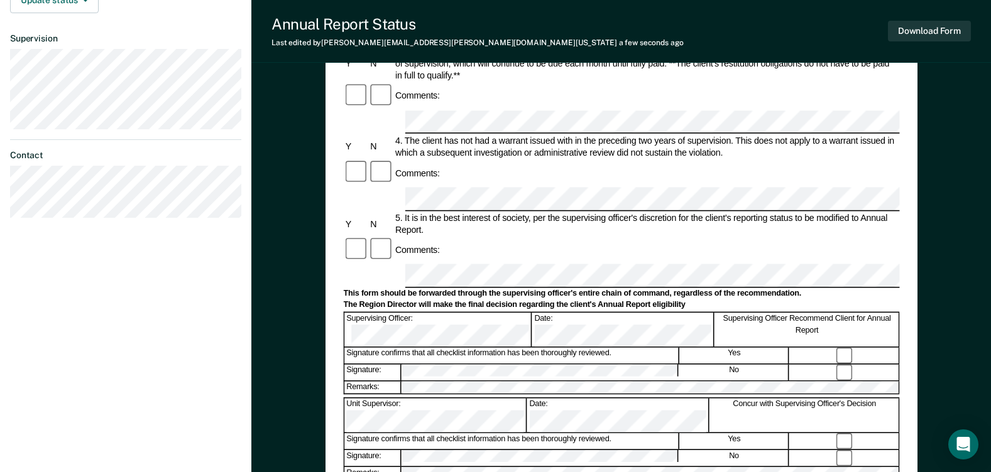
scroll to position [377, 0]
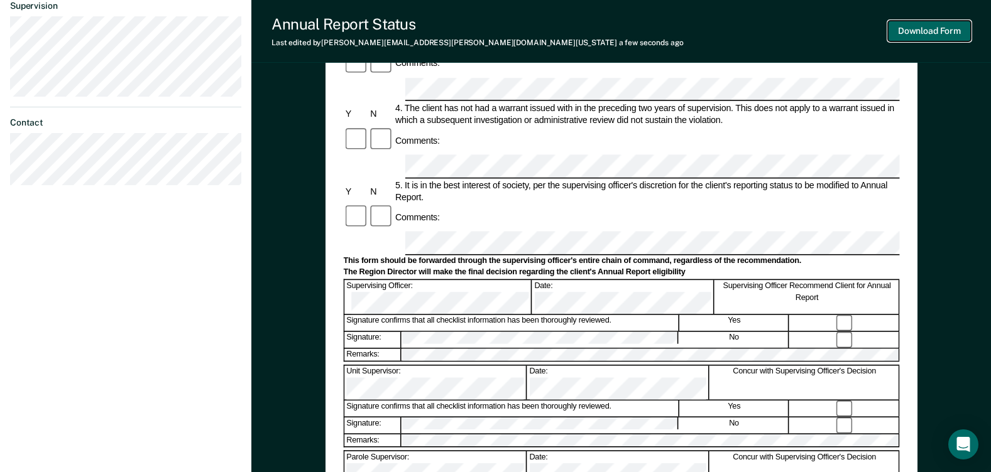
click at [928, 26] on button "Download Form" at bounding box center [929, 31] width 83 height 21
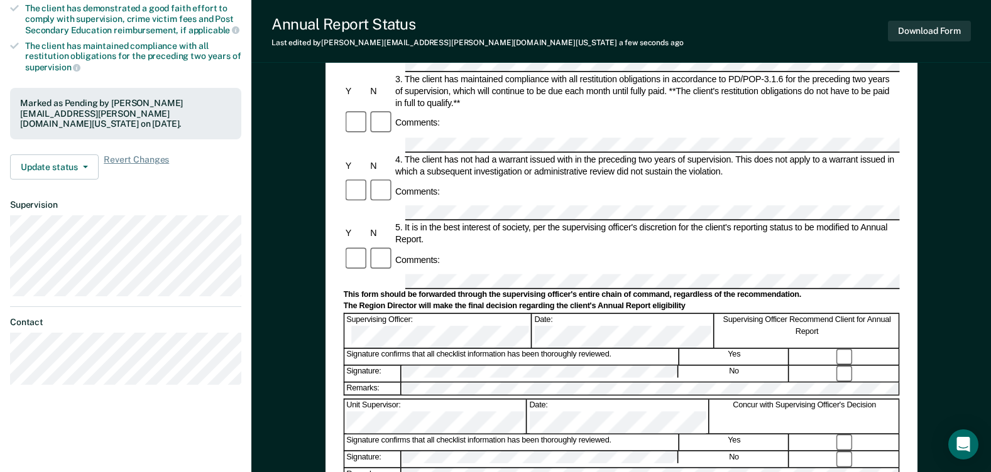
scroll to position [0, 0]
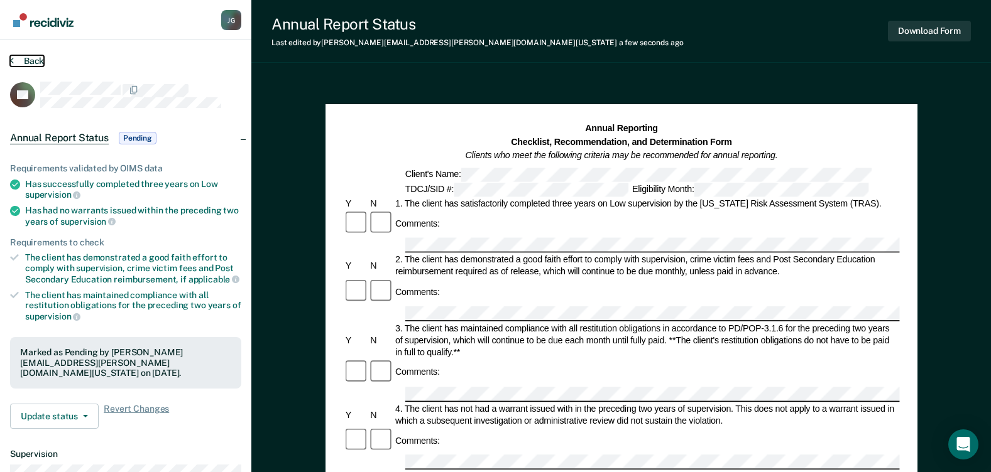
click at [30, 55] on button "Back" at bounding box center [27, 60] width 34 height 11
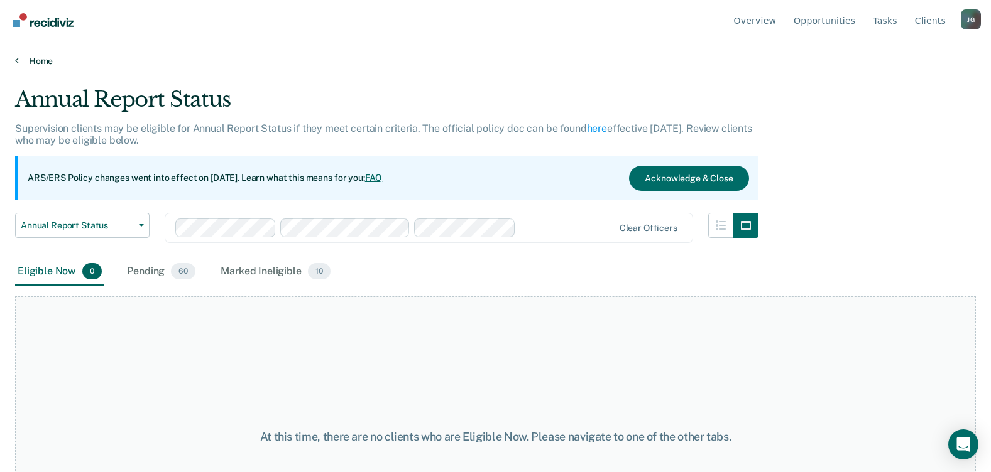
click at [39, 60] on link "Home" at bounding box center [495, 60] width 960 height 11
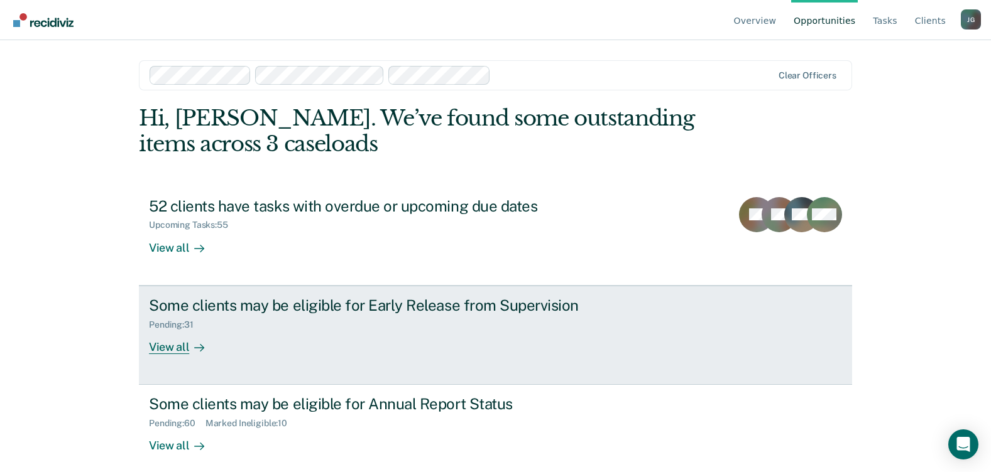
scroll to position [11, 0]
